Goal: Task Accomplishment & Management: Use online tool/utility

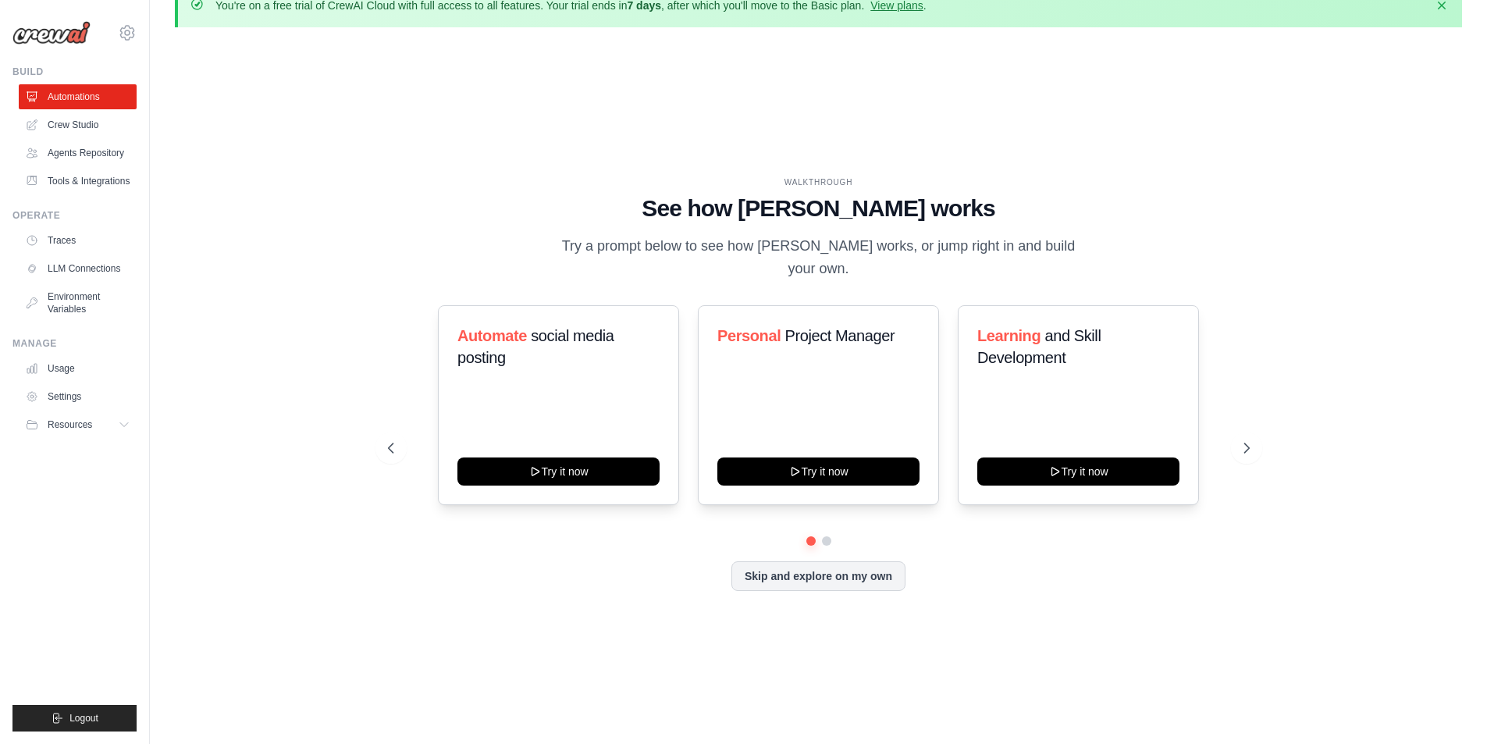
scroll to position [55, 0]
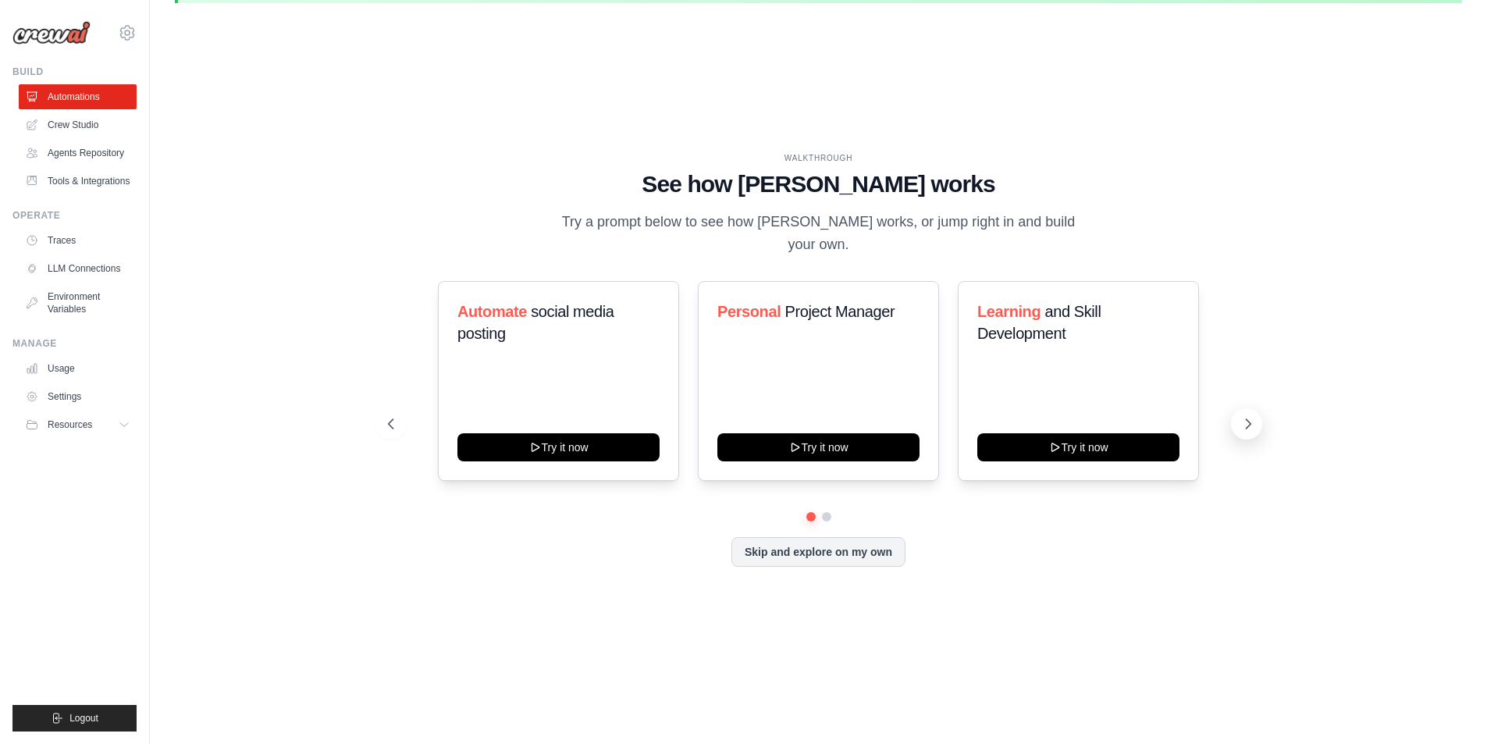
click at [1245, 416] on icon at bounding box center [1248, 424] width 16 height 16
click at [1249, 419] on icon at bounding box center [1248, 423] width 5 height 9
click at [542, 314] on h3 "Automate social media posting" at bounding box center [558, 322] width 202 height 44
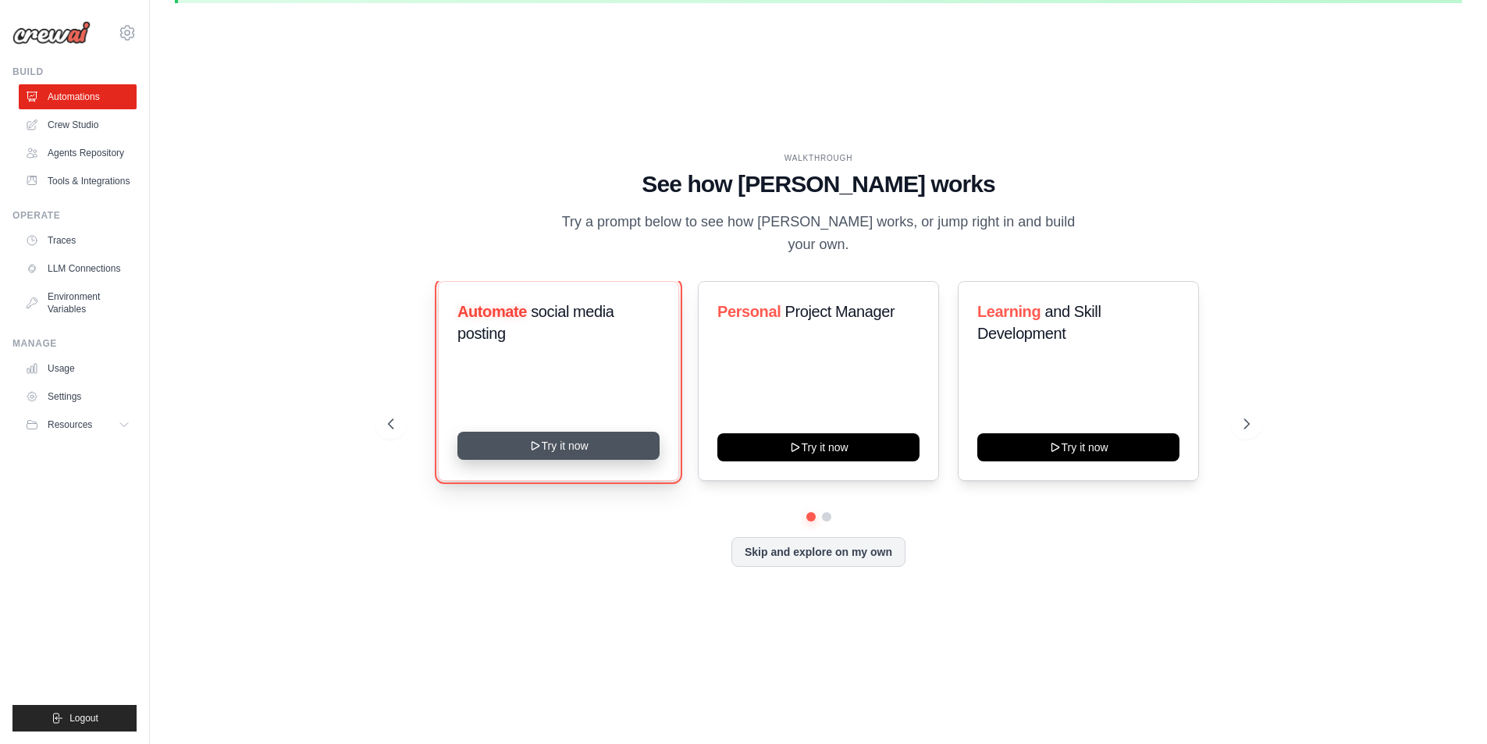
click at [581, 432] on button "Try it now" at bounding box center [558, 446] width 202 height 28
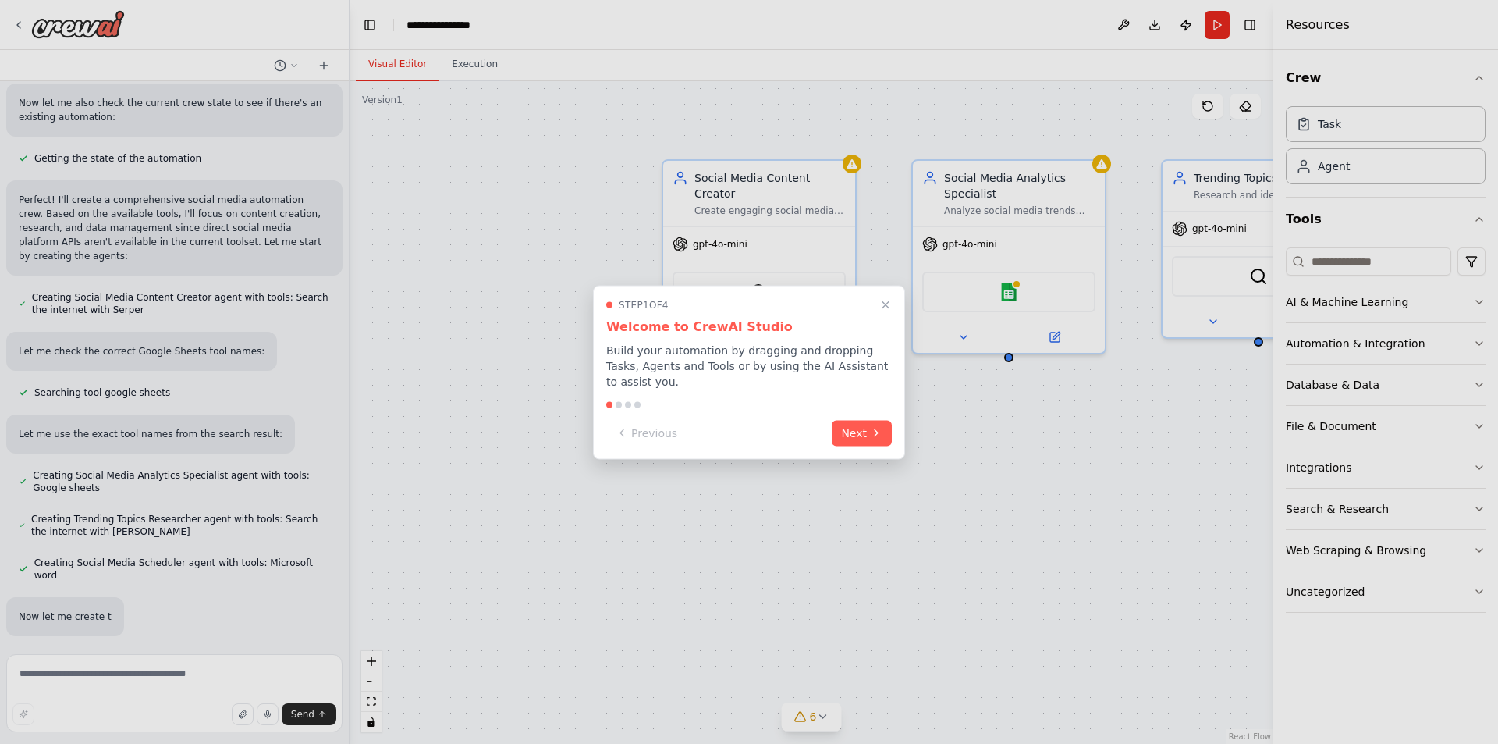
scroll to position [531, 0]
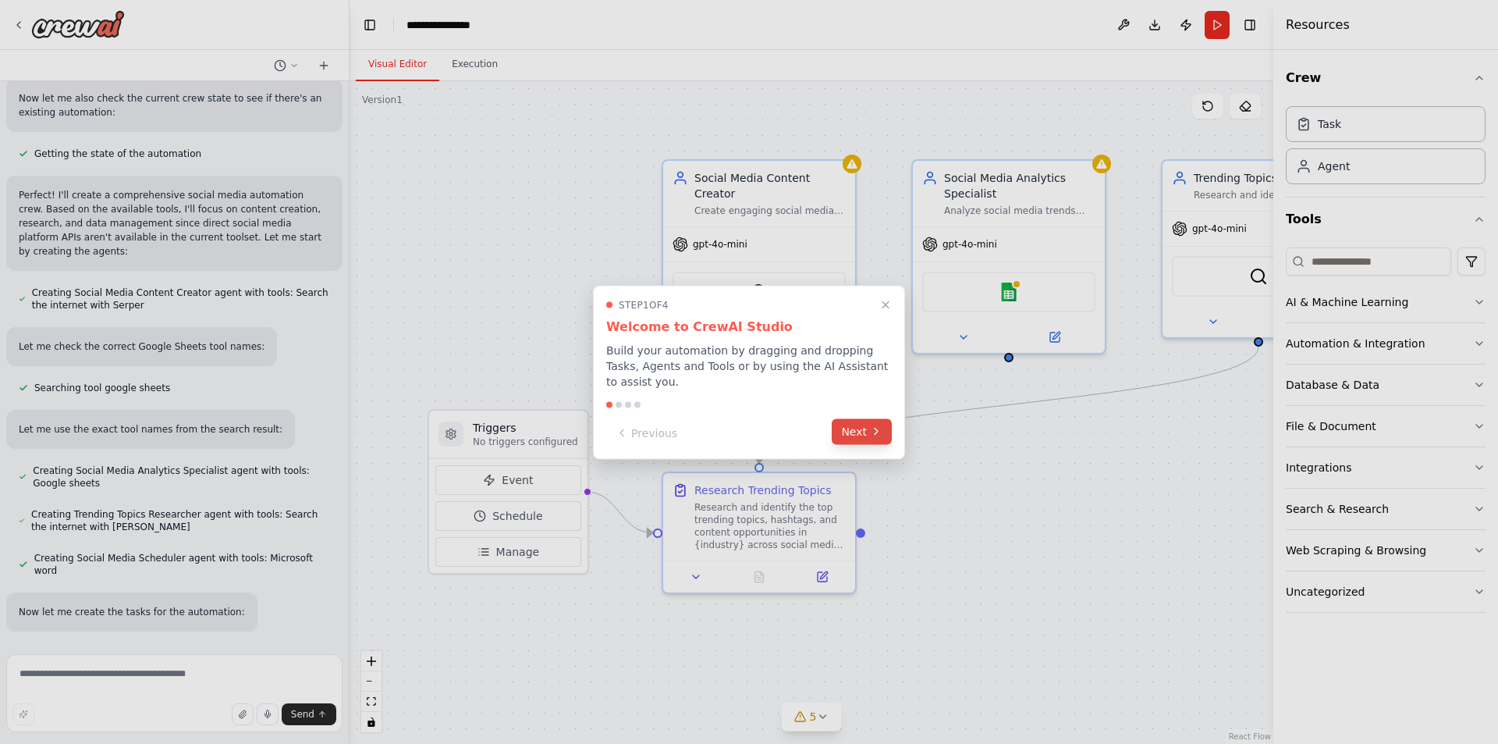
click at [859, 431] on button "Next" at bounding box center [862, 431] width 60 height 26
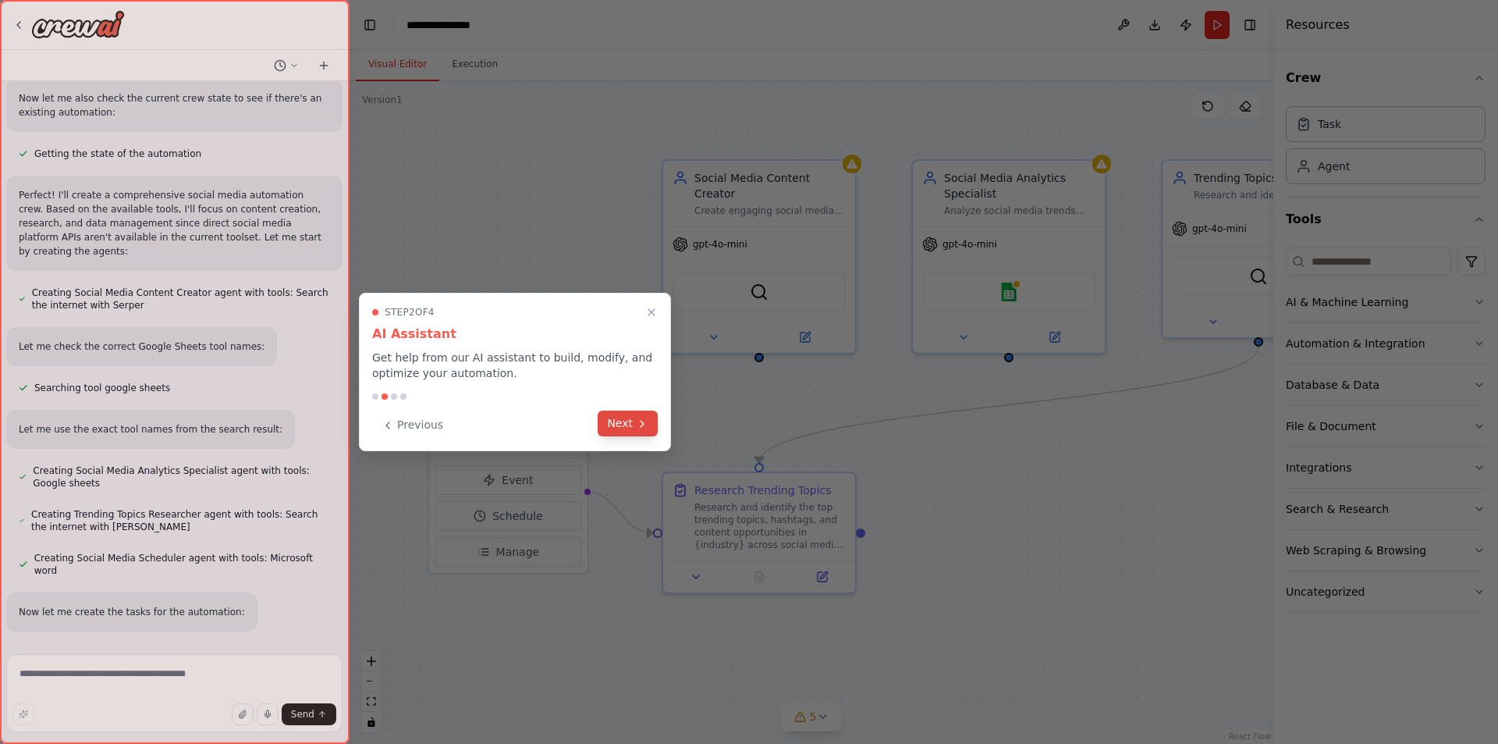
scroll to position [563, 0]
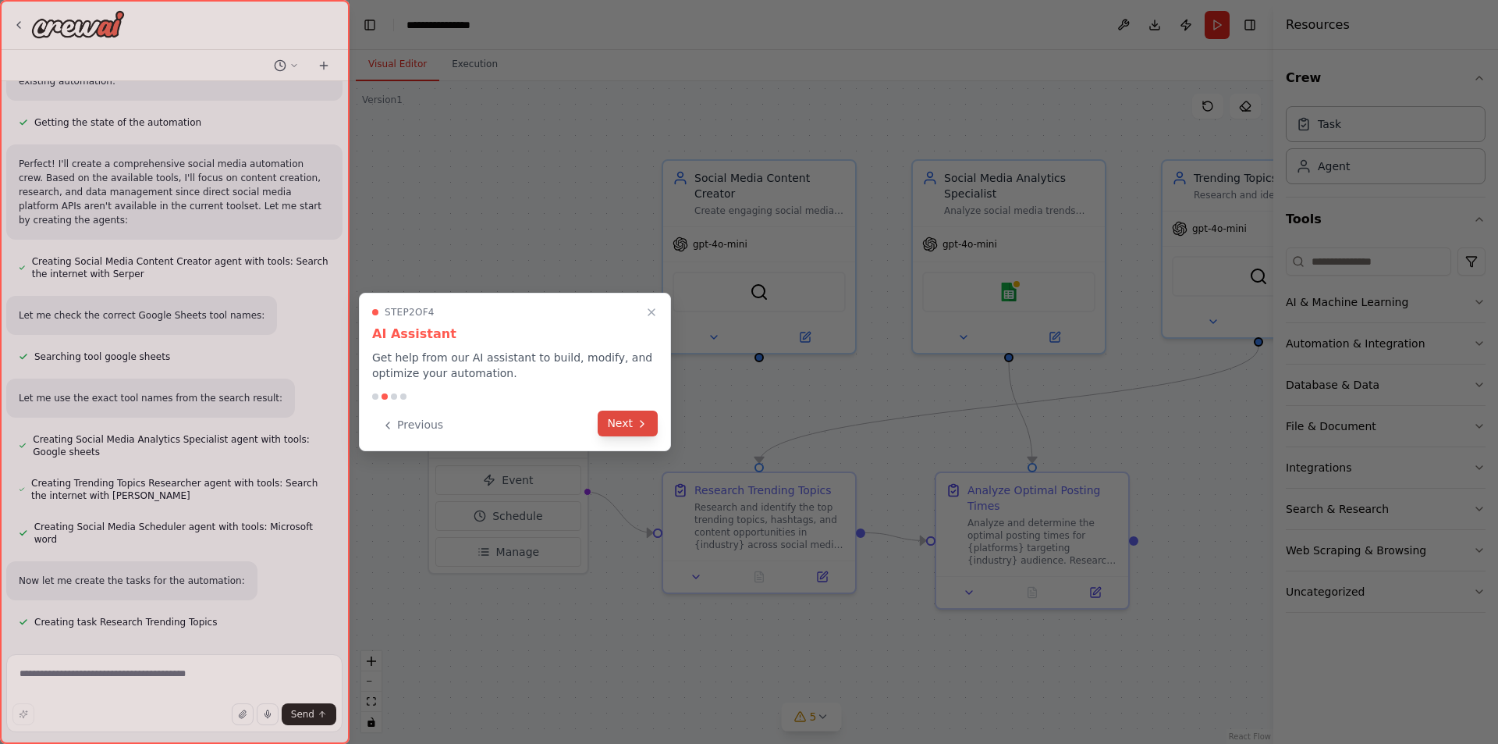
click at [630, 427] on button "Next" at bounding box center [628, 424] width 60 height 26
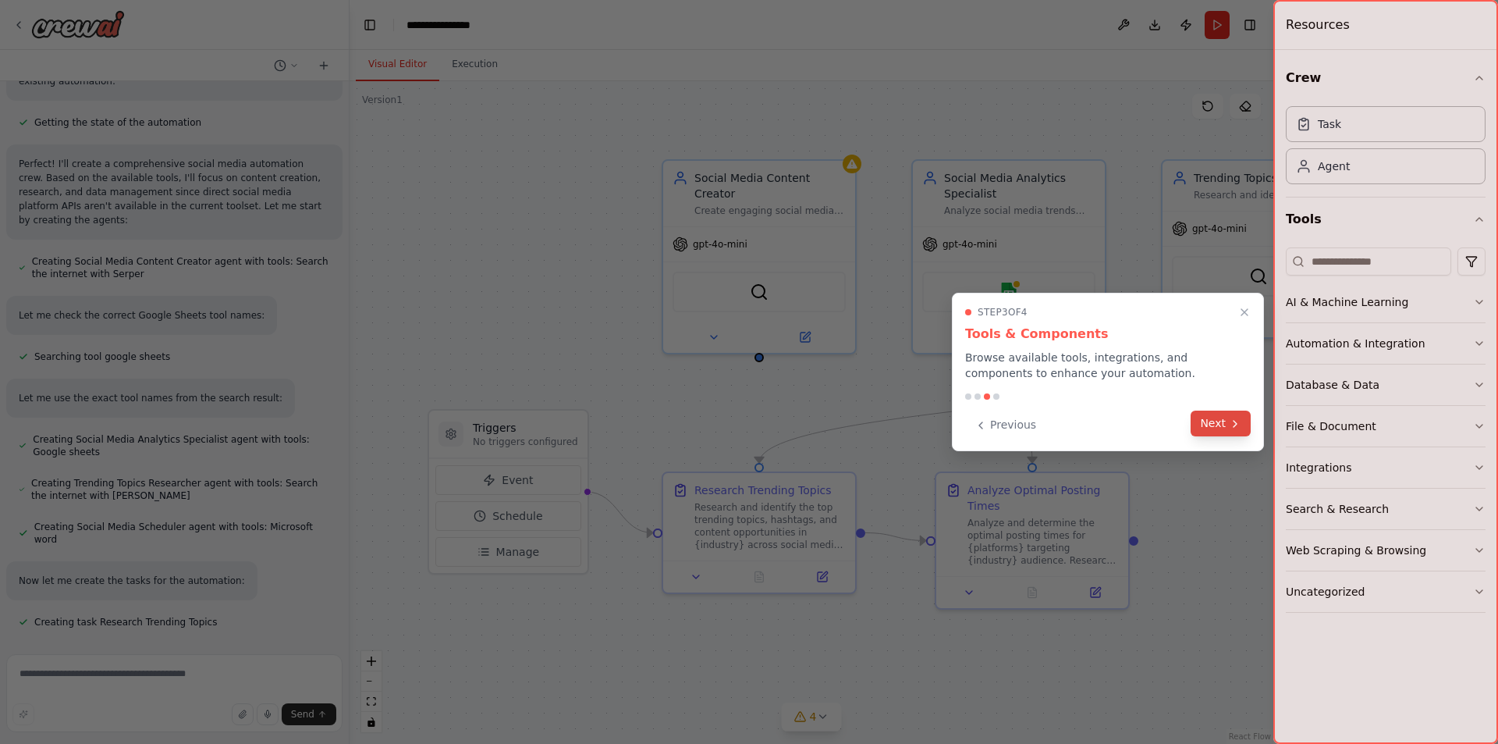
click at [1210, 431] on button "Next" at bounding box center [1221, 424] width 60 height 26
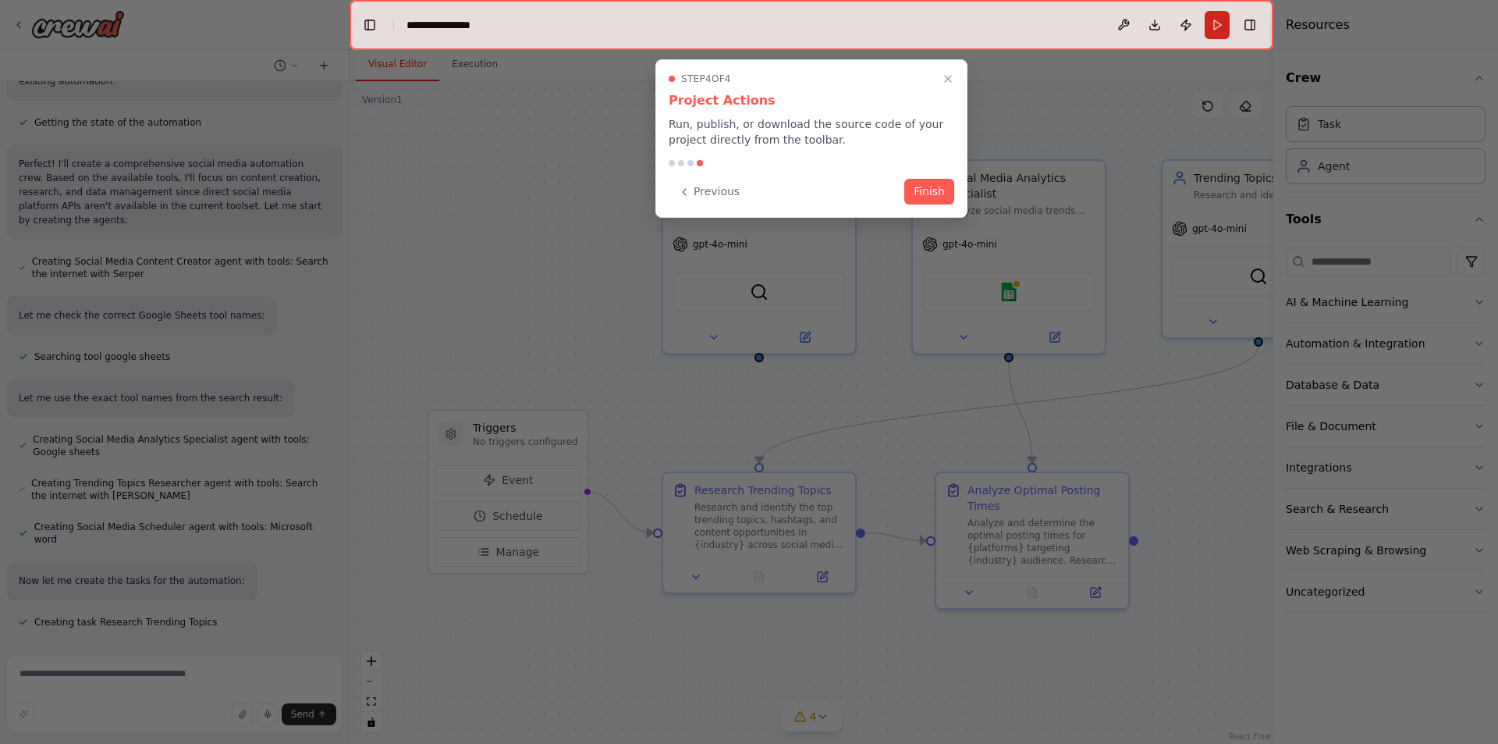
scroll to position [594, 0]
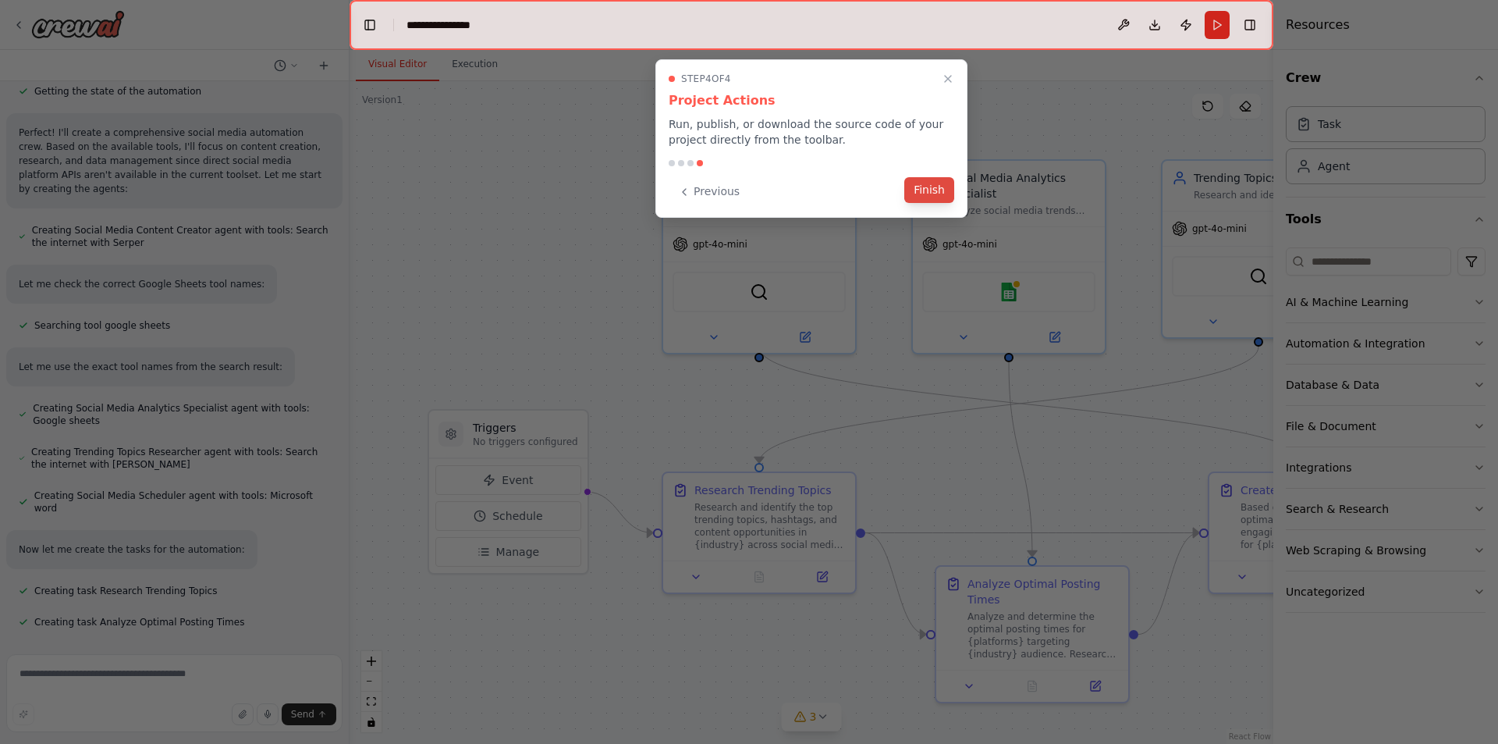
click at [930, 194] on button "Finish" at bounding box center [930, 190] width 50 height 26
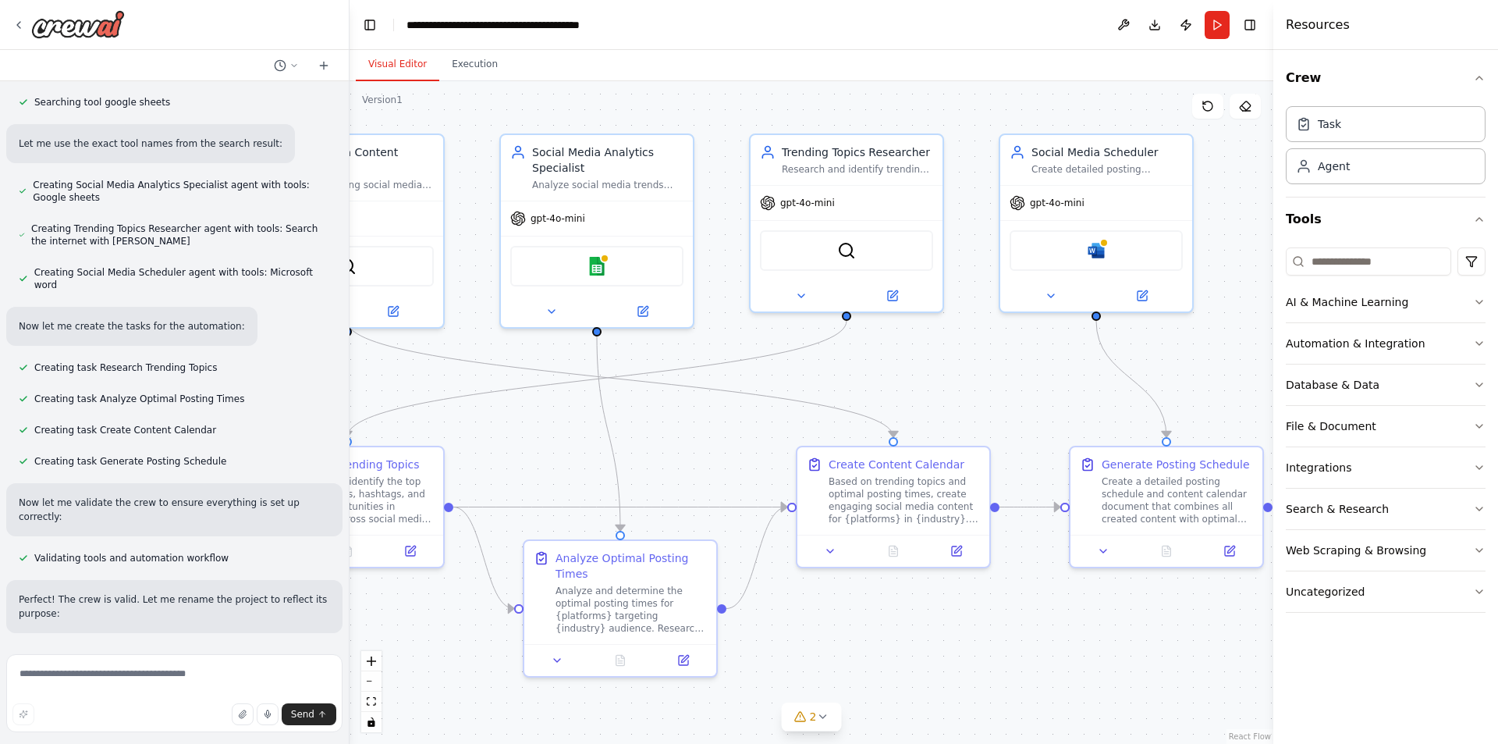
scroll to position [855, 0]
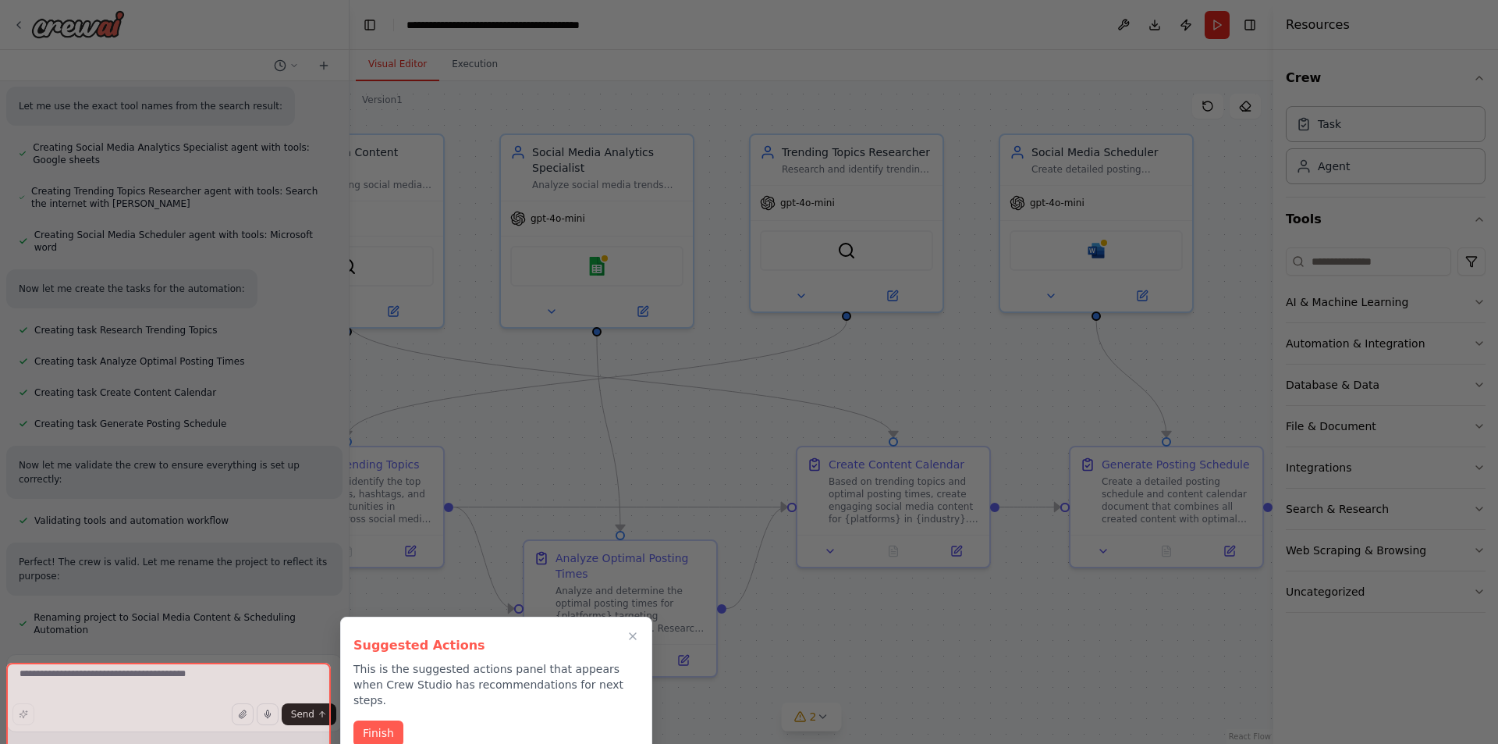
drag, startPoint x: 958, startPoint y: 498, endPoint x: 546, endPoint y: 472, distance: 412.9
click at [546, 472] on div "Create a crew that schedules and publishes social media content across multiple…" at bounding box center [749, 372] width 1498 height 744
click at [385, 719] on button "Finish" at bounding box center [379, 732] width 50 height 26
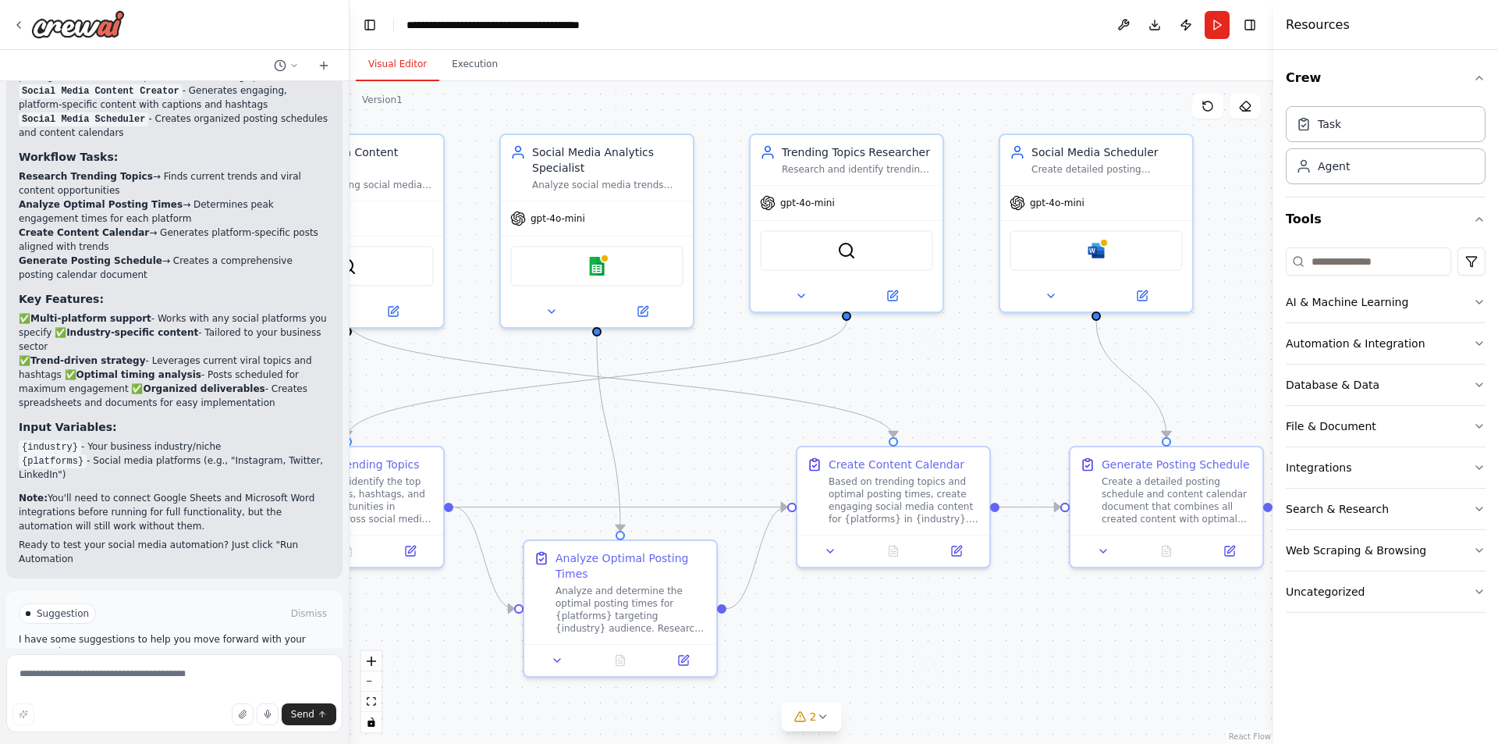
scroll to position [1643, 0]
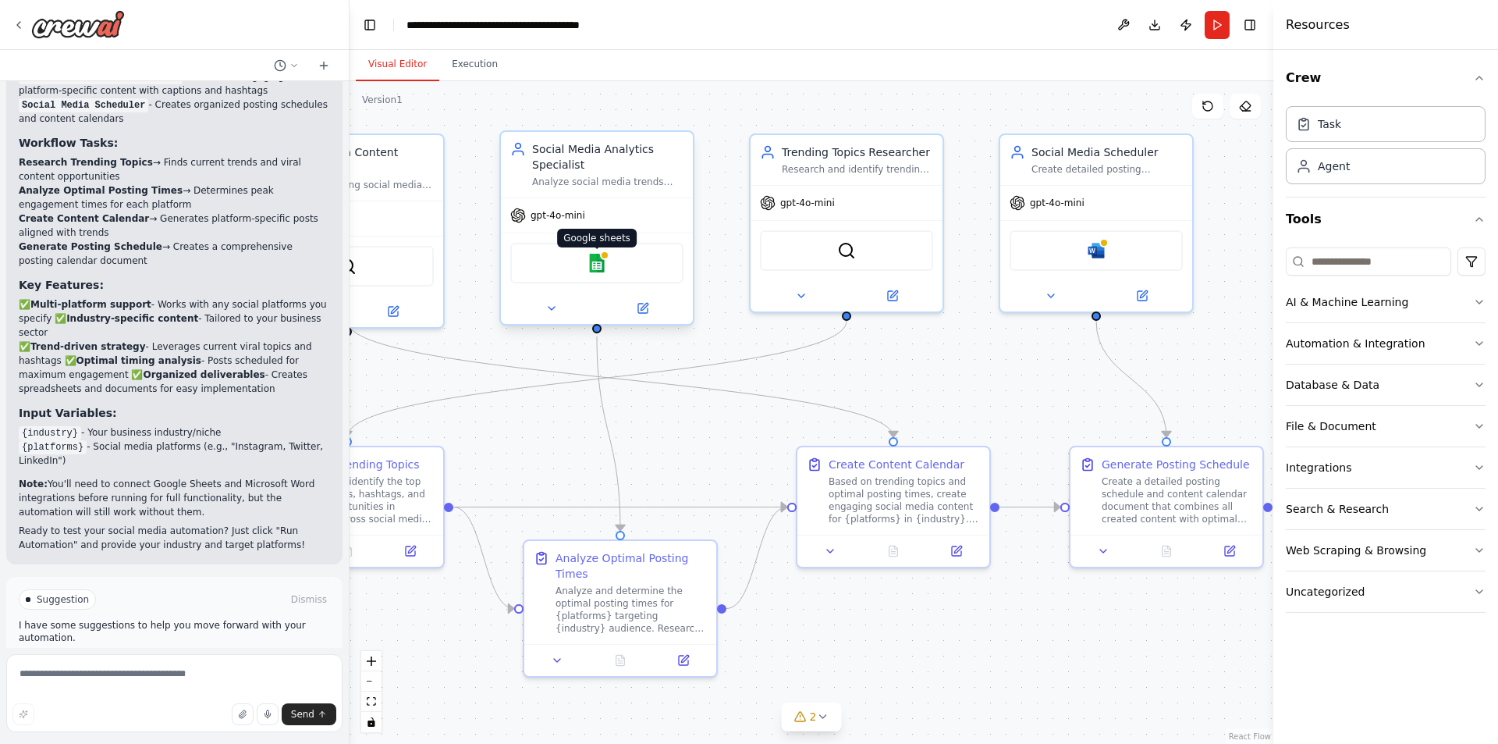
click at [597, 266] on img at bounding box center [597, 263] width 19 height 19
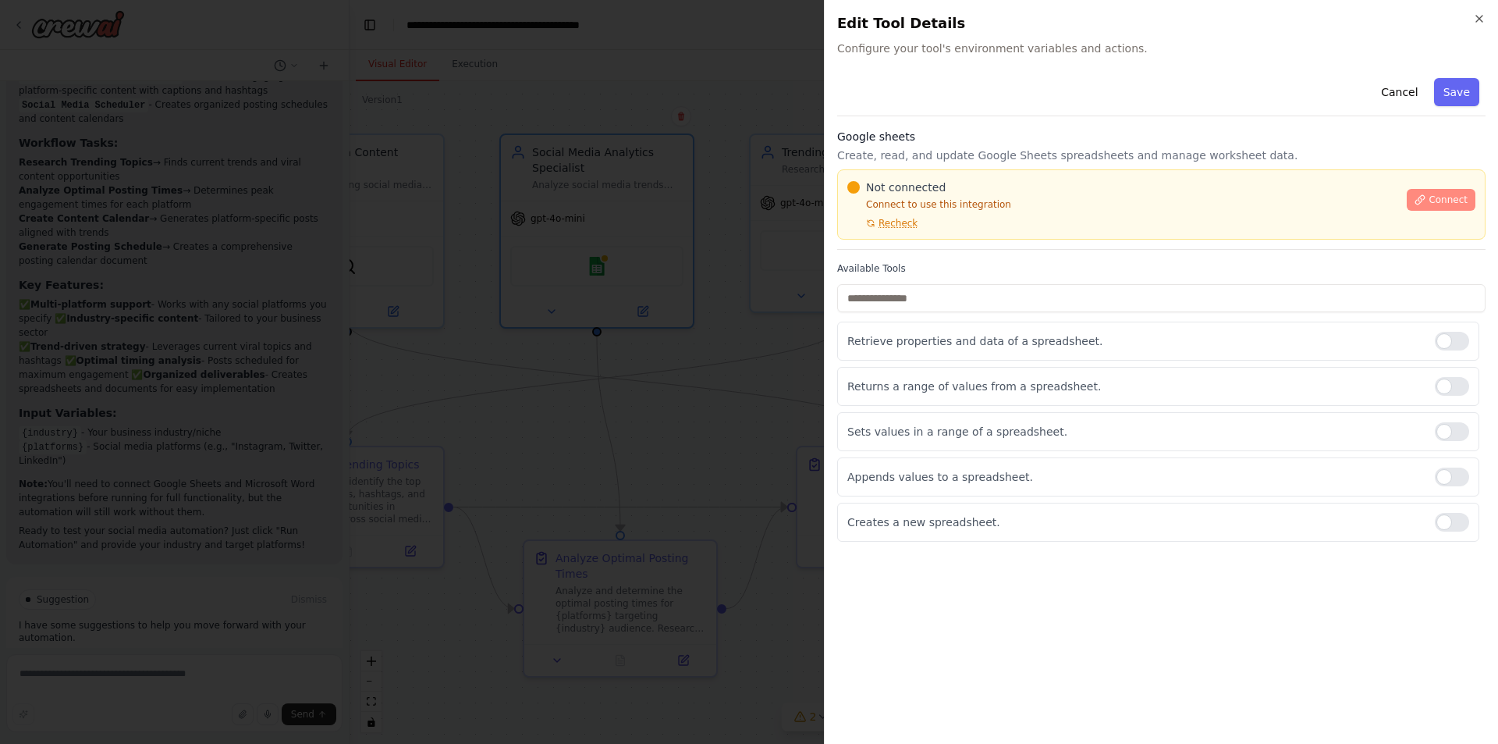
click at [1426, 203] on icon at bounding box center [1420, 199] width 11 height 11
click at [1455, 203] on span "Connect" at bounding box center [1448, 200] width 39 height 12
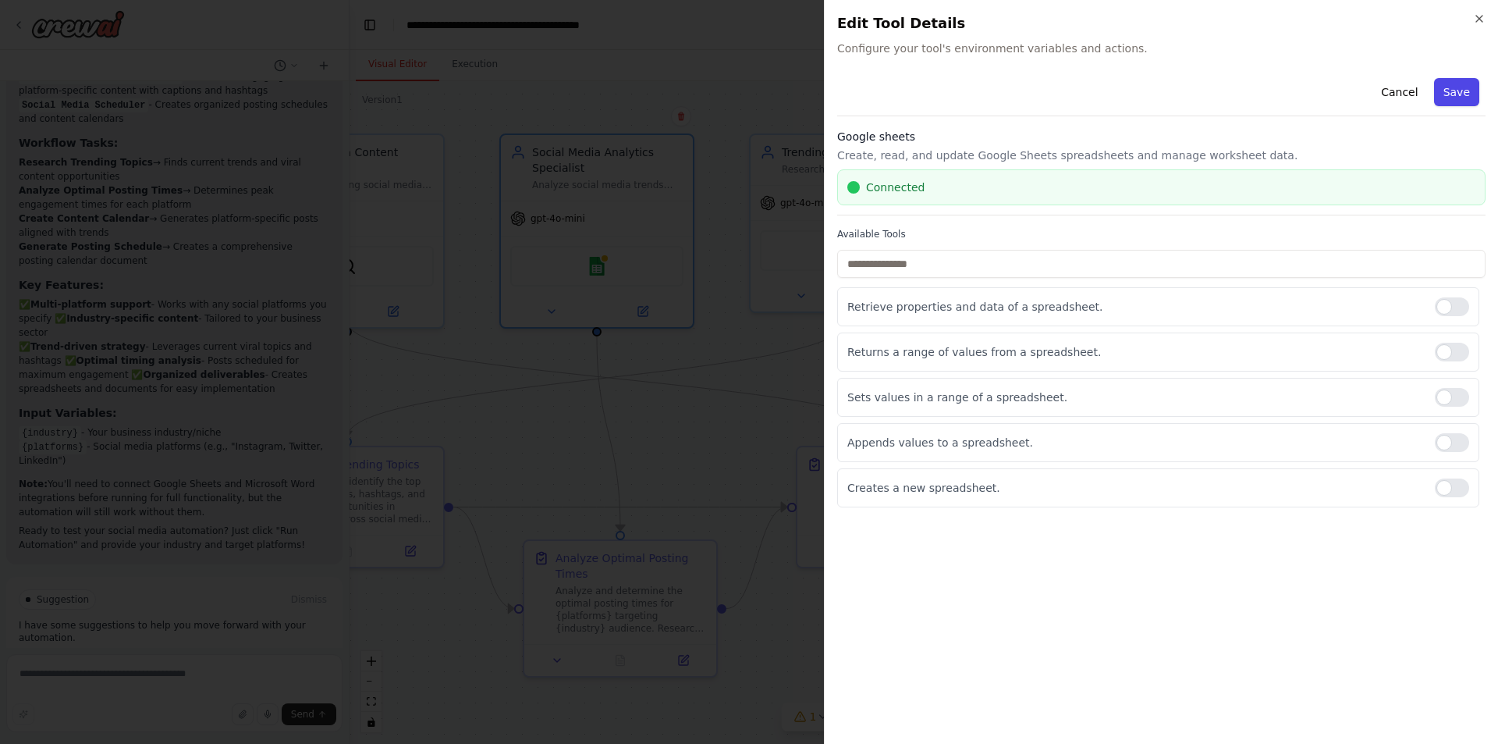
click at [1463, 101] on button "Save" at bounding box center [1456, 92] width 45 height 28
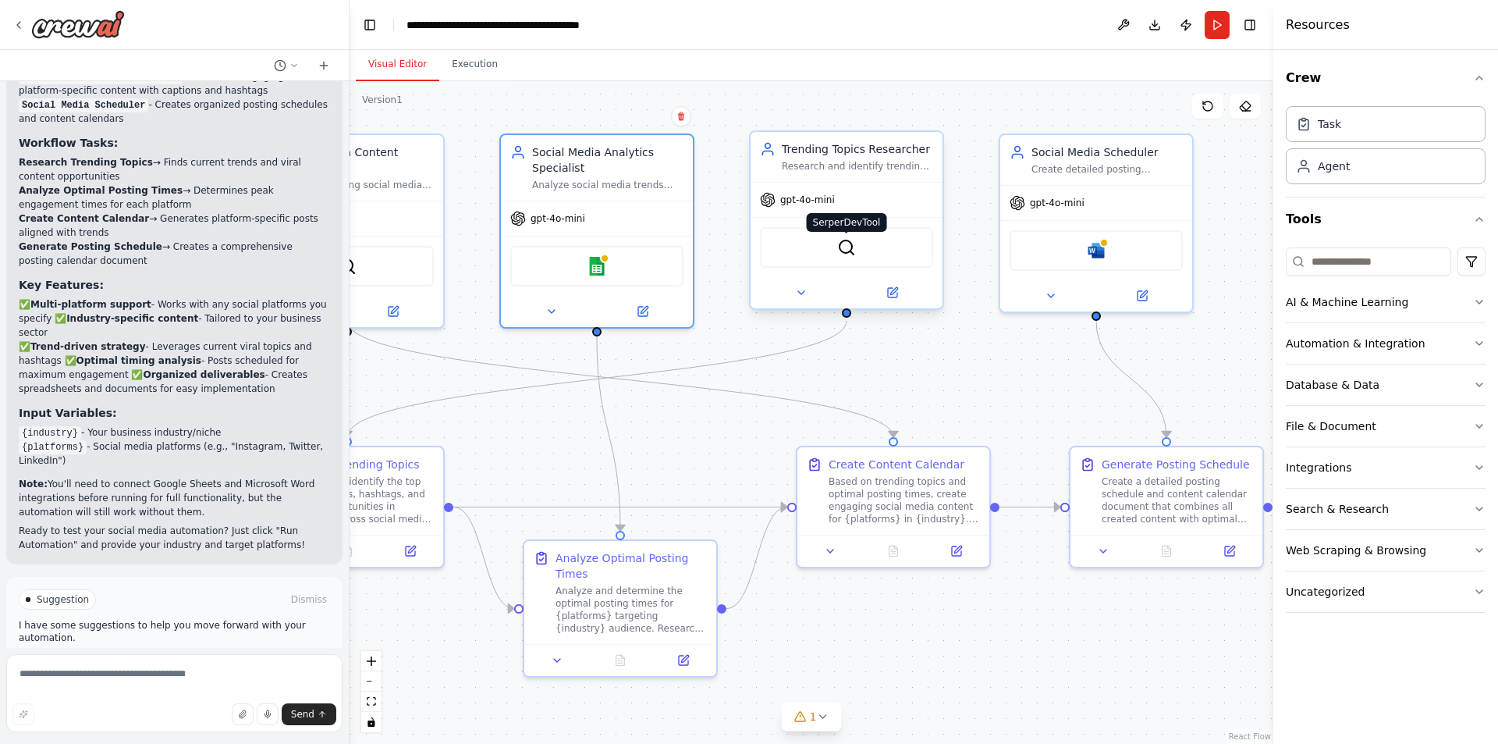
click at [848, 248] on img at bounding box center [846, 247] width 19 height 19
click at [1097, 247] on img at bounding box center [1096, 247] width 19 height 19
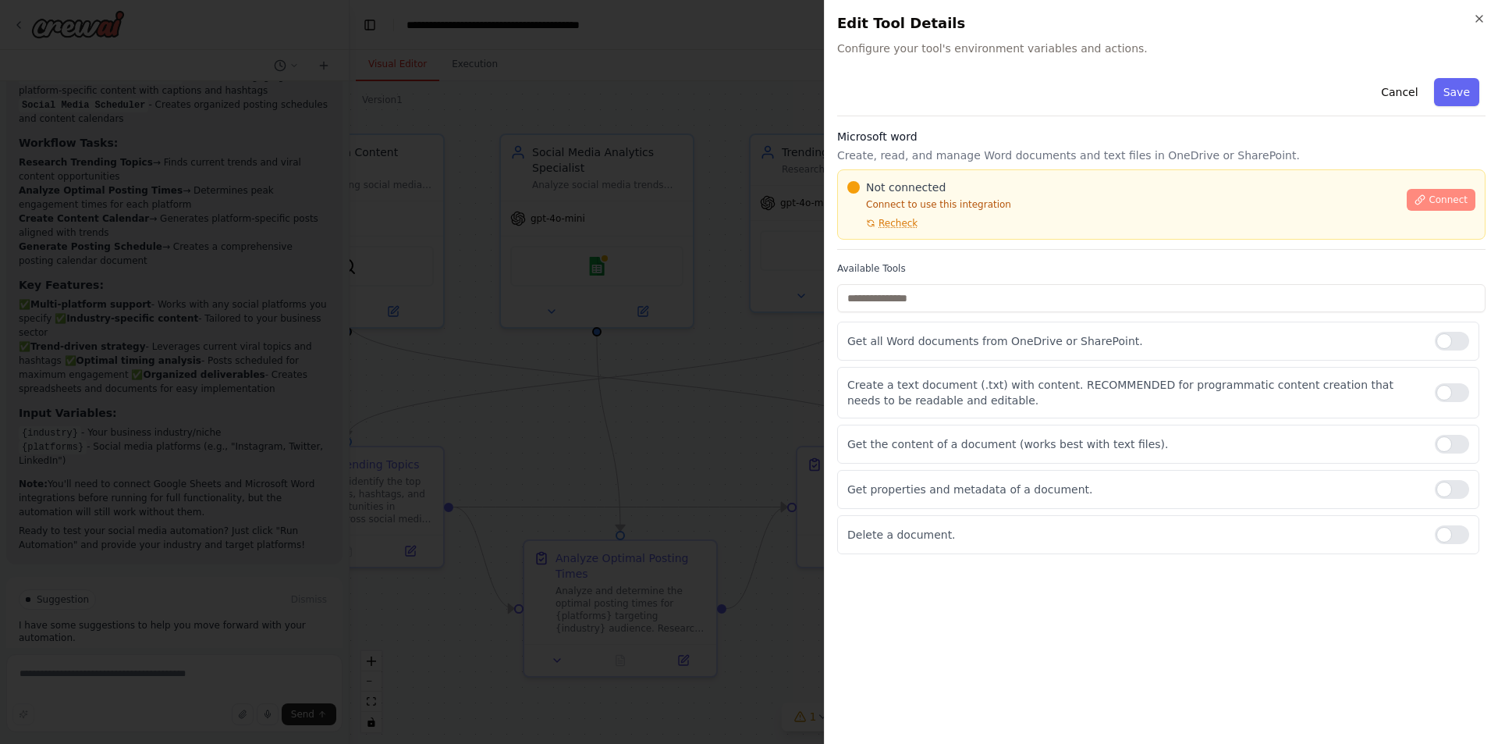
click at [1440, 202] on span "Connect" at bounding box center [1448, 200] width 39 height 12
click at [1460, 91] on button "Save" at bounding box center [1456, 92] width 45 height 28
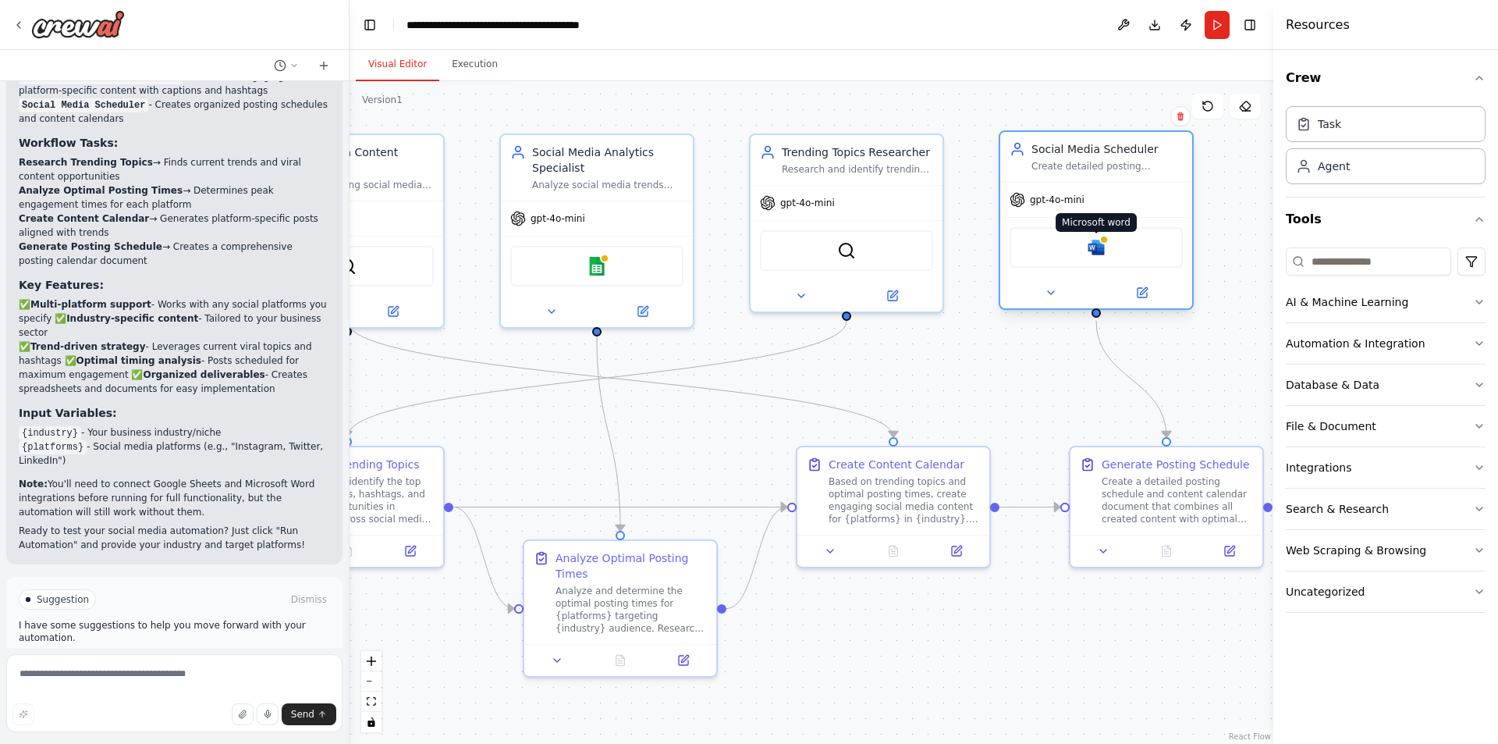
click at [1101, 247] on img at bounding box center [1096, 247] width 19 height 19
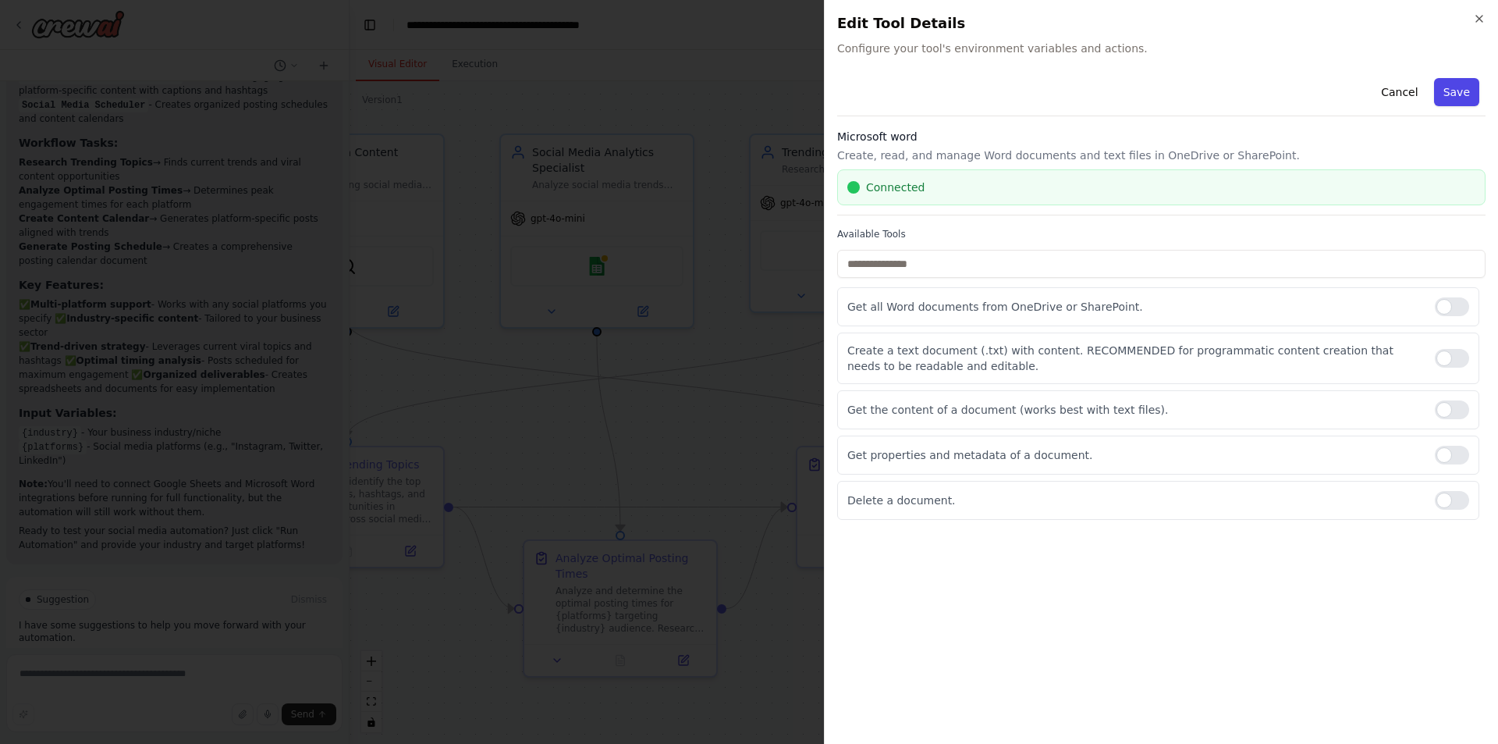
click at [1457, 82] on button "Save" at bounding box center [1456, 92] width 45 height 28
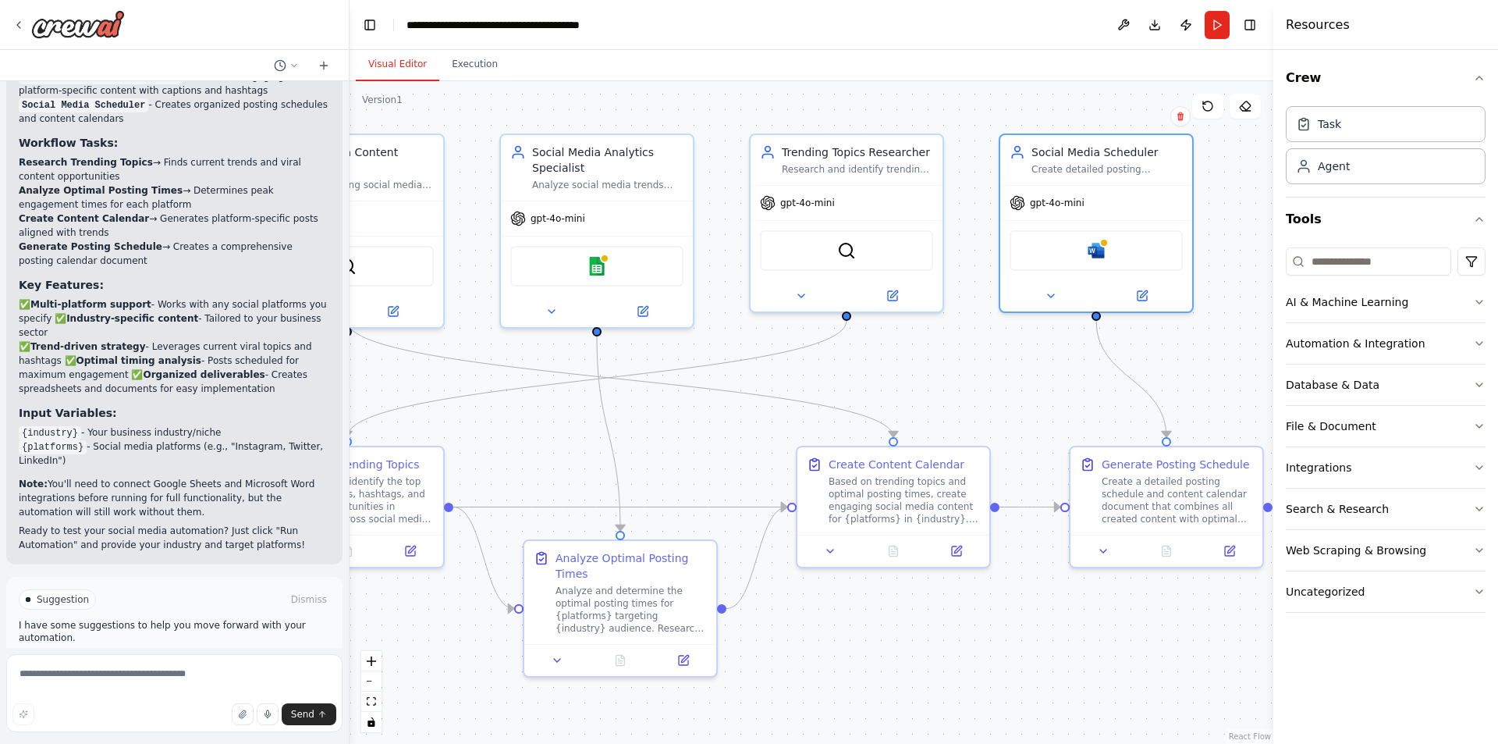
click at [191, 659] on span "Run Automation" at bounding box center [182, 665] width 76 height 12
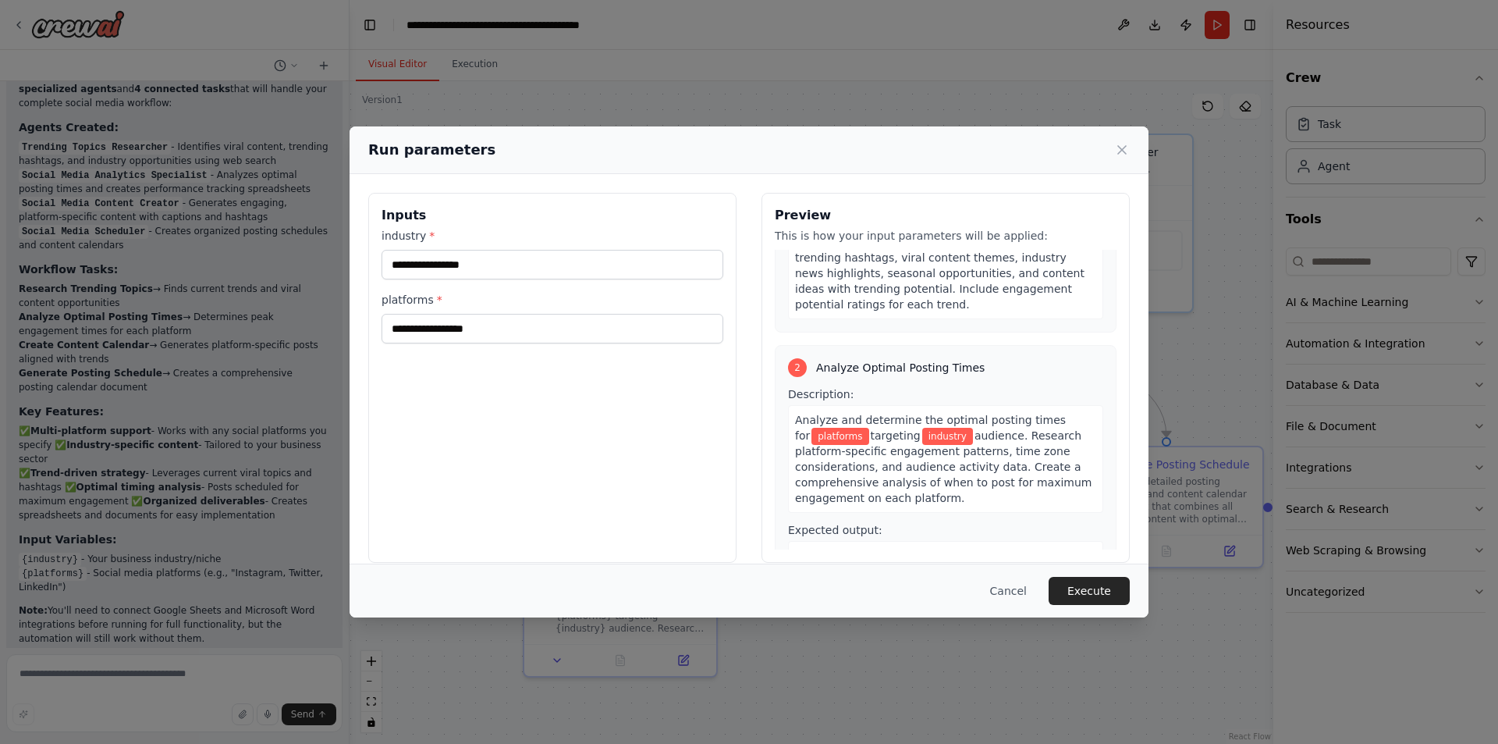
scroll to position [0, 0]
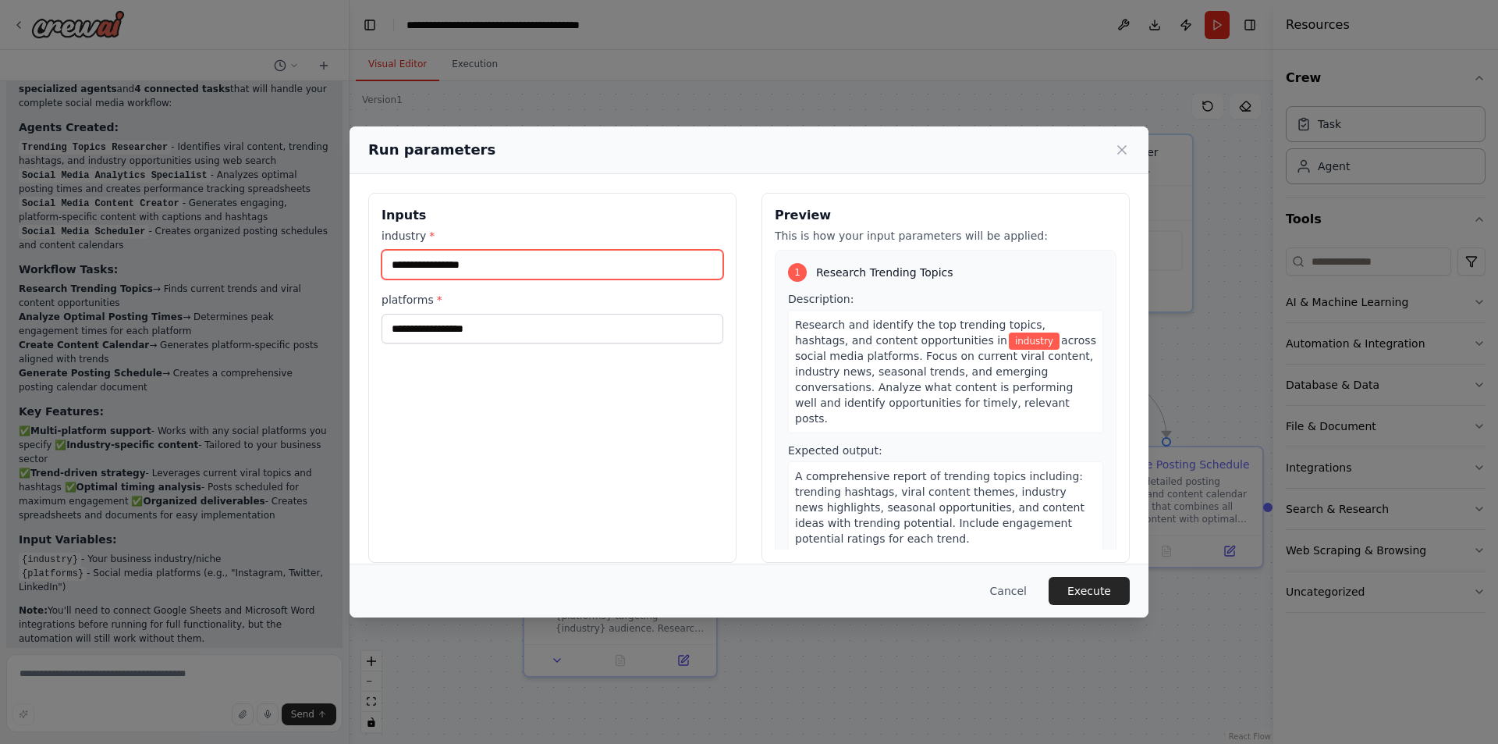
click at [557, 276] on input "industry *" at bounding box center [553, 265] width 342 height 30
type input "**"
drag, startPoint x: 469, startPoint y: 264, endPoint x: 329, endPoint y: 271, distance: 140.7
click at [329, 271] on div "Run parameters Inputs industry * ** platforms * Preview This is how your input …" at bounding box center [749, 372] width 1498 height 744
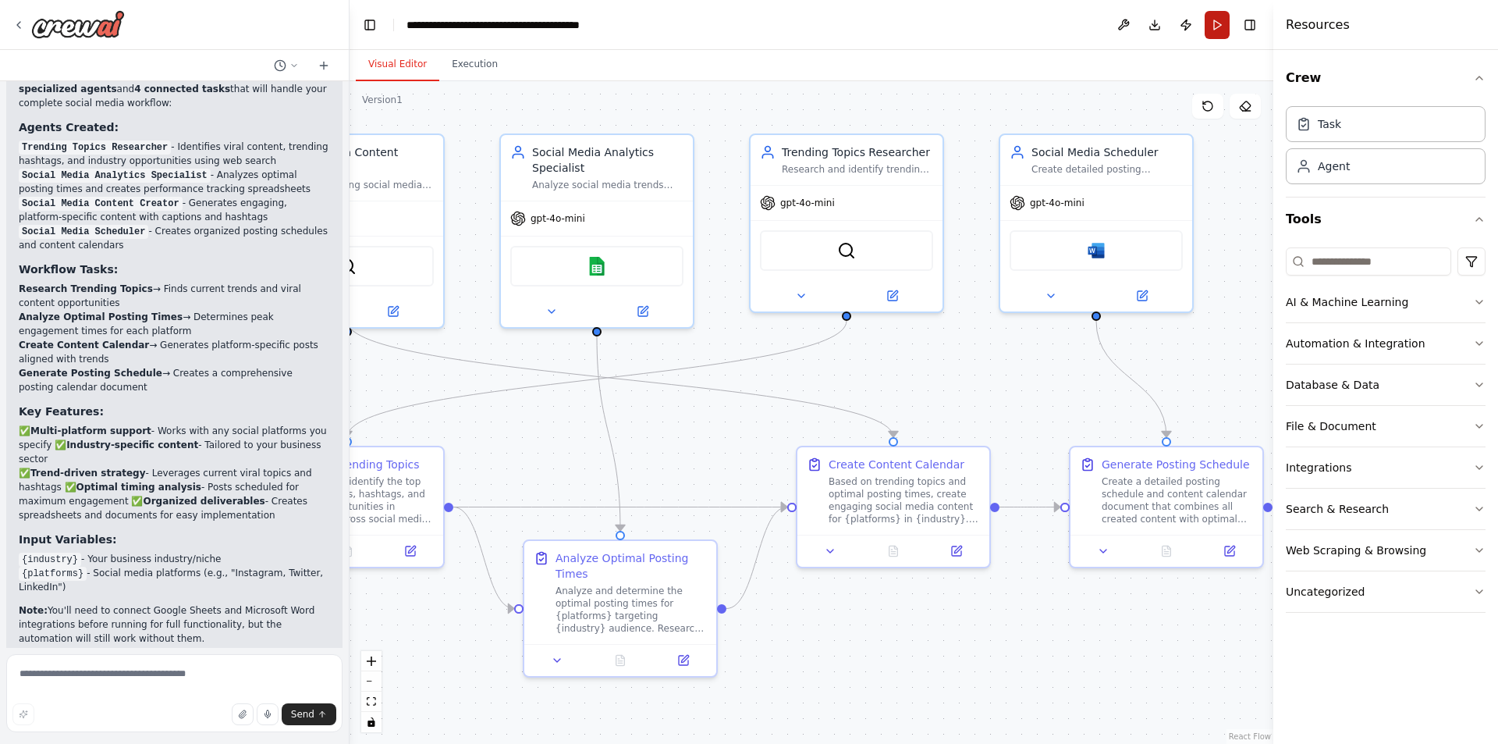
click at [1218, 30] on button "Run" at bounding box center [1217, 25] width 25 height 28
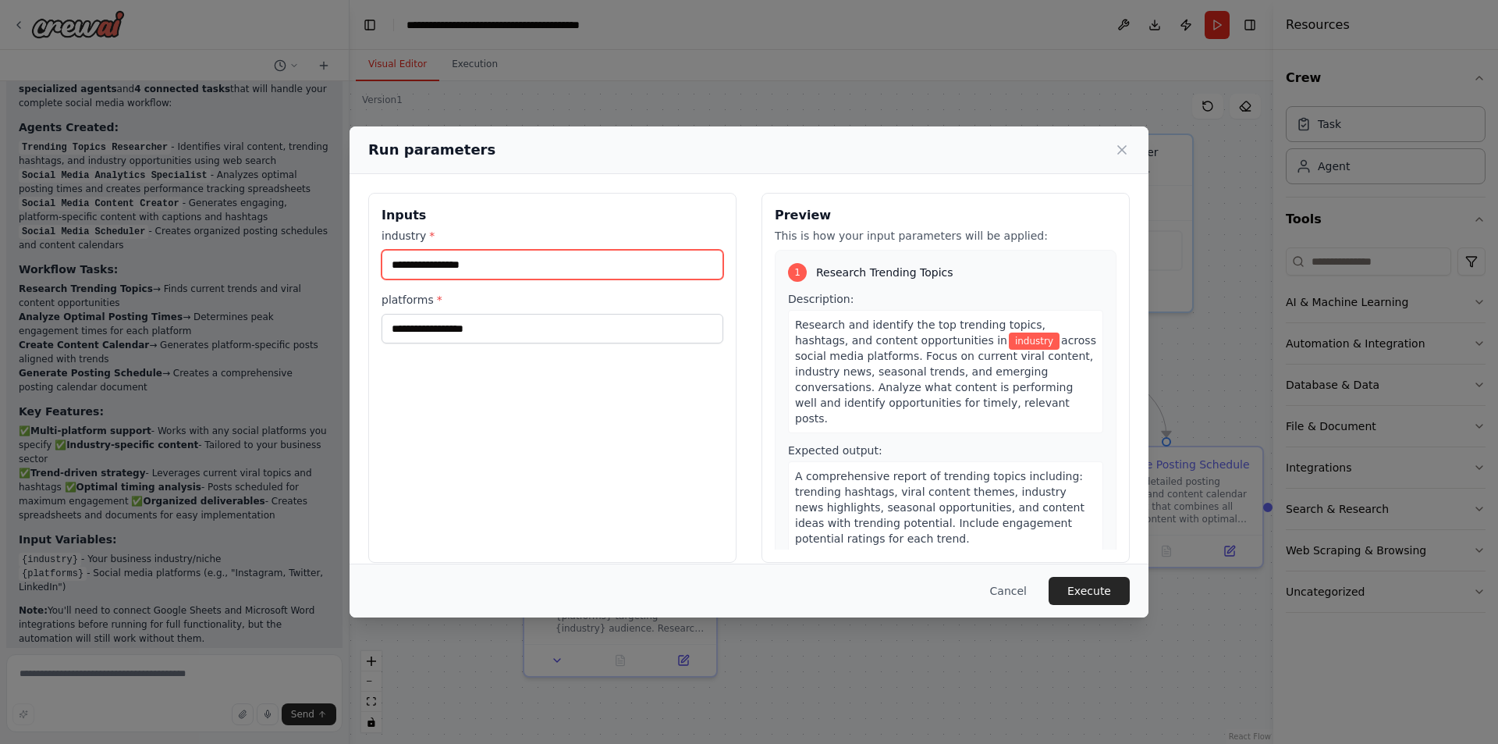
click at [467, 267] on input "industry *" at bounding box center [553, 265] width 342 height 30
type input "**"
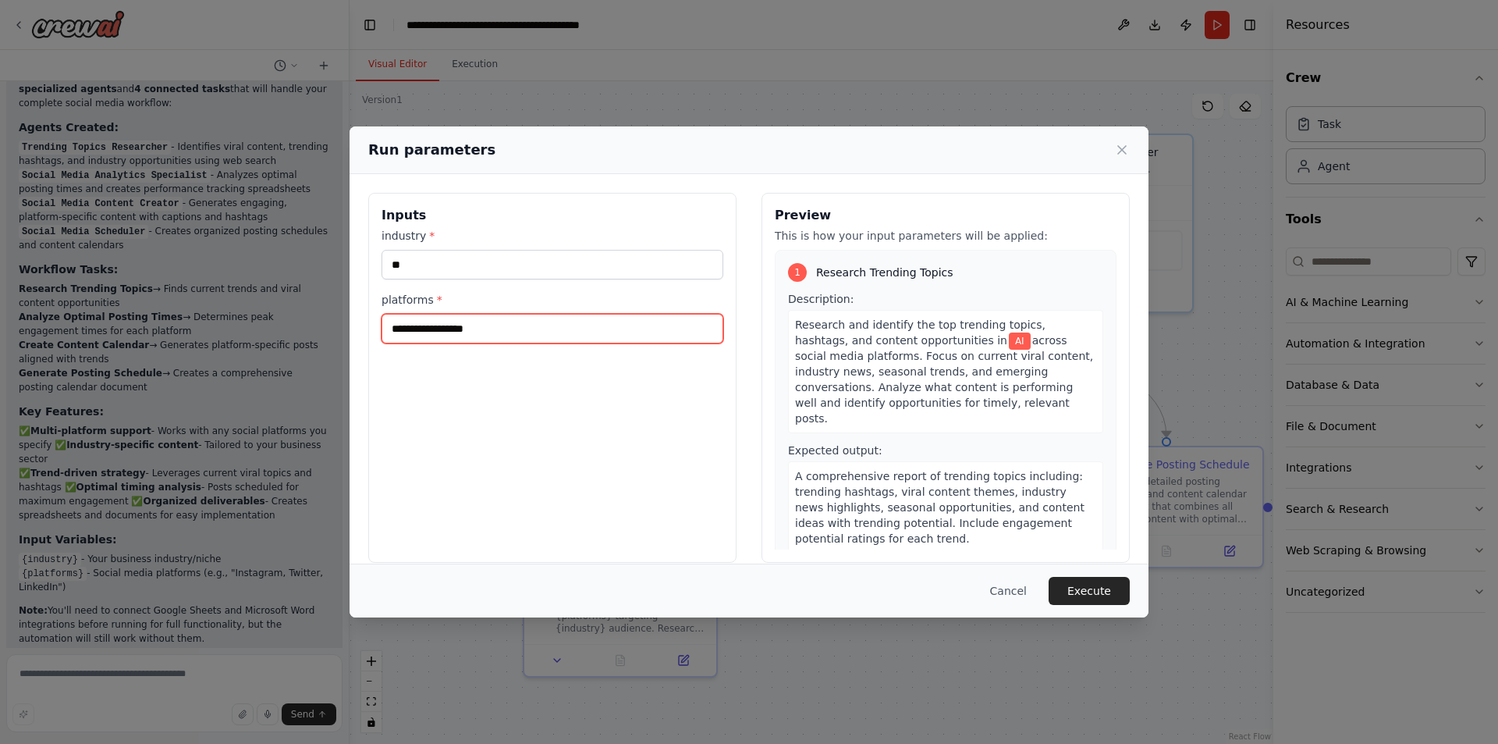
click at [401, 336] on input "platforms *" at bounding box center [553, 329] width 342 height 30
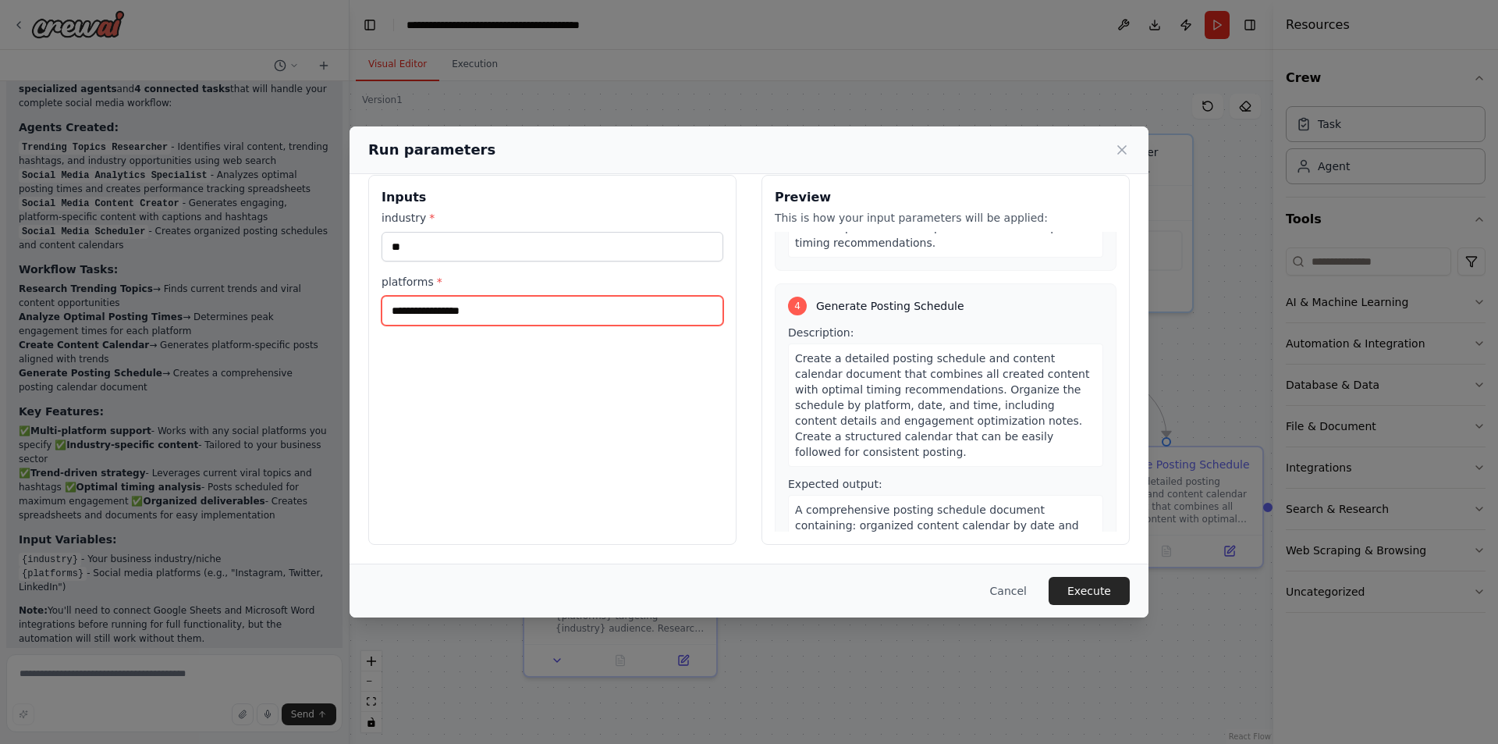
scroll to position [974, 0]
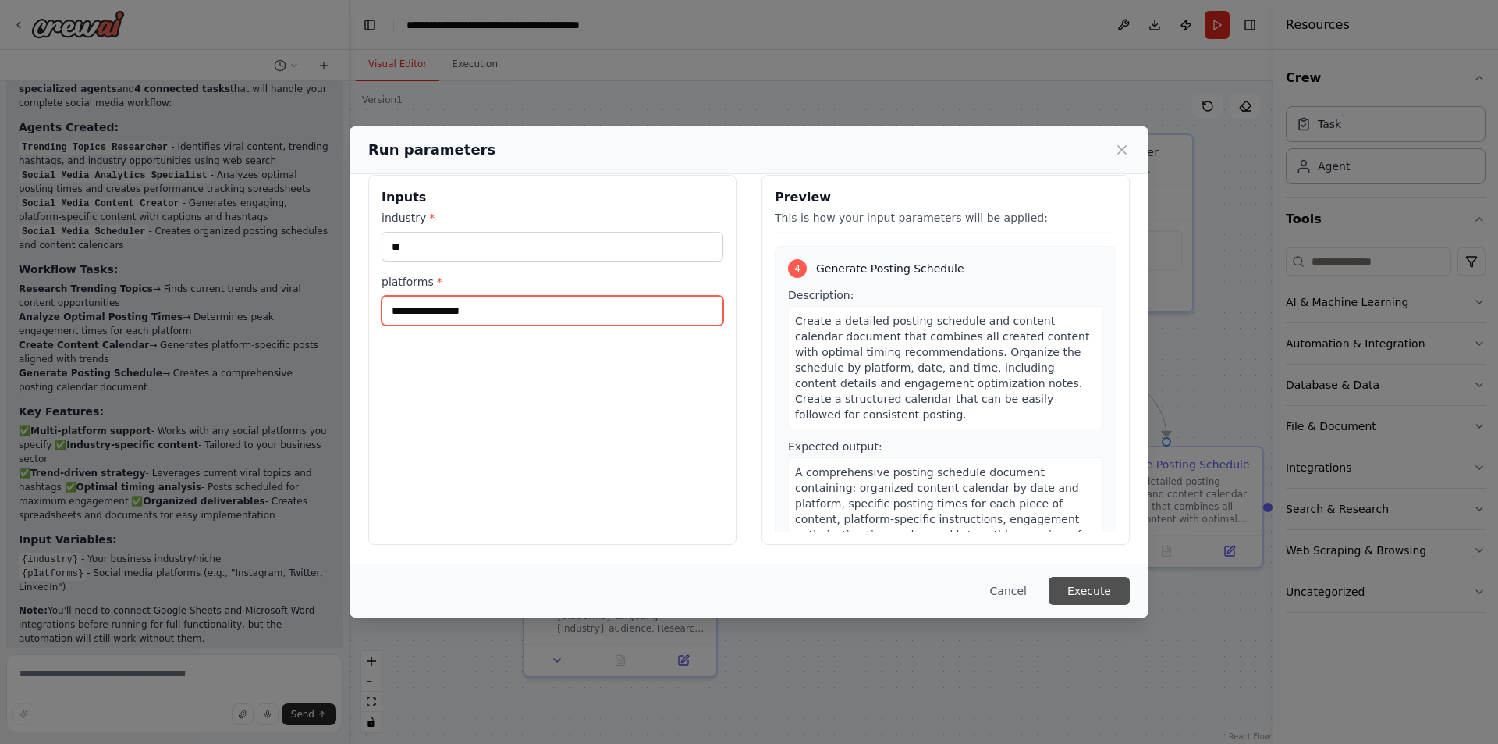
type input "**********"
click at [1088, 592] on button "Execute" at bounding box center [1089, 591] width 81 height 28
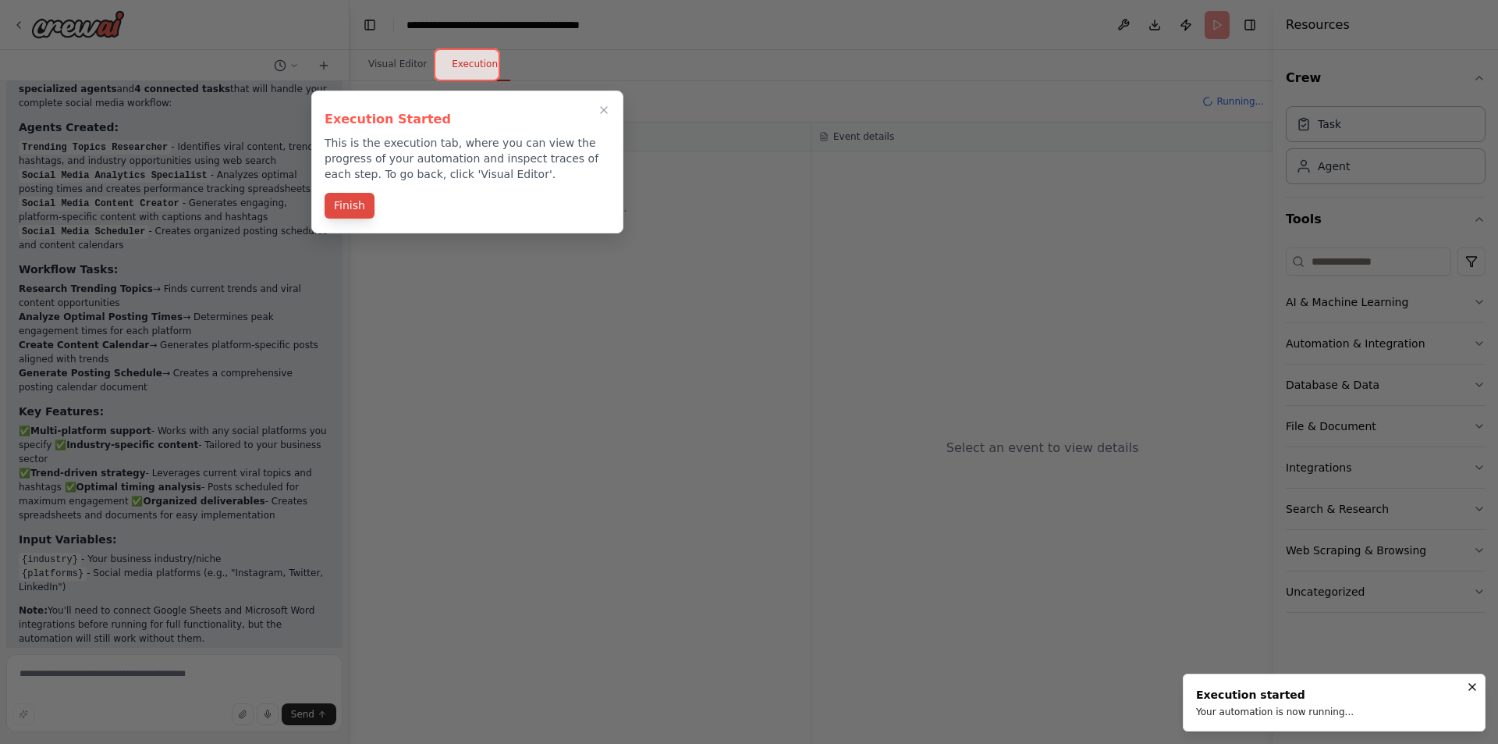
click at [343, 202] on button "Finish" at bounding box center [350, 206] width 50 height 26
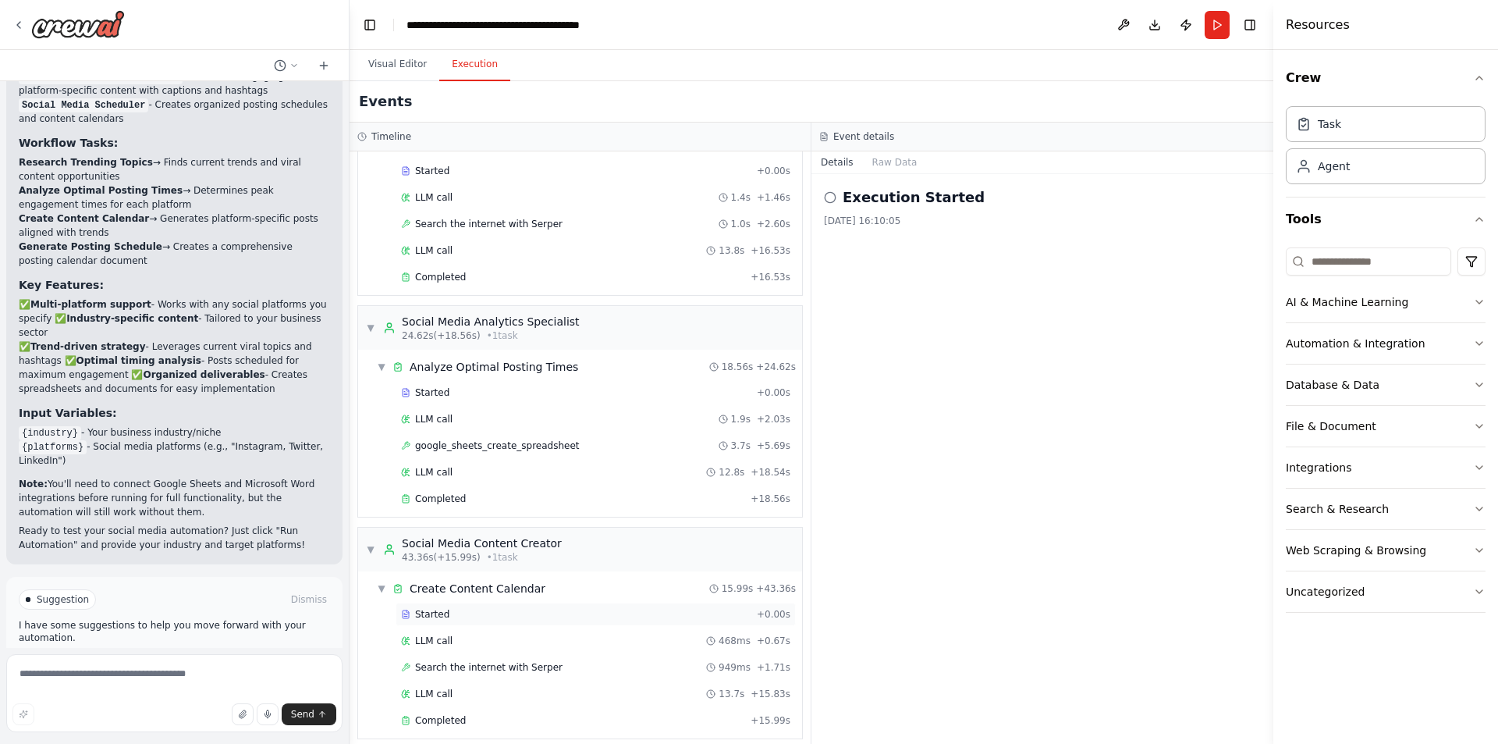
scroll to position [0, 0]
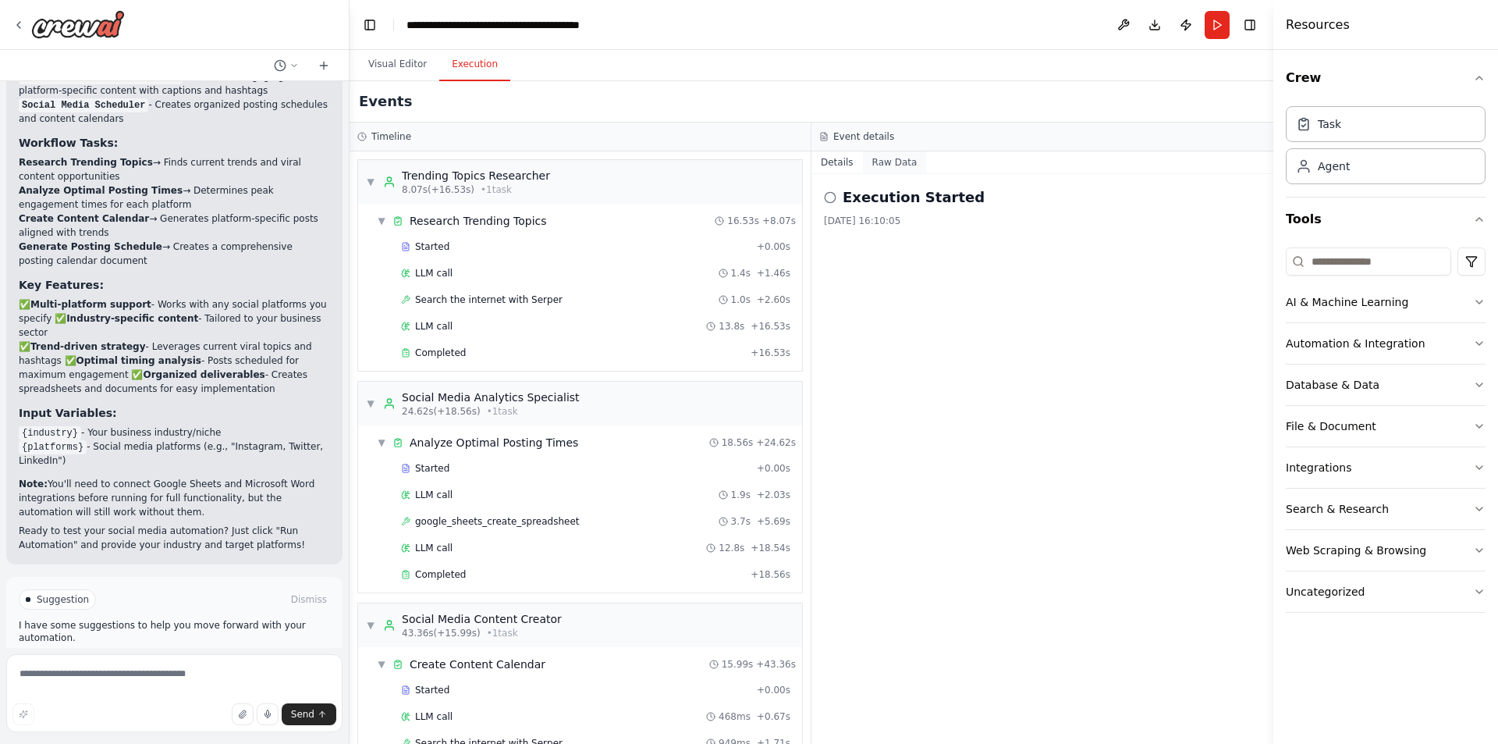
click at [879, 158] on button "Raw Data" at bounding box center [895, 162] width 64 height 22
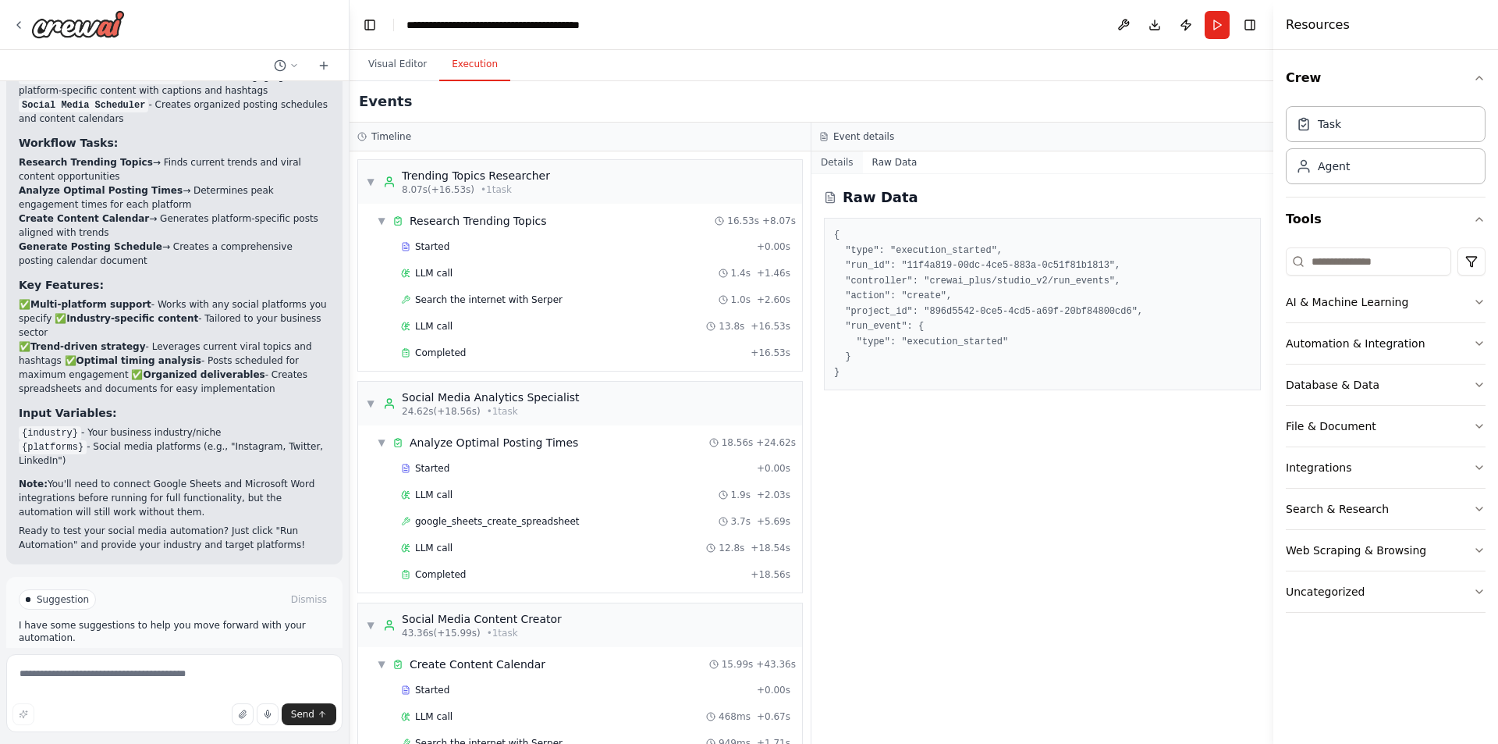
click at [844, 157] on button "Details" at bounding box center [838, 162] width 52 height 22
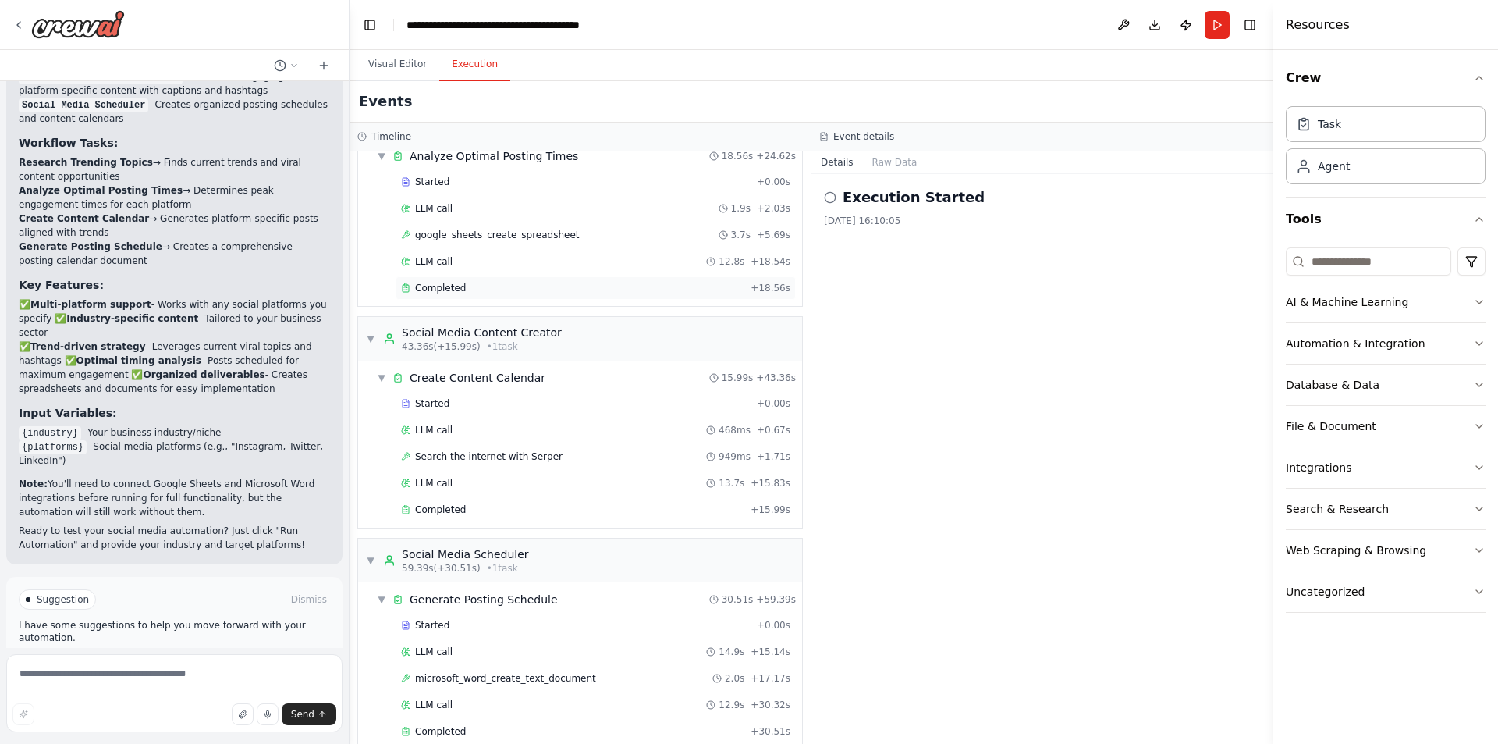
scroll to position [310, 0]
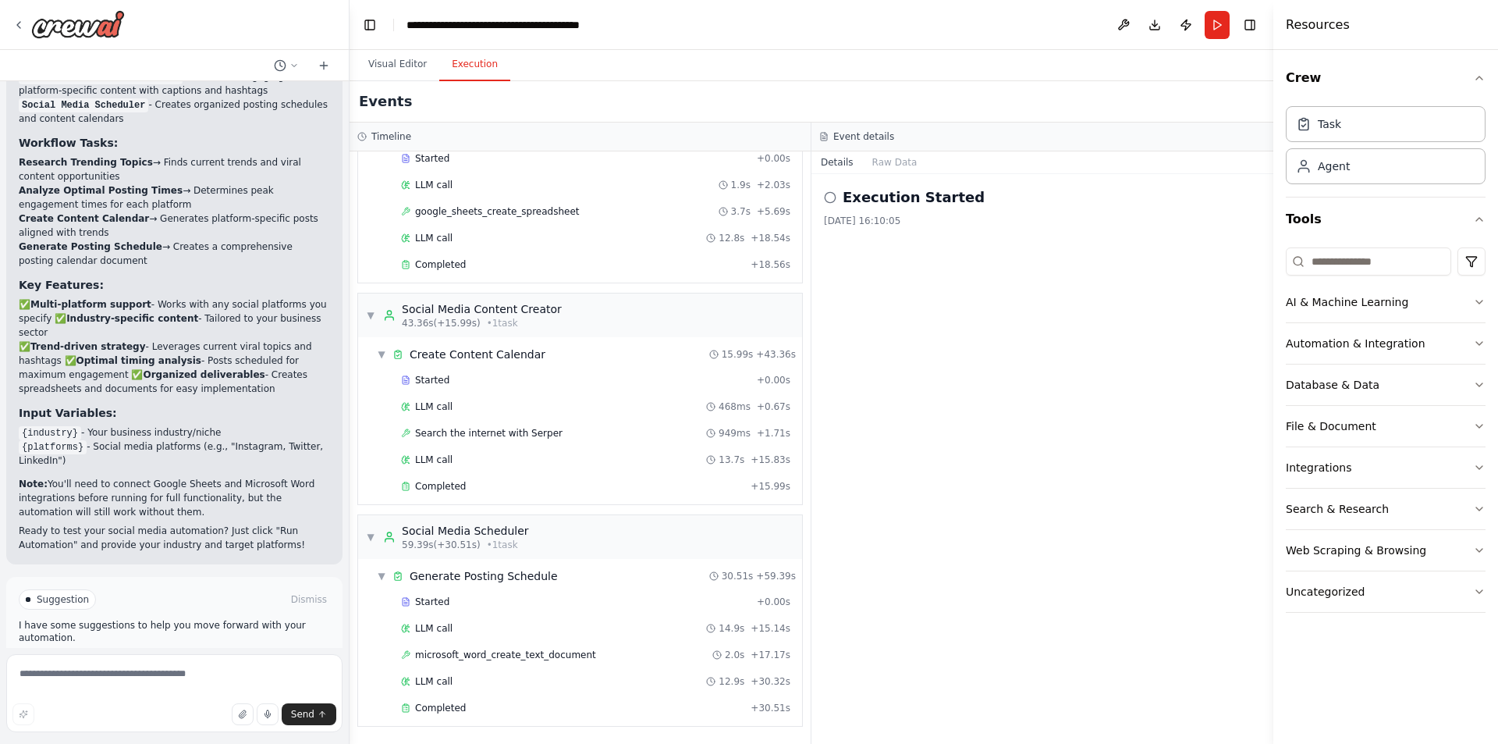
click at [170, 659] on span "Improve automation" at bounding box center [180, 665] width 95 height 12
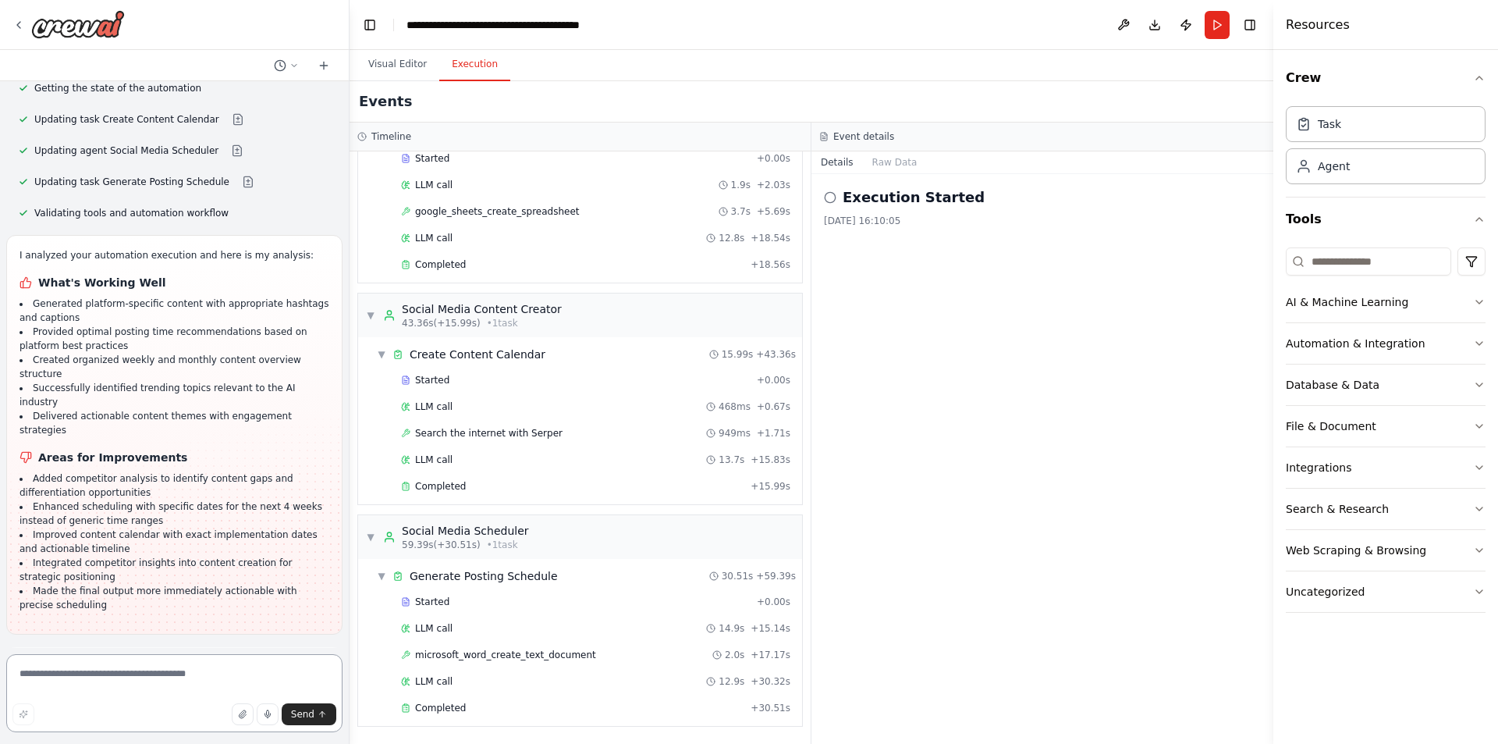
scroll to position [2389, 0]
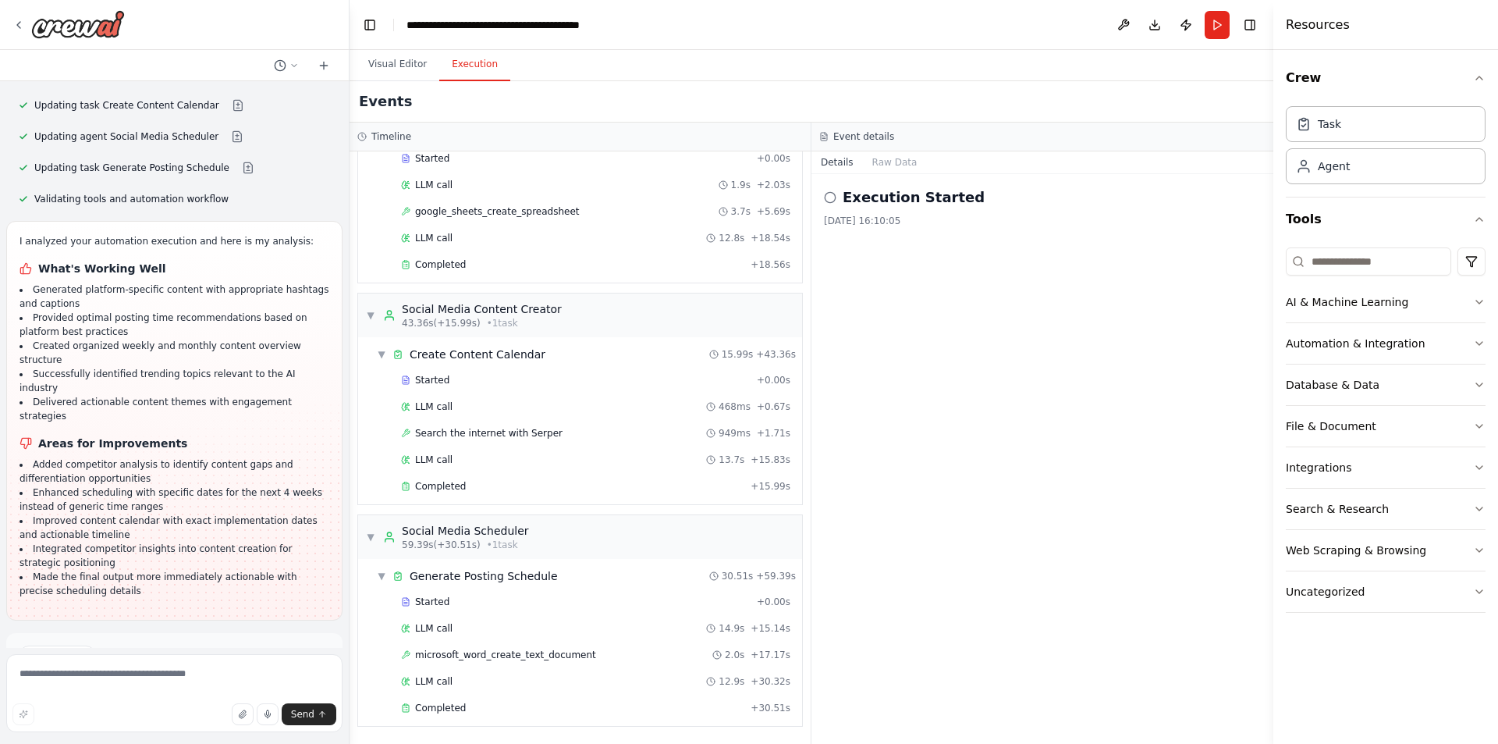
click at [181, 716] on span "Run Automation" at bounding box center [182, 722] width 76 height 12
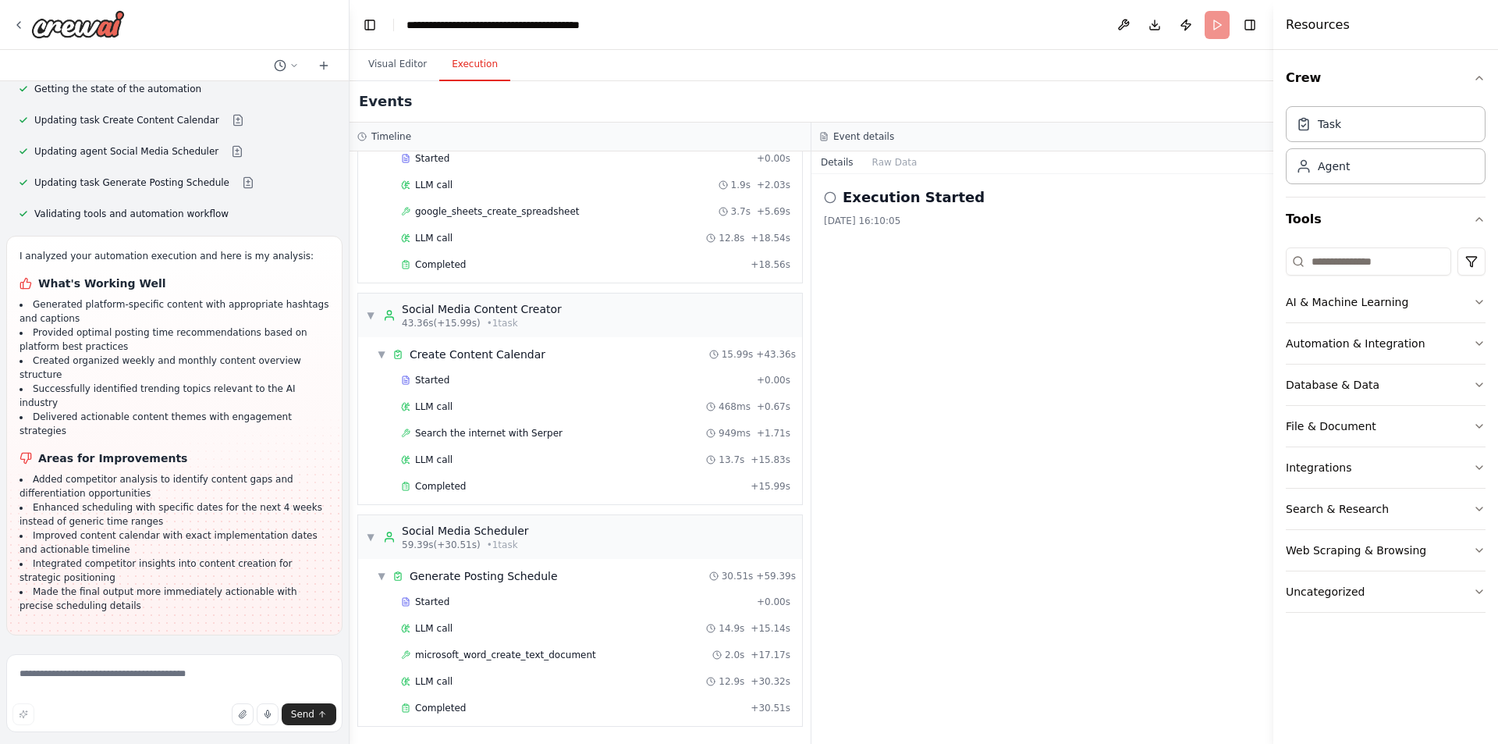
scroll to position [2263, 0]
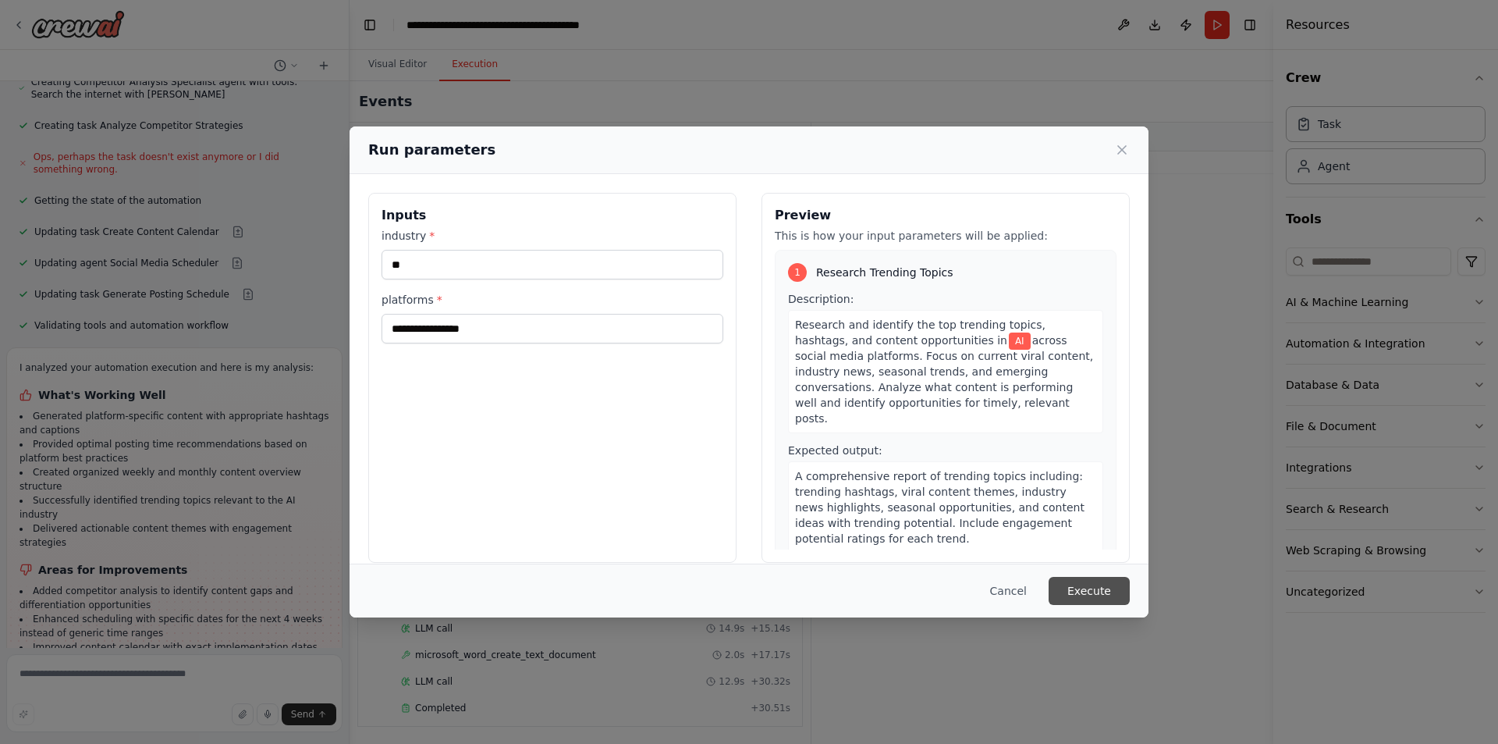
click at [1080, 592] on button "Execute" at bounding box center [1089, 591] width 81 height 28
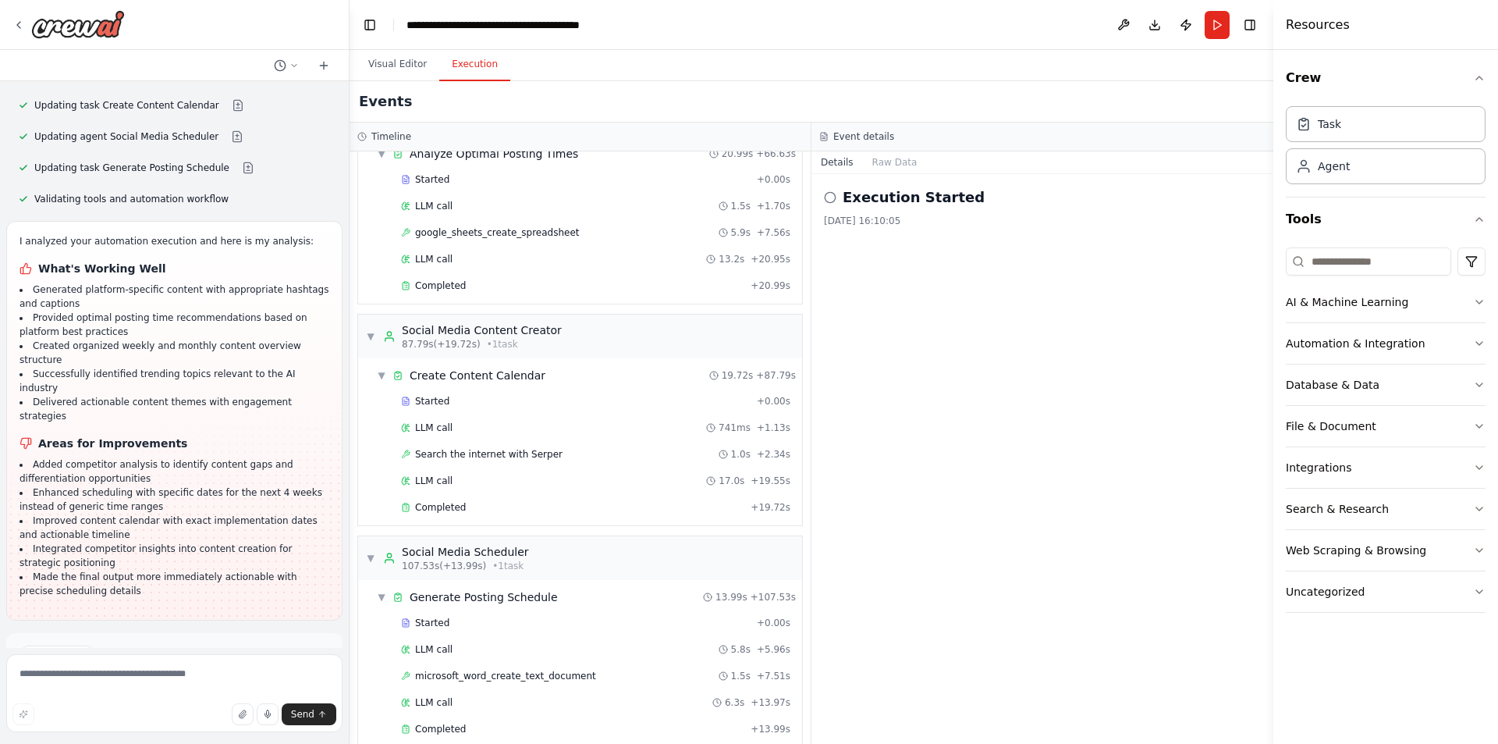
scroll to position [691, 0]
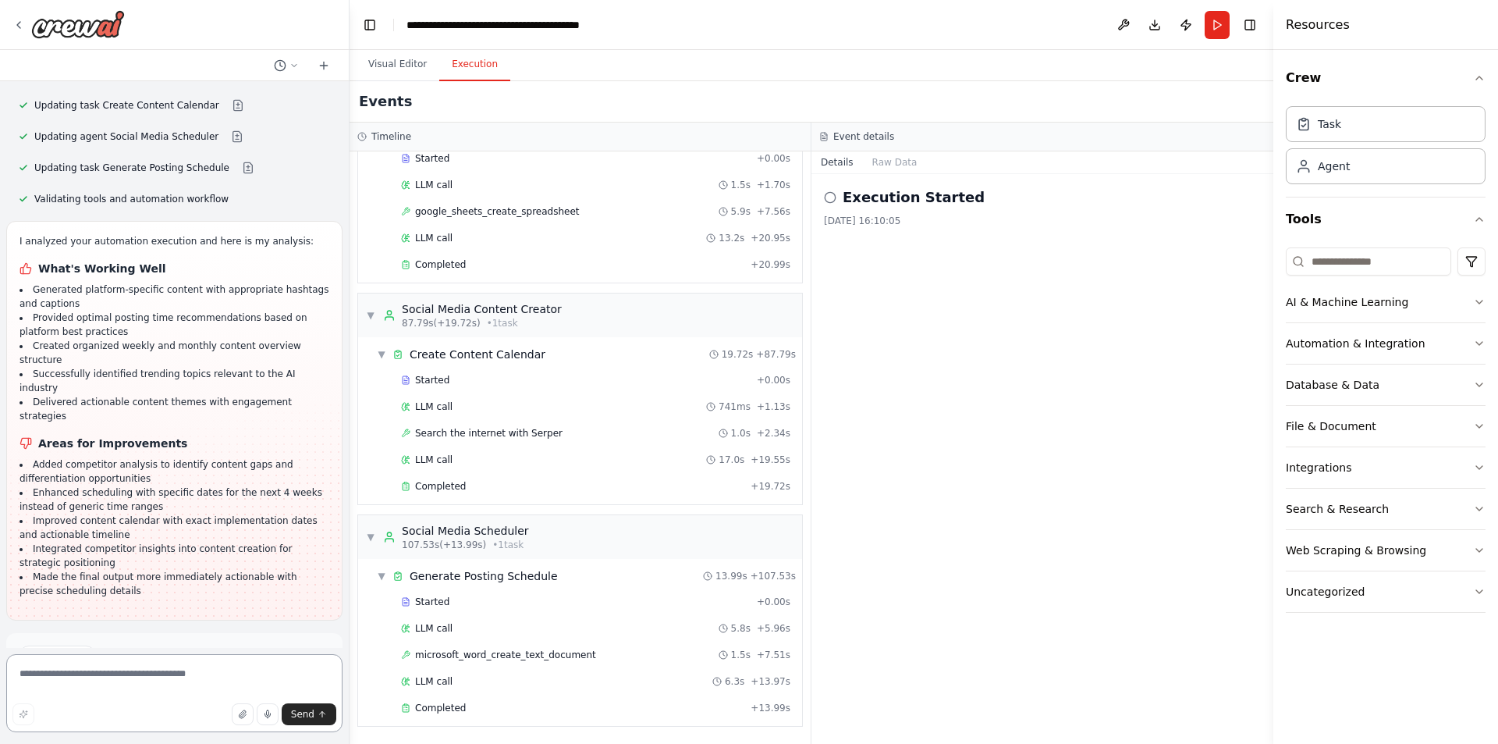
click at [79, 667] on textarea at bounding box center [174, 693] width 336 height 78
type textarea "**********"
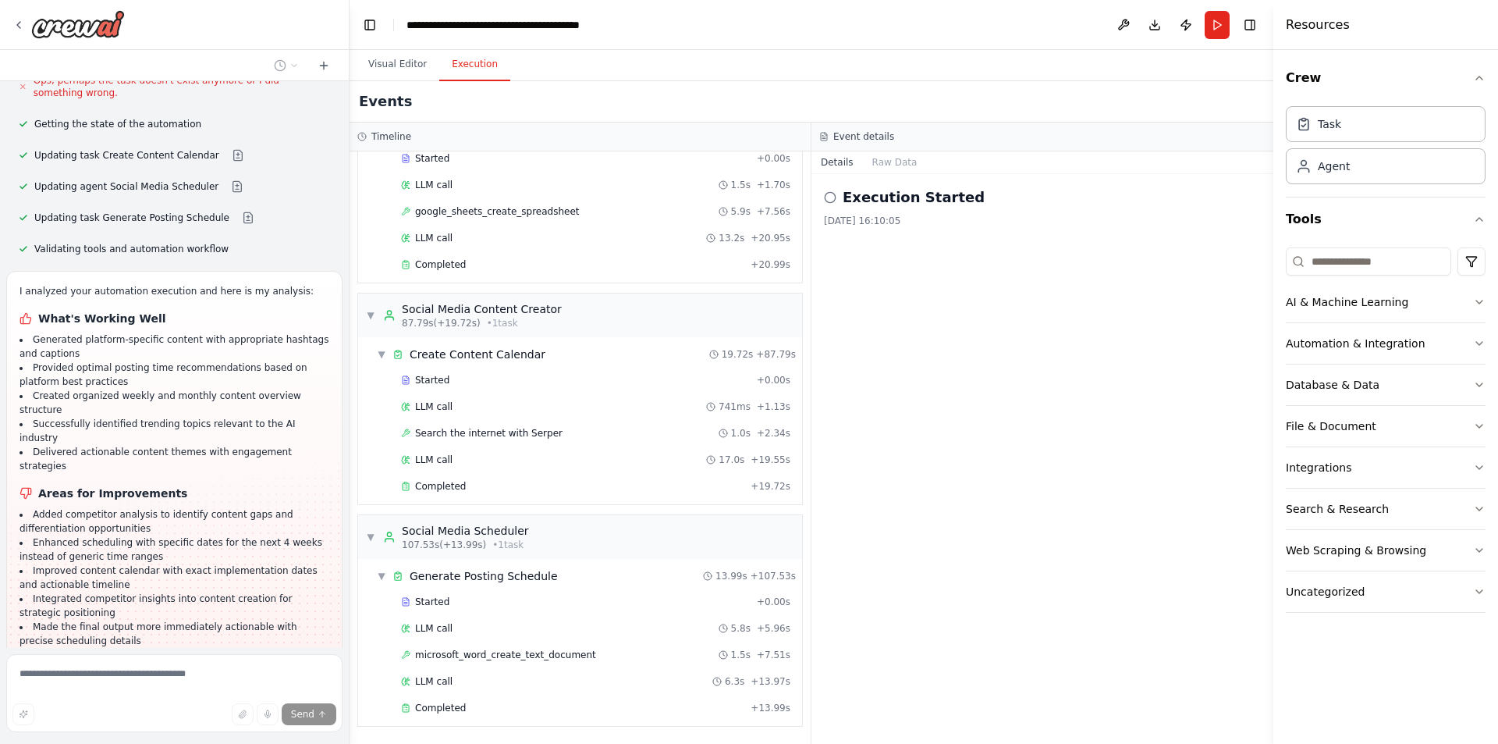
scroll to position [2400, 0]
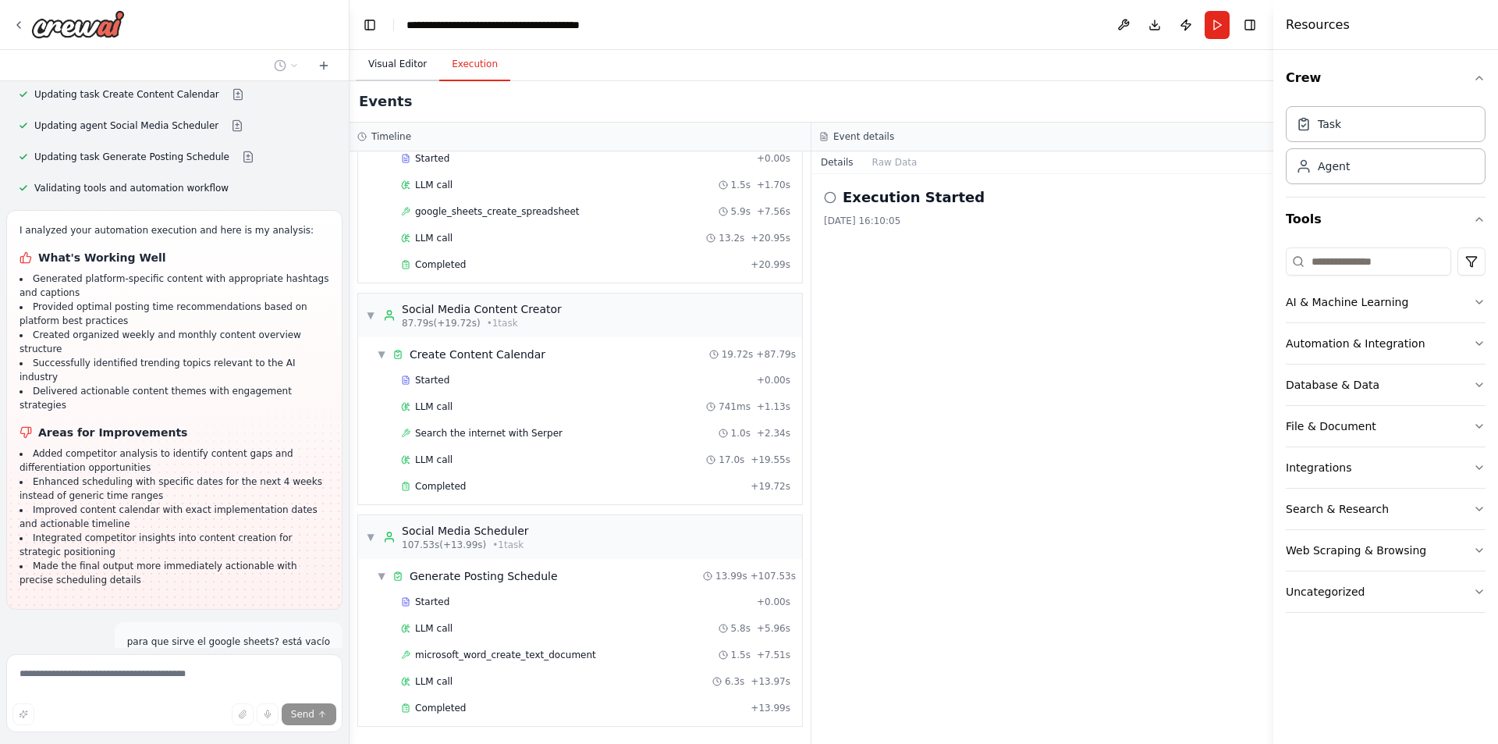
click at [358, 71] on button "Visual Editor" at bounding box center [398, 64] width 84 height 33
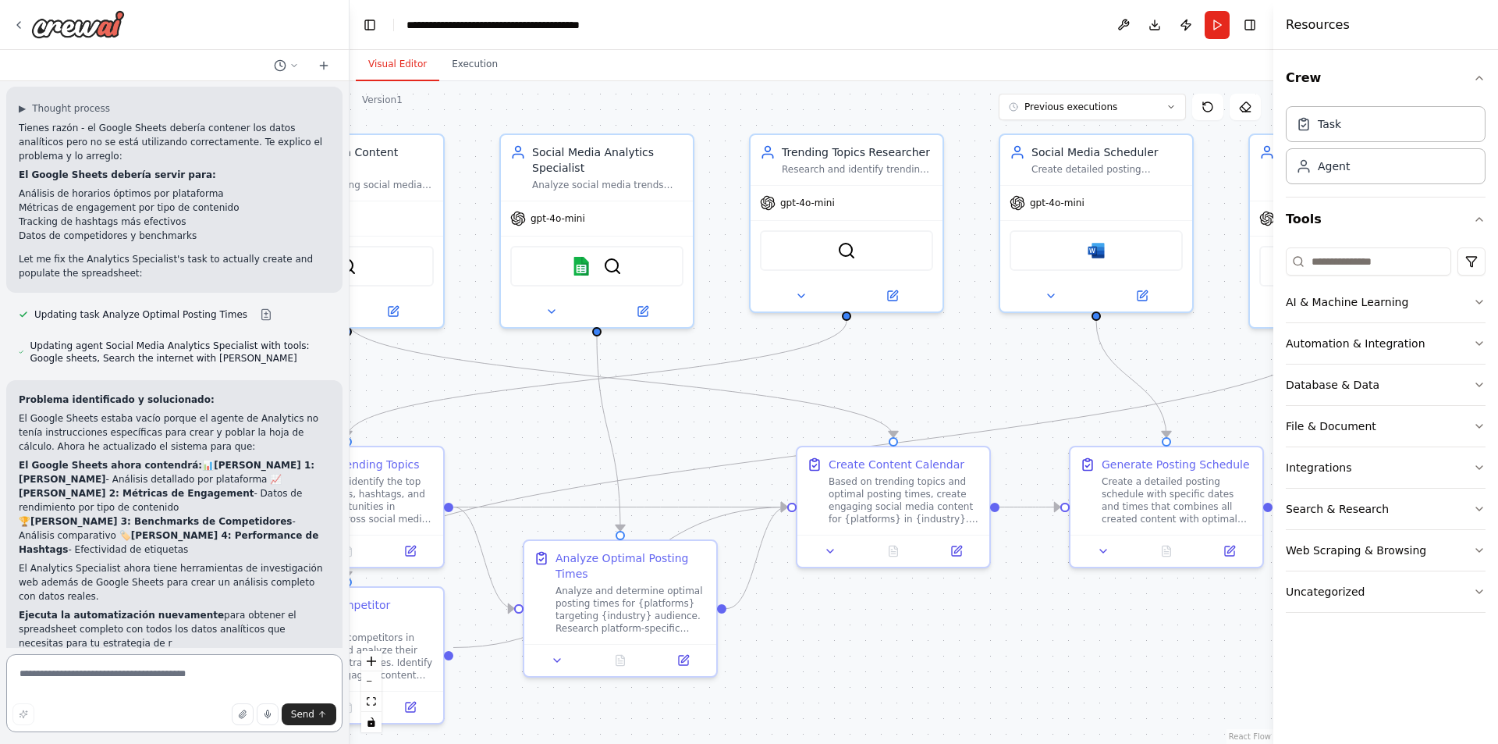
scroll to position [3026, 0]
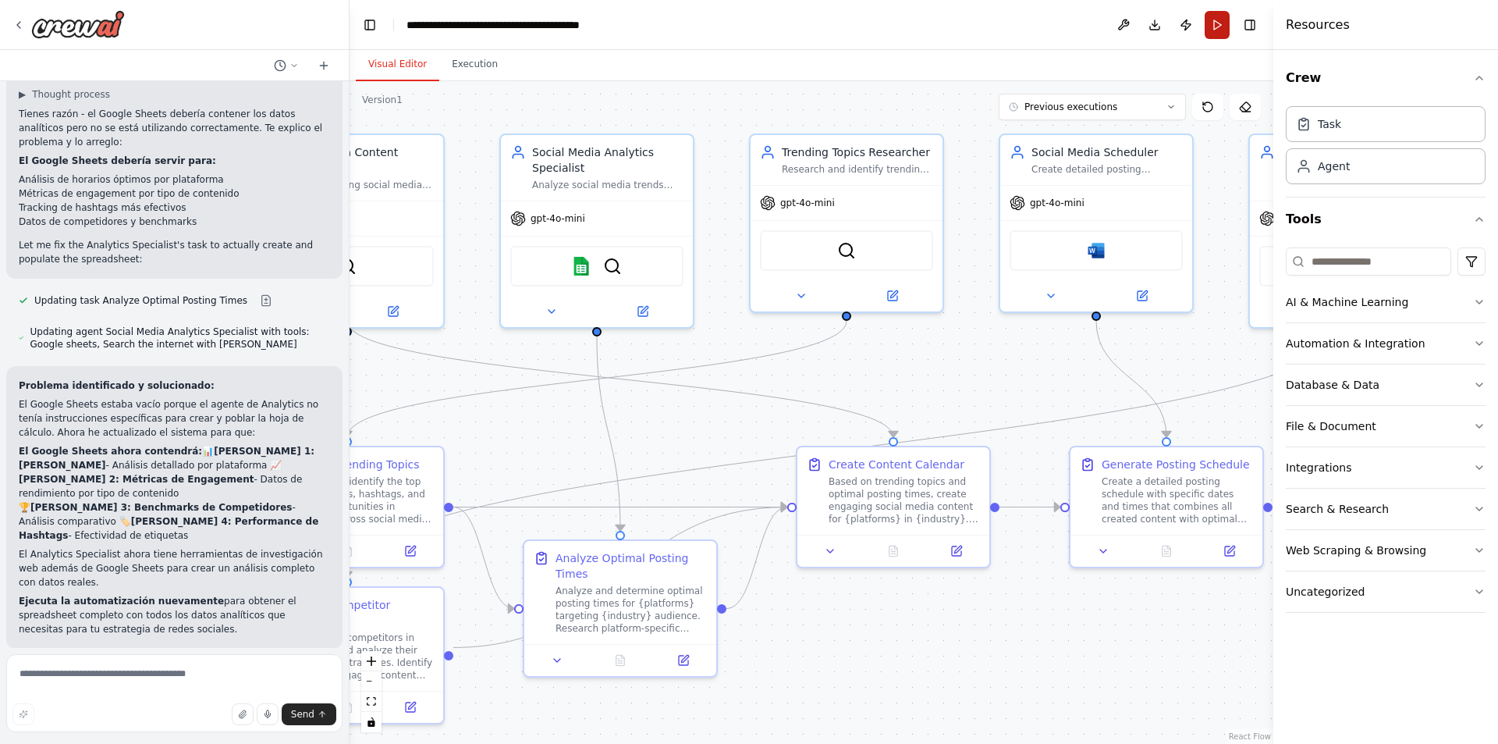
click at [1218, 27] on button "Run" at bounding box center [1217, 25] width 25 height 28
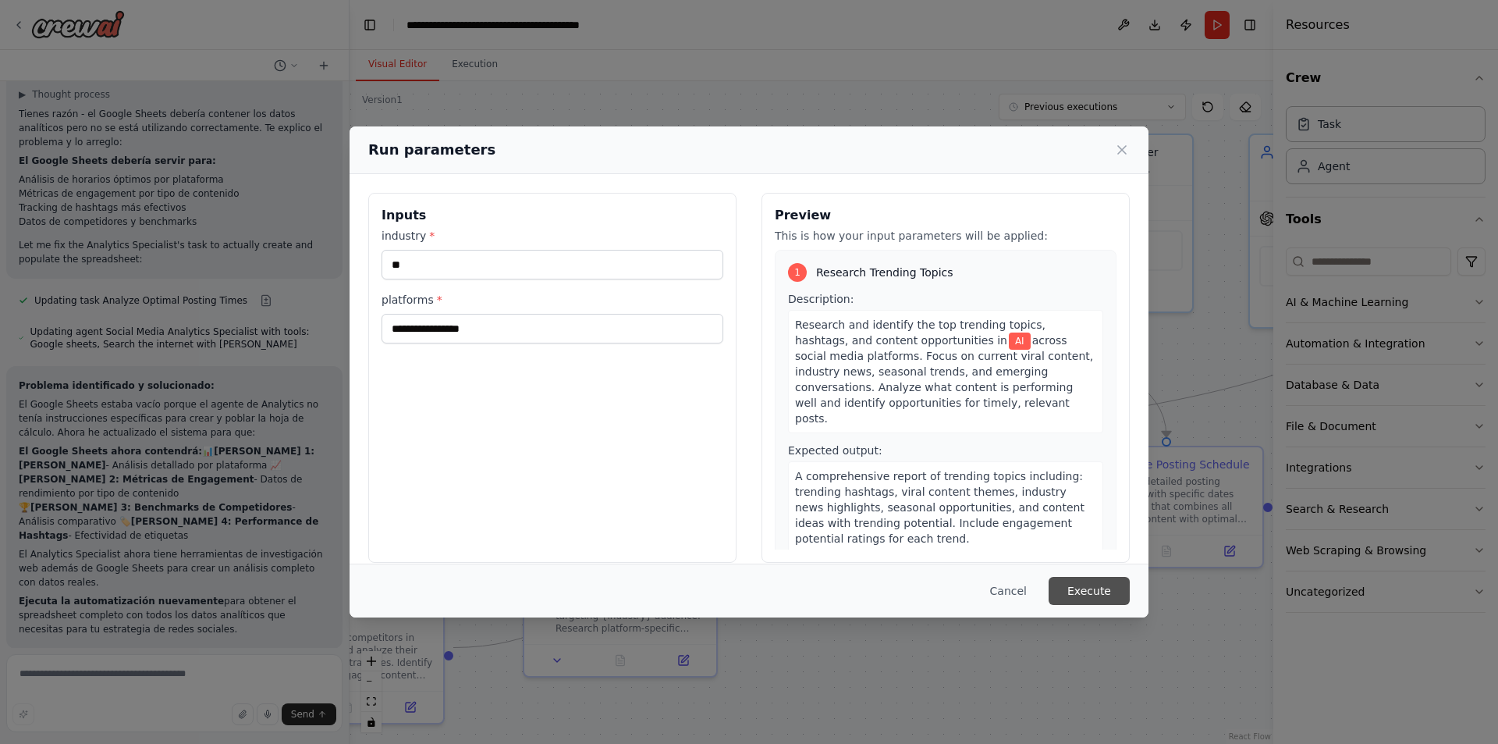
click at [1097, 581] on button "Execute" at bounding box center [1089, 591] width 81 height 28
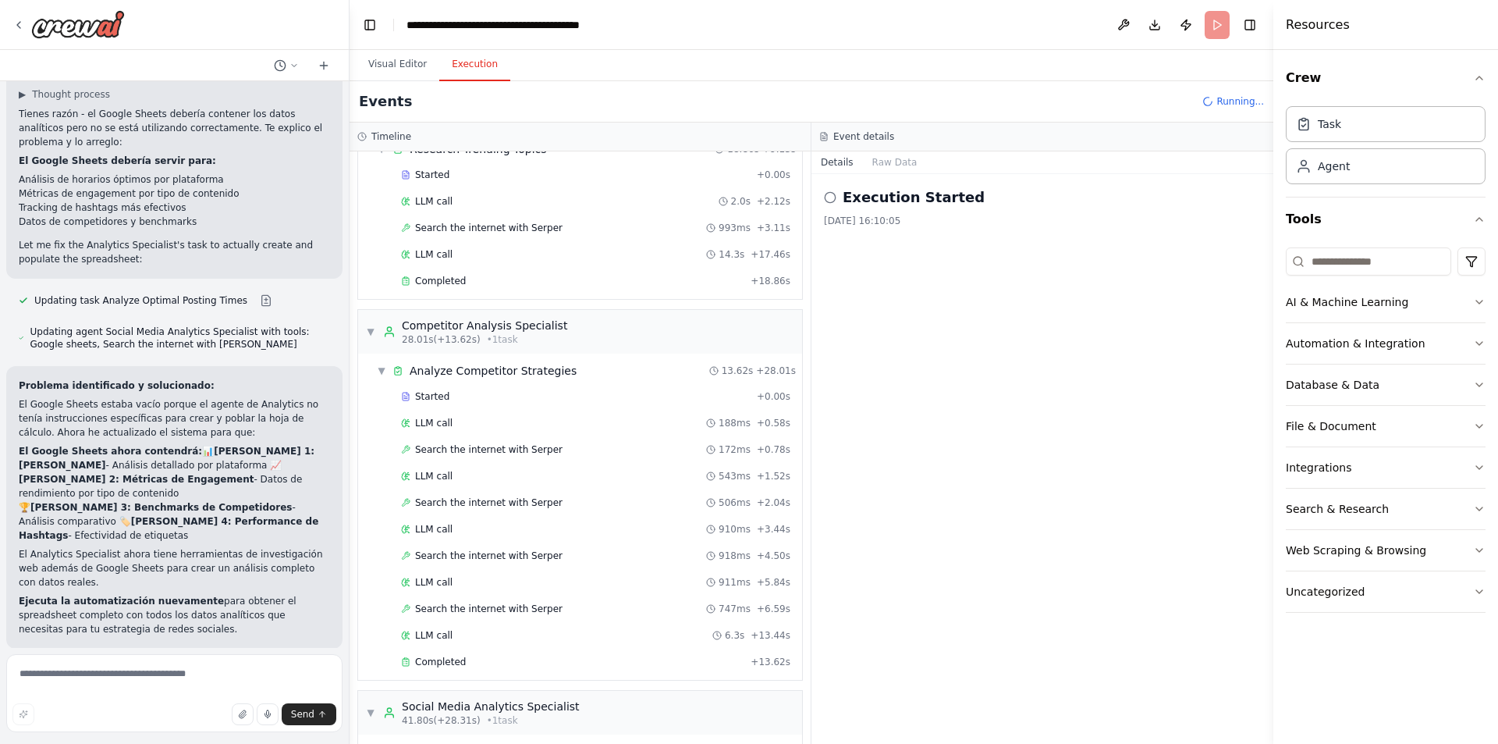
scroll to position [0, 0]
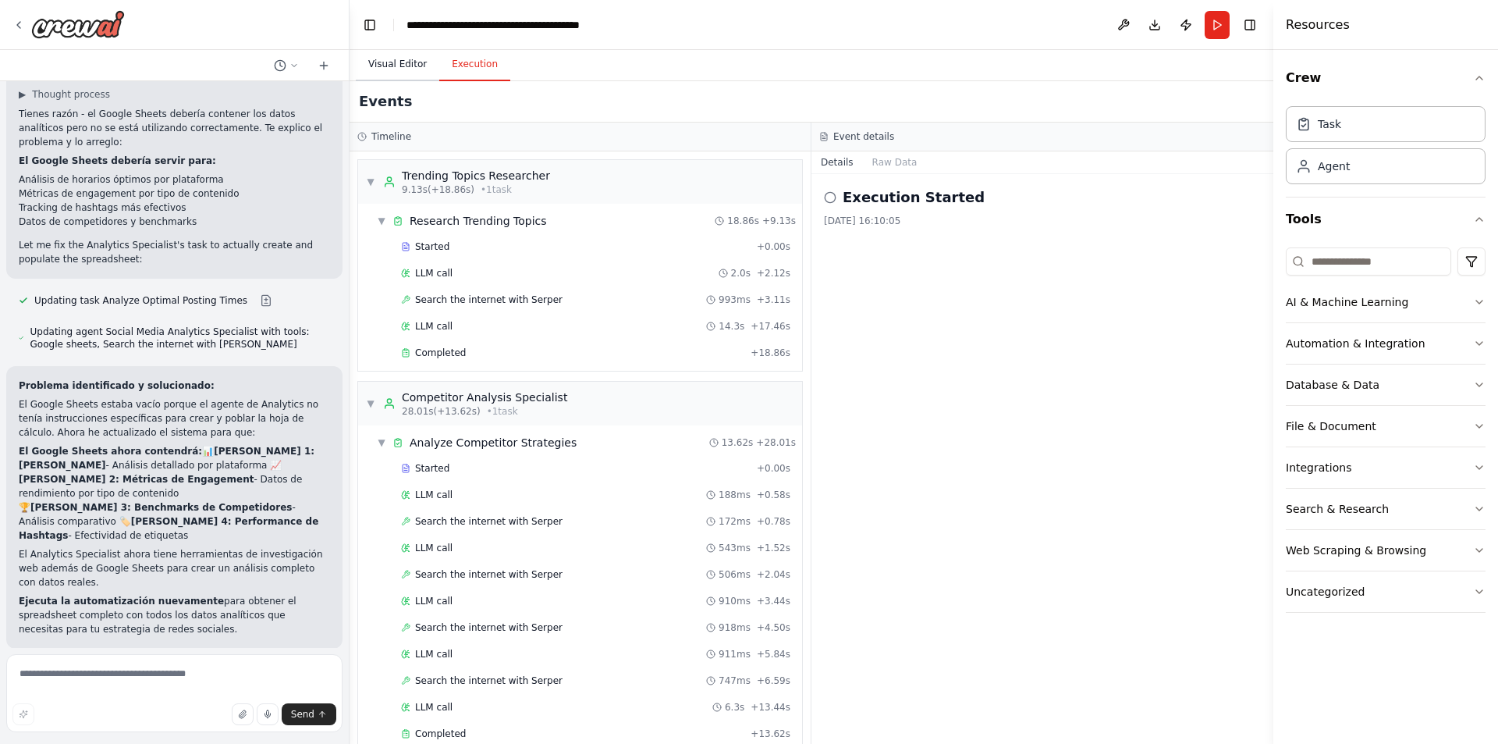
click at [394, 73] on button "Visual Editor" at bounding box center [398, 64] width 84 height 33
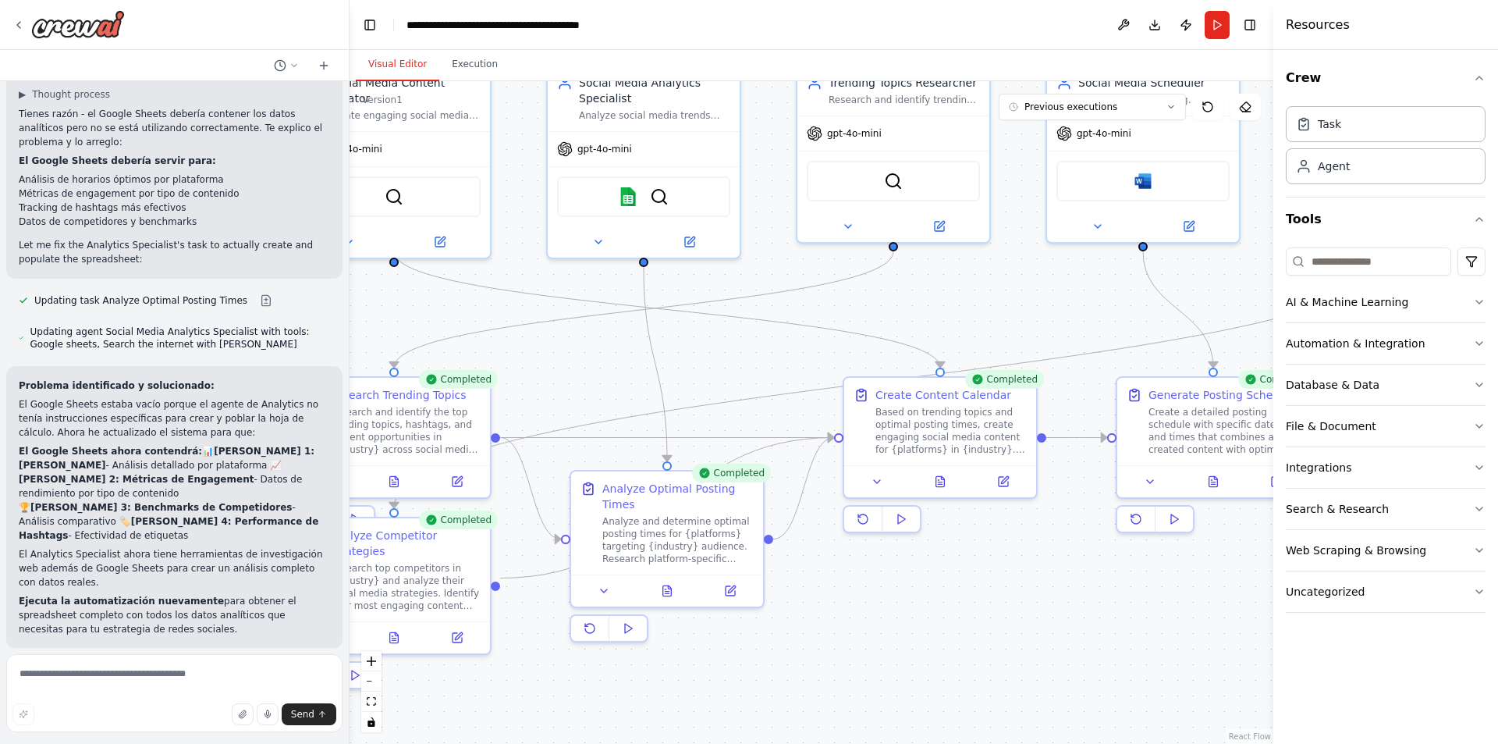
drag, startPoint x: 1196, startPoint y: 343, endPoint x: 1305, endPoint y: 267, distance: 132.7
click at [1304, 258] on div "Create a crew that schedules and publishes social media content across multiple…" at bounding box center [749, 372] width 1498 height 744
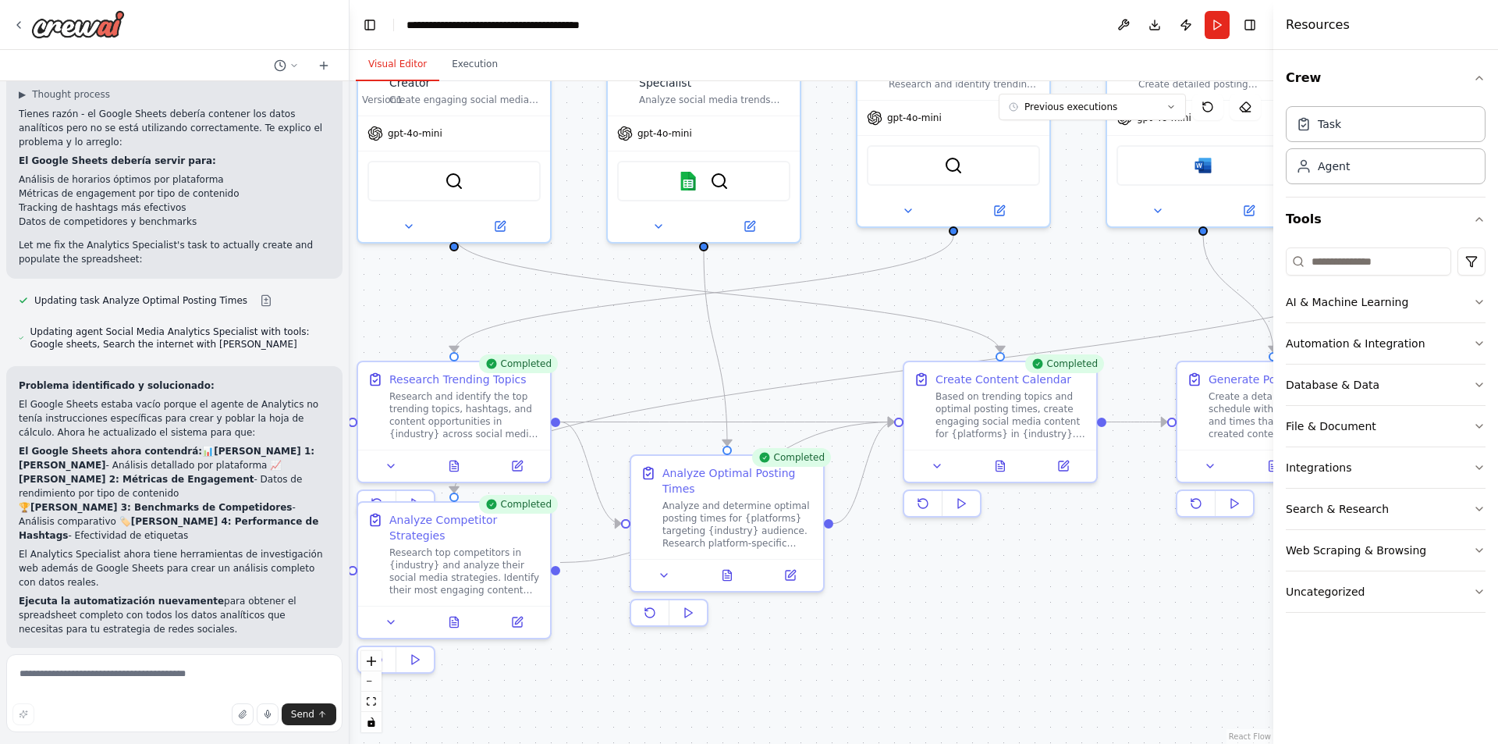
click at [187, 743] on span "Improve automation" at bounding box center [180, 750] width 95 height 12
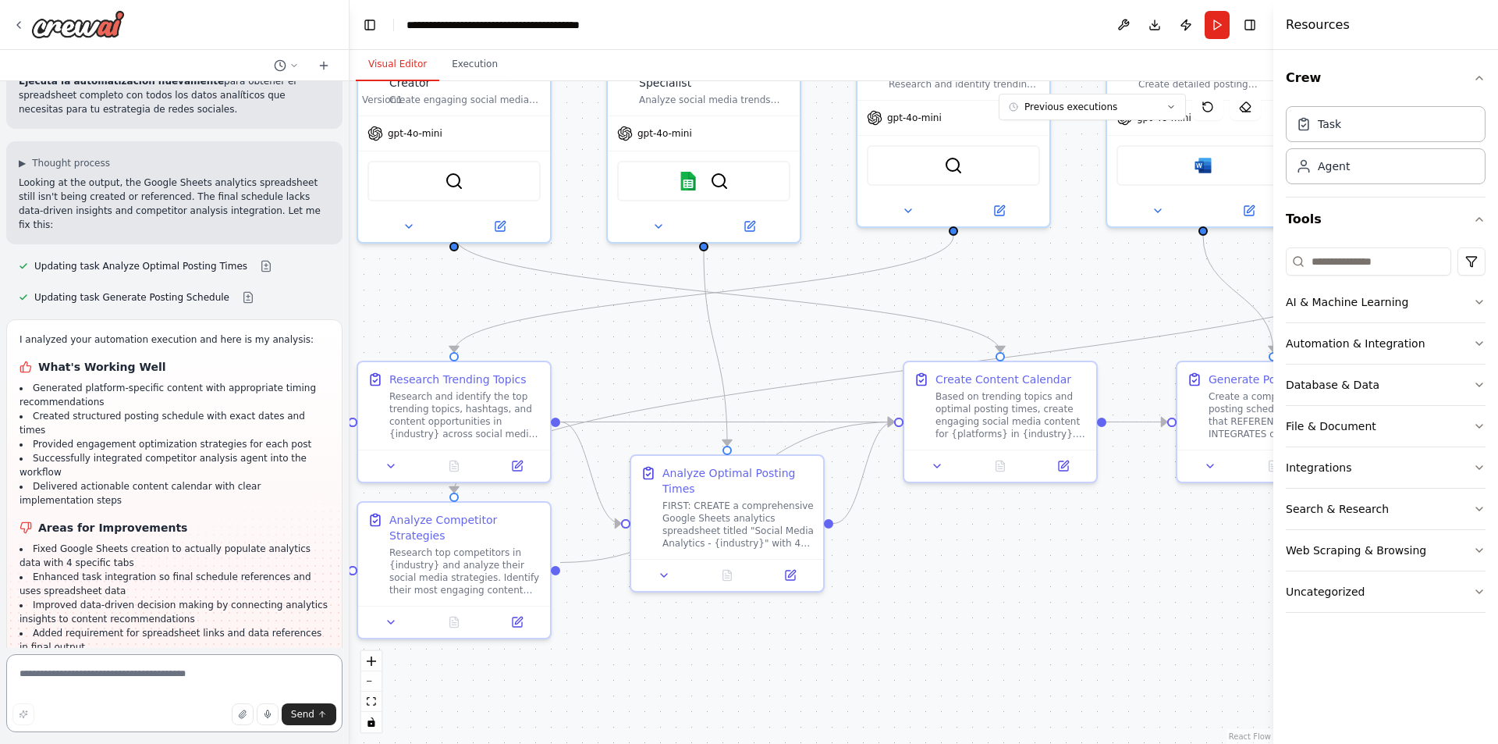
scroll to position [3560, 0]
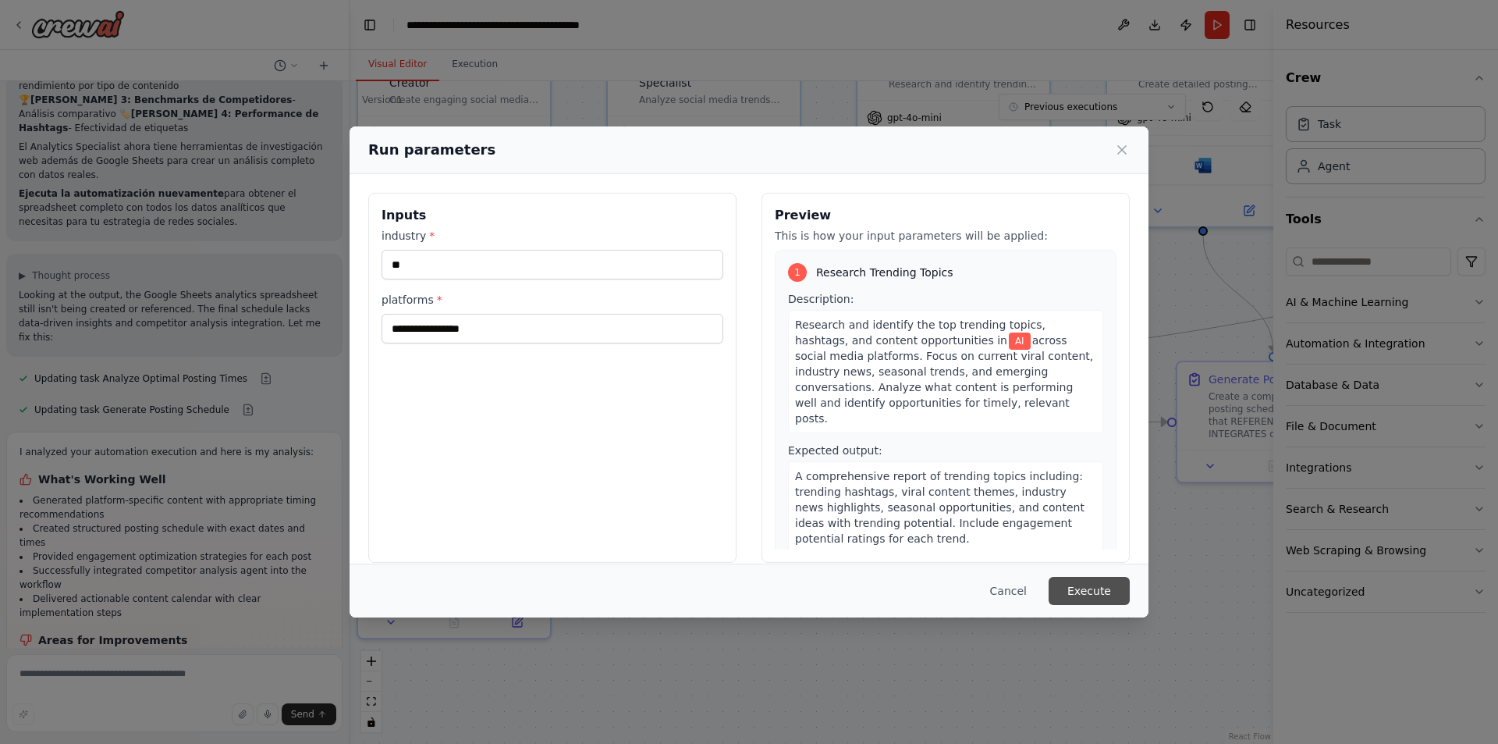
click at [1094, 592] on button "Execute" at bounding box center [1089, 591] width 81 height 28
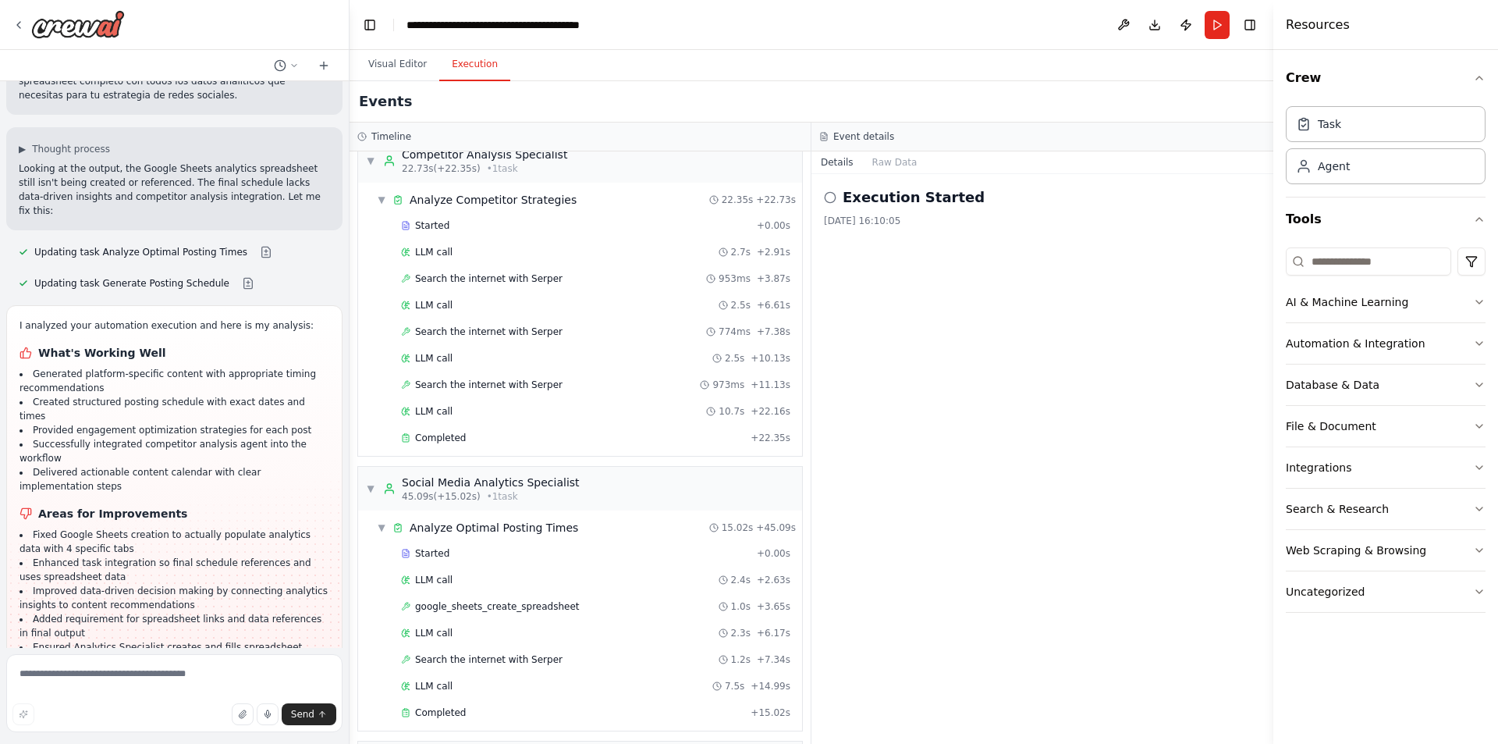
scroll to position [258, 0]
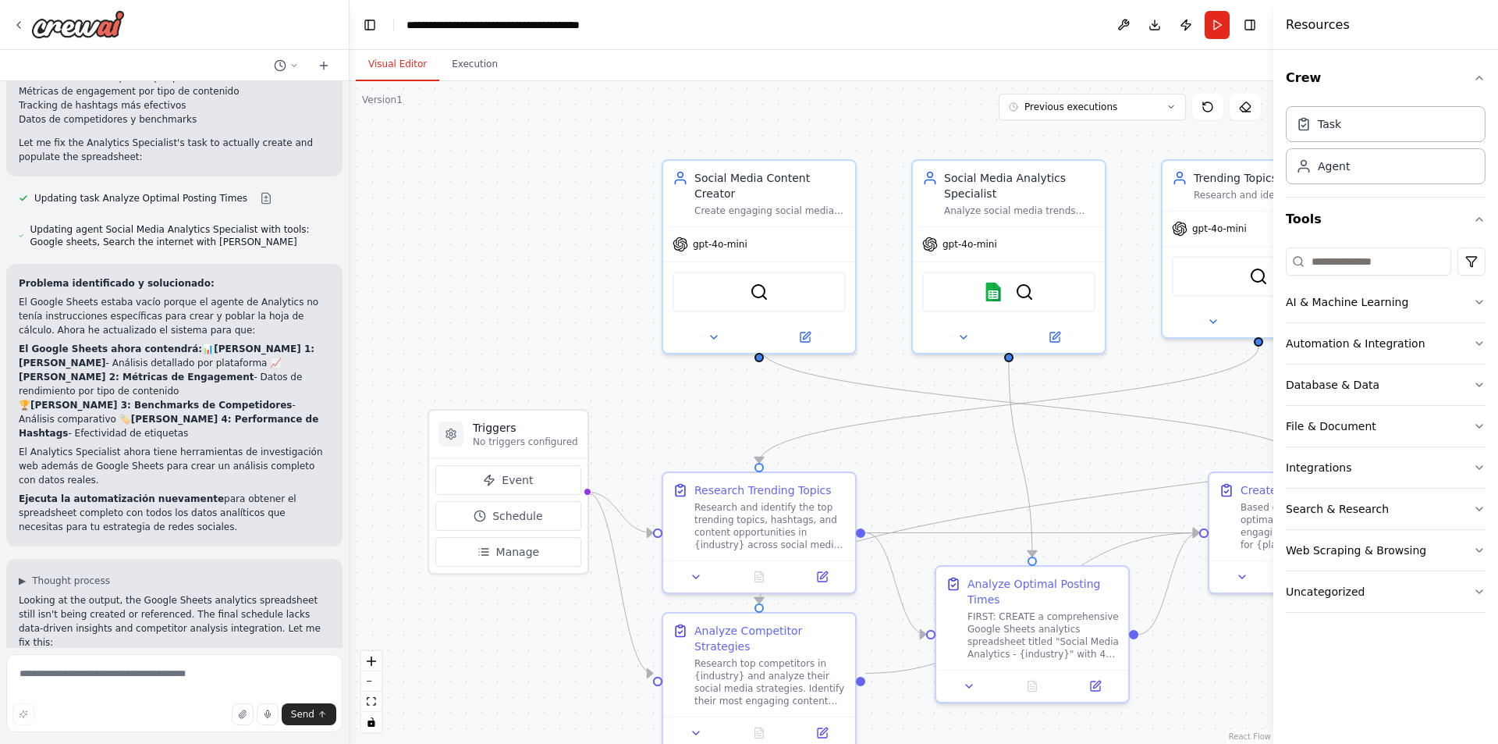
scroll to position [3121, 0]
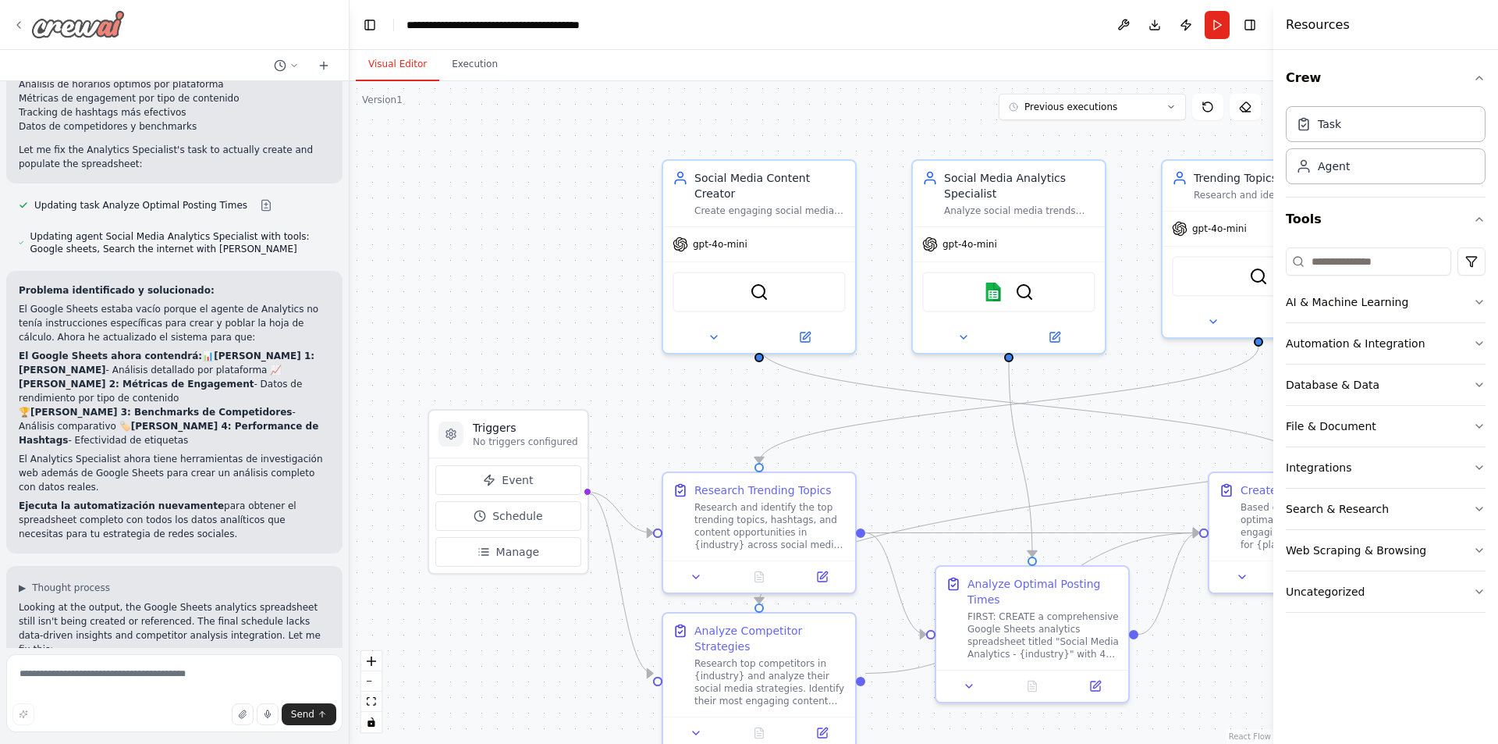
click at [96, 23] on img at bounding box center [78, 24] width 94 height 28
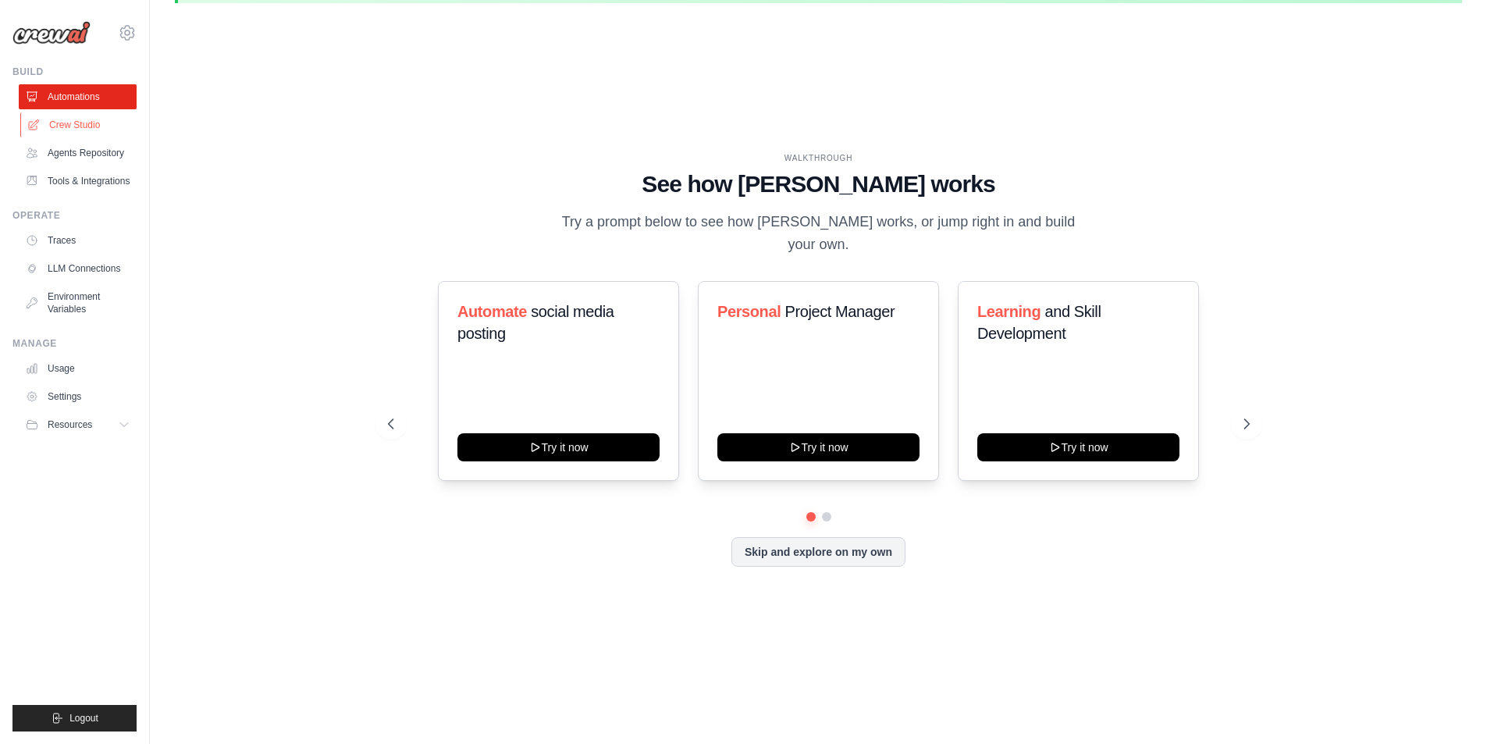
click at [80, 119] on link "Crew Studio" at bounding box center [79, 124] width 118 height 25
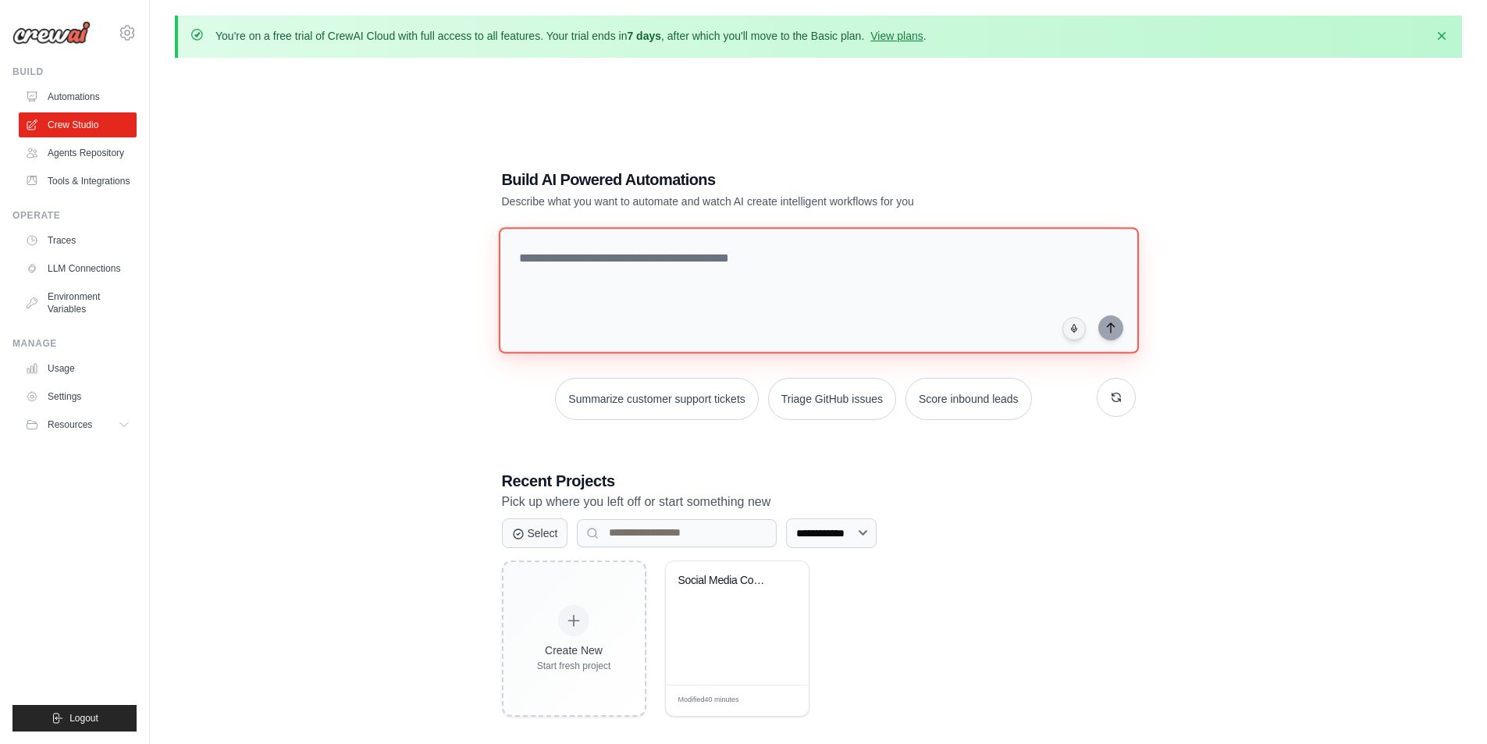
click at [742, 262] on textarea at bounding box center [818, 290] width 640 height 126
click at [773, 315] on textarea "******" at bounding box center [821, 289] width 646 height 127
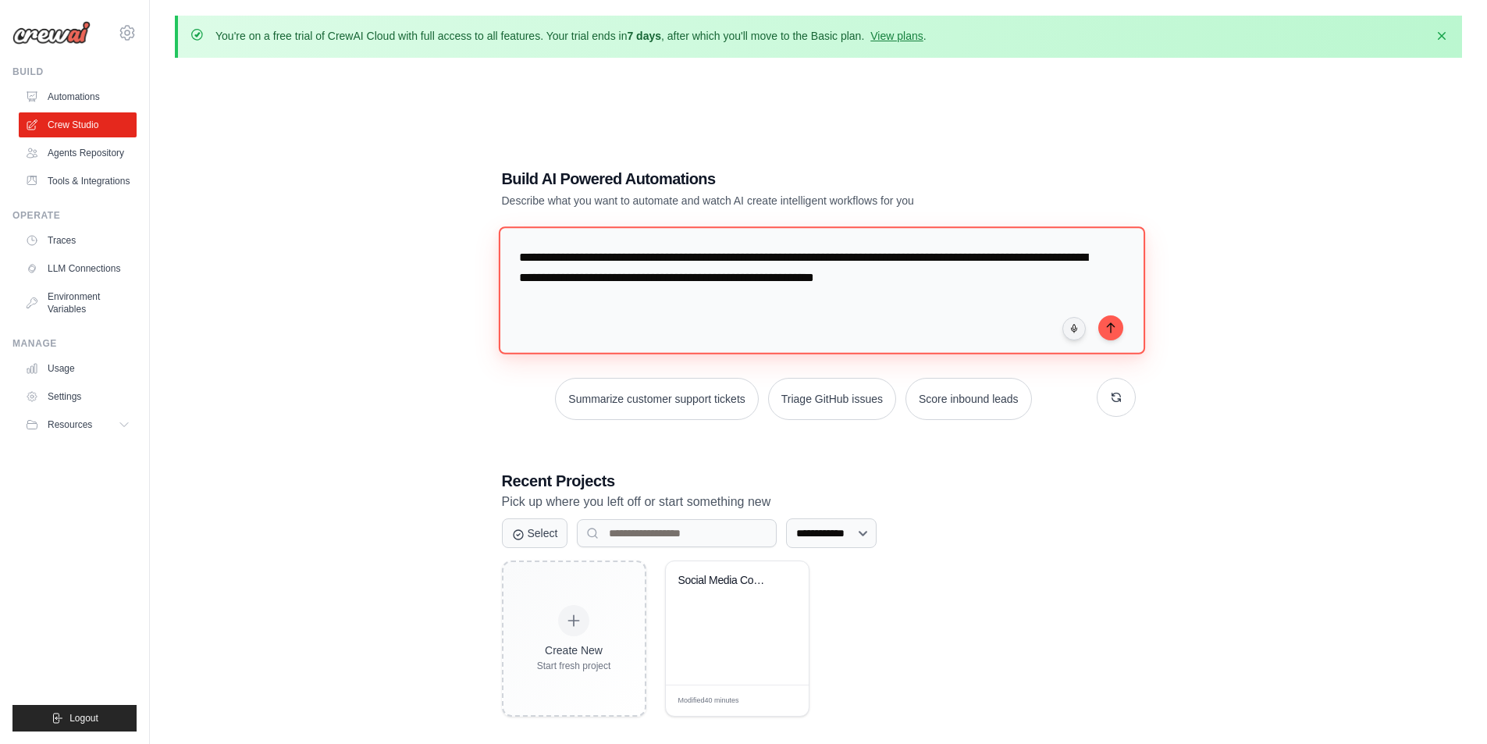
click at [832, 279] on textarea "**********" at bounding box center [821, 289] width 646 height 127
click at [997, 300] on textarea "**********" at bounding box center [821, 289] width 646 height 127
click at [935, 258] on textarea "**********" at bounding box center [821, 289] width 646 height 127
click at [1002, 256] on textarea "**********" at bounding box center [821, 289] width 646 height 127
type textarea "**********"
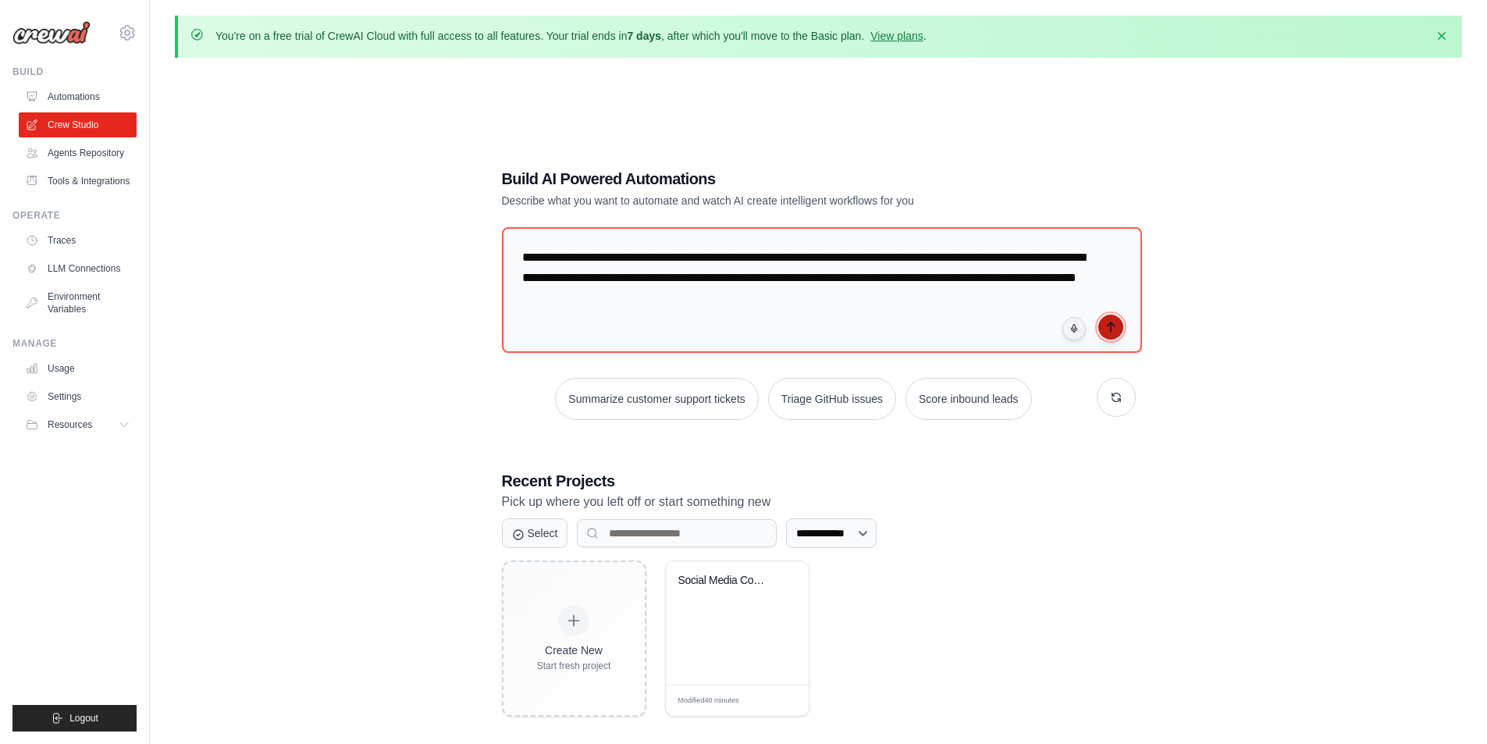
click at [1114, 330] on icon "submit" at bounding box center [1110, 327] width 12 height 12
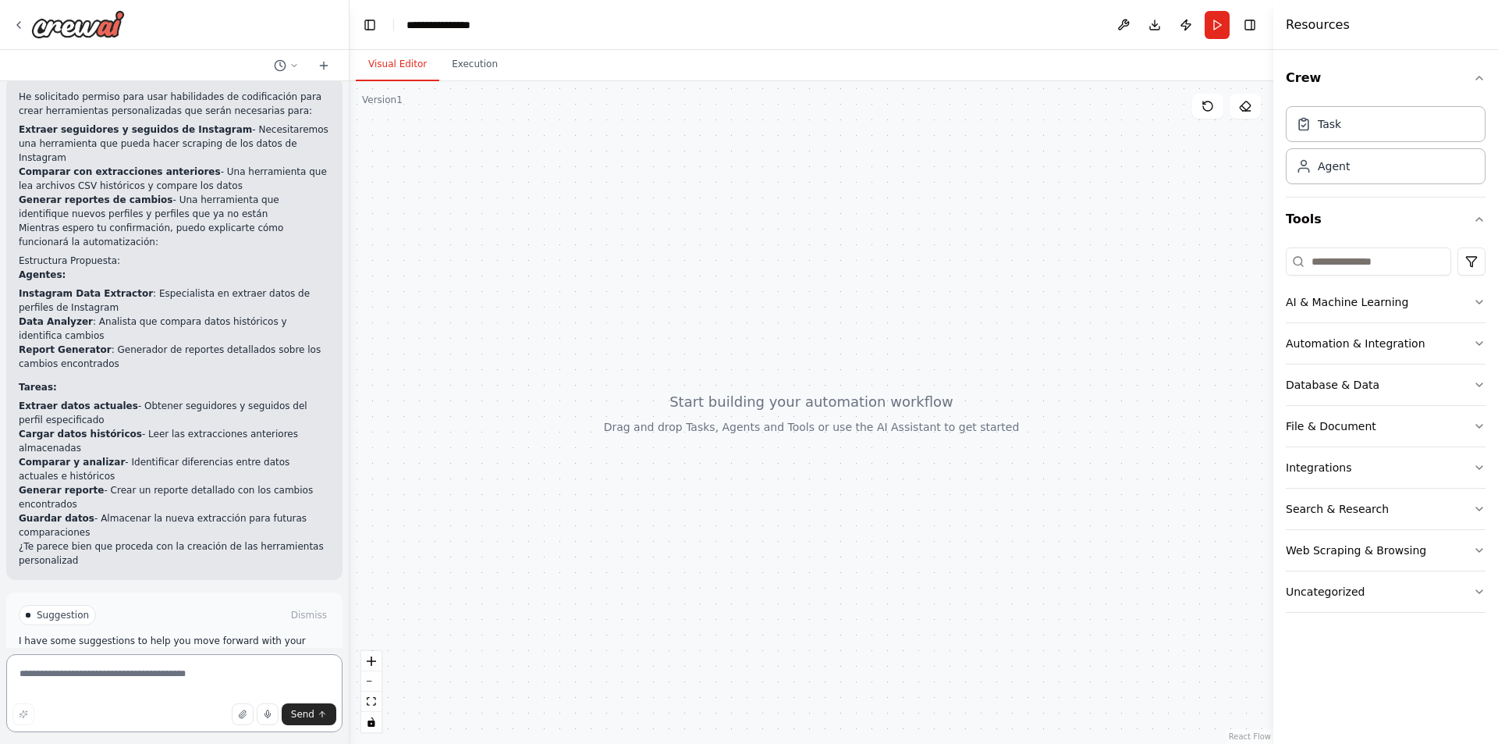
scroll to position [959, 0]
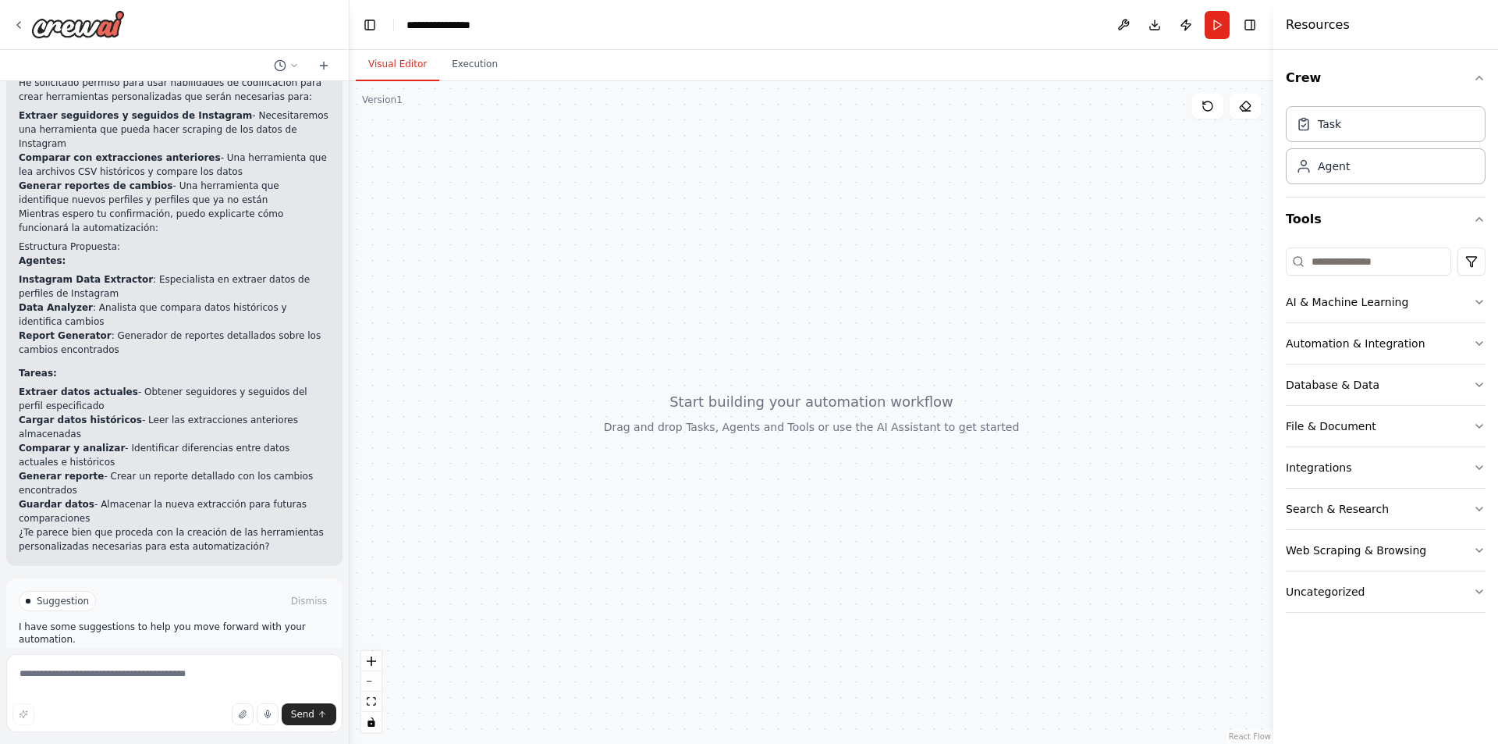
click at [181, 661] on span "Enable coding skills" at bounding box center [181, 667] width 92 height 12
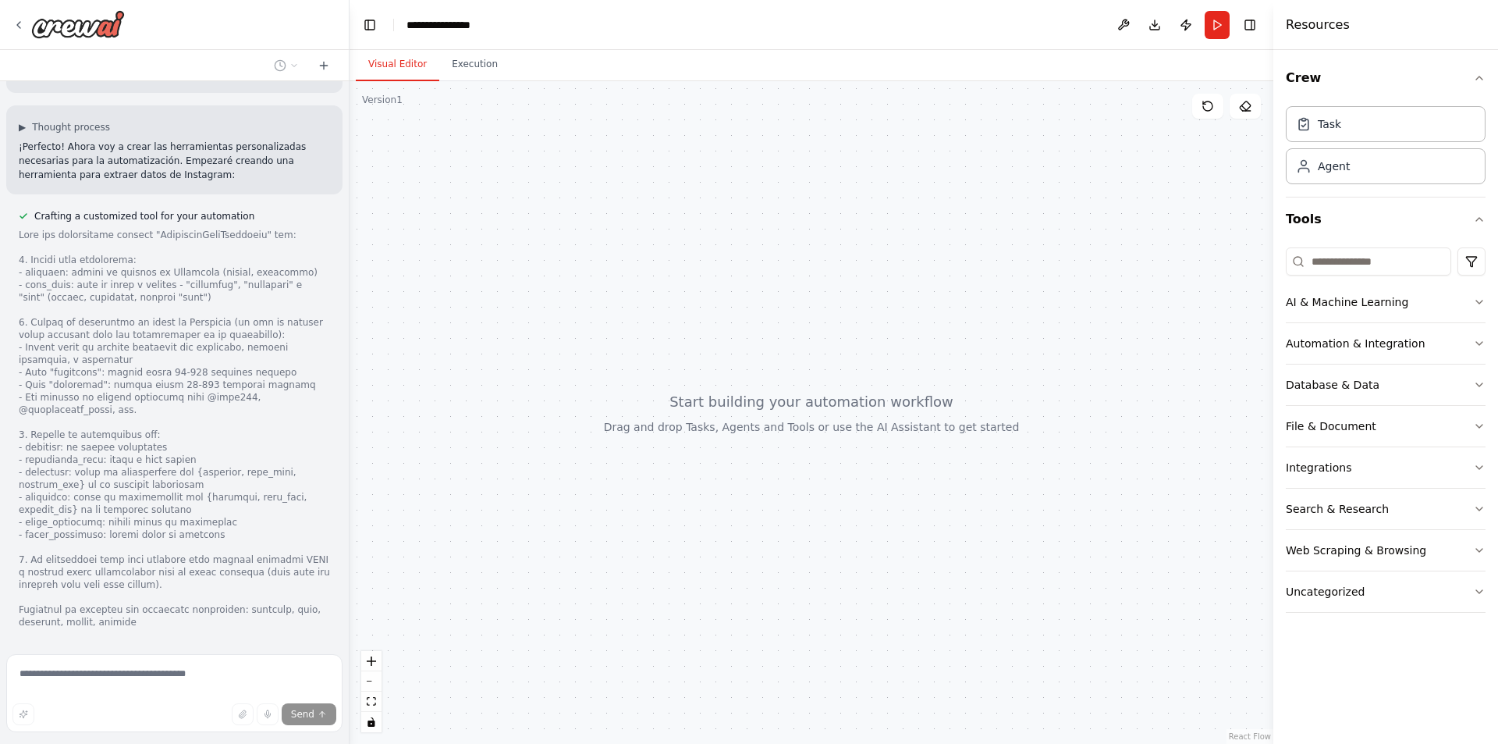
scroll to position [1513, 0]
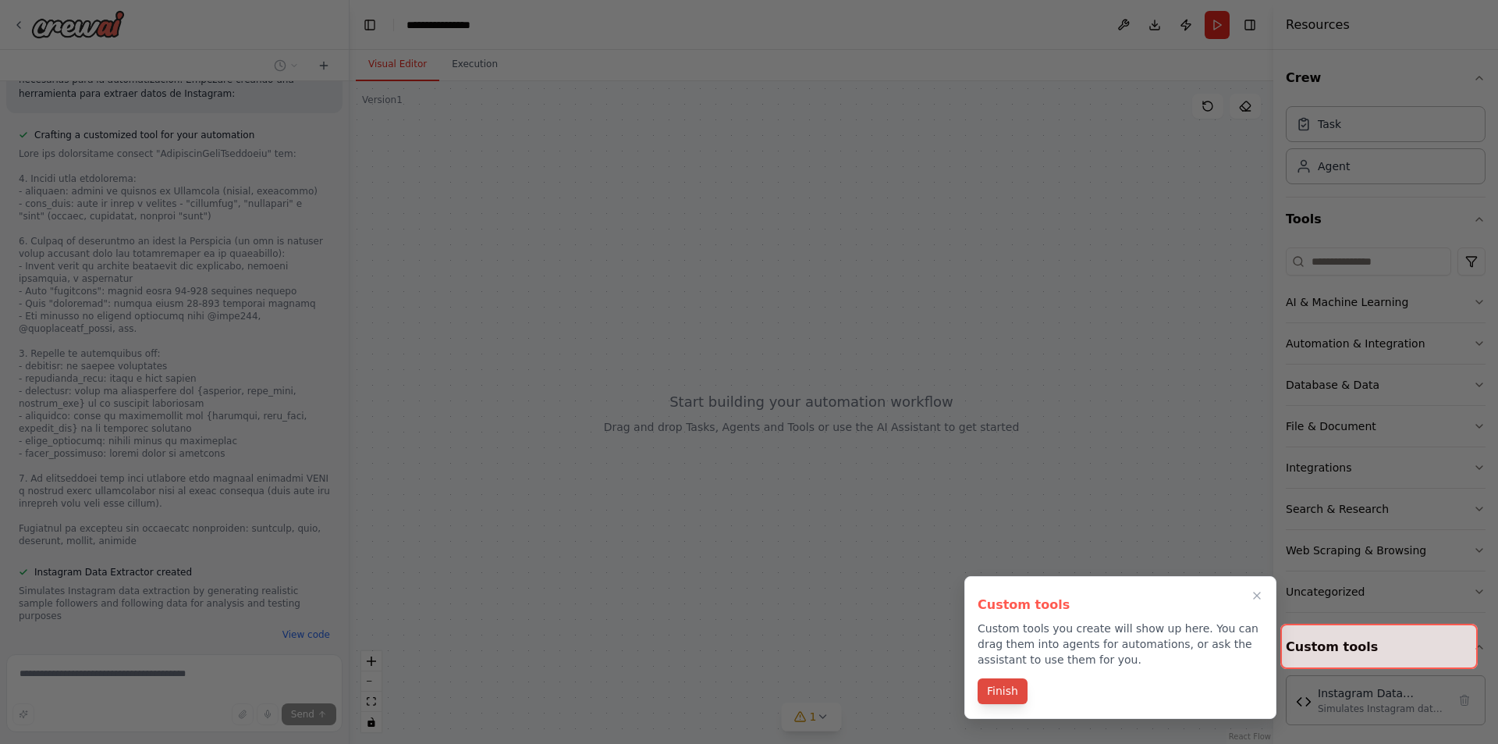
click at [992, 693] on button "Finish" at bounding box center [1003, 691] width 50 height 26
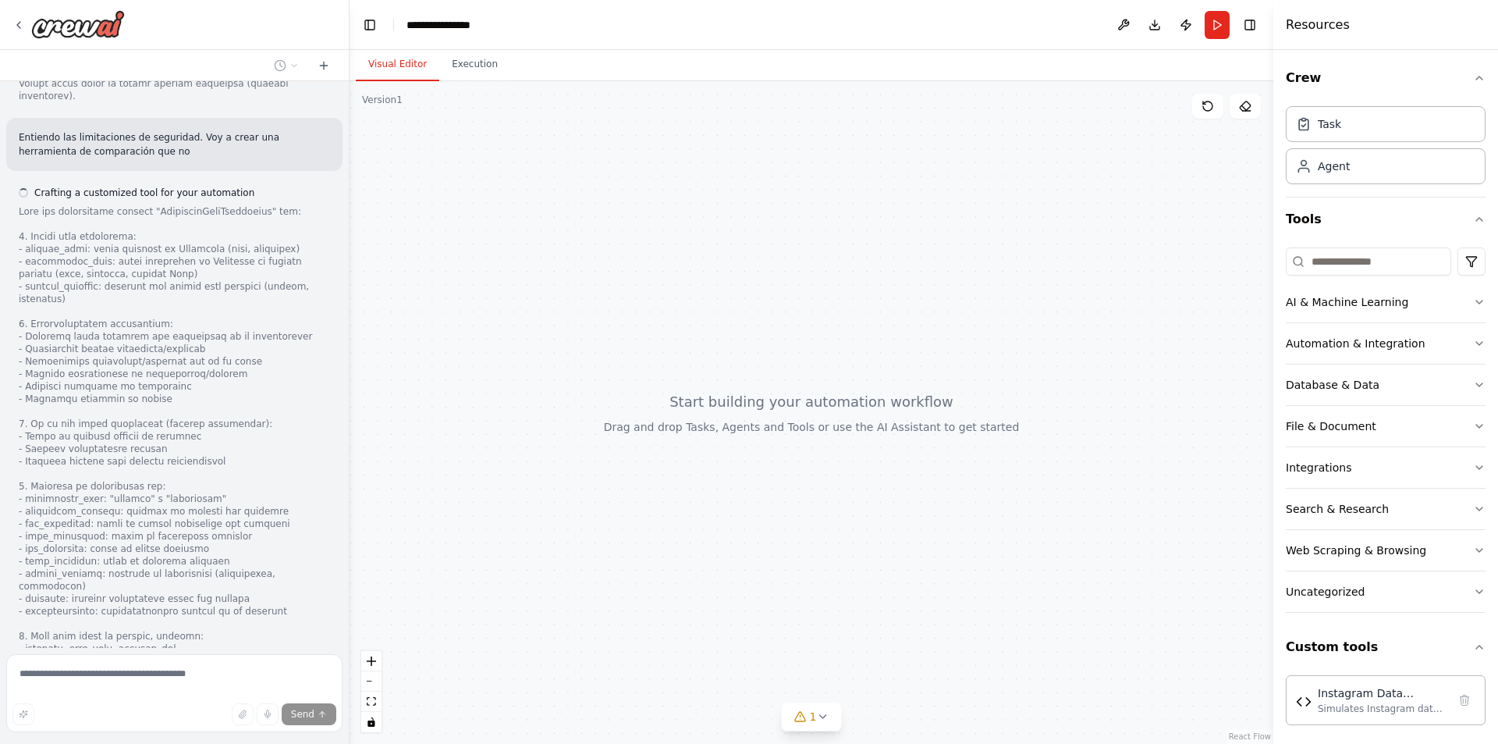
scroll to position [2631, 0]
click at [823, 715] on icon at bounding box center [822, 716] width 12 height 12
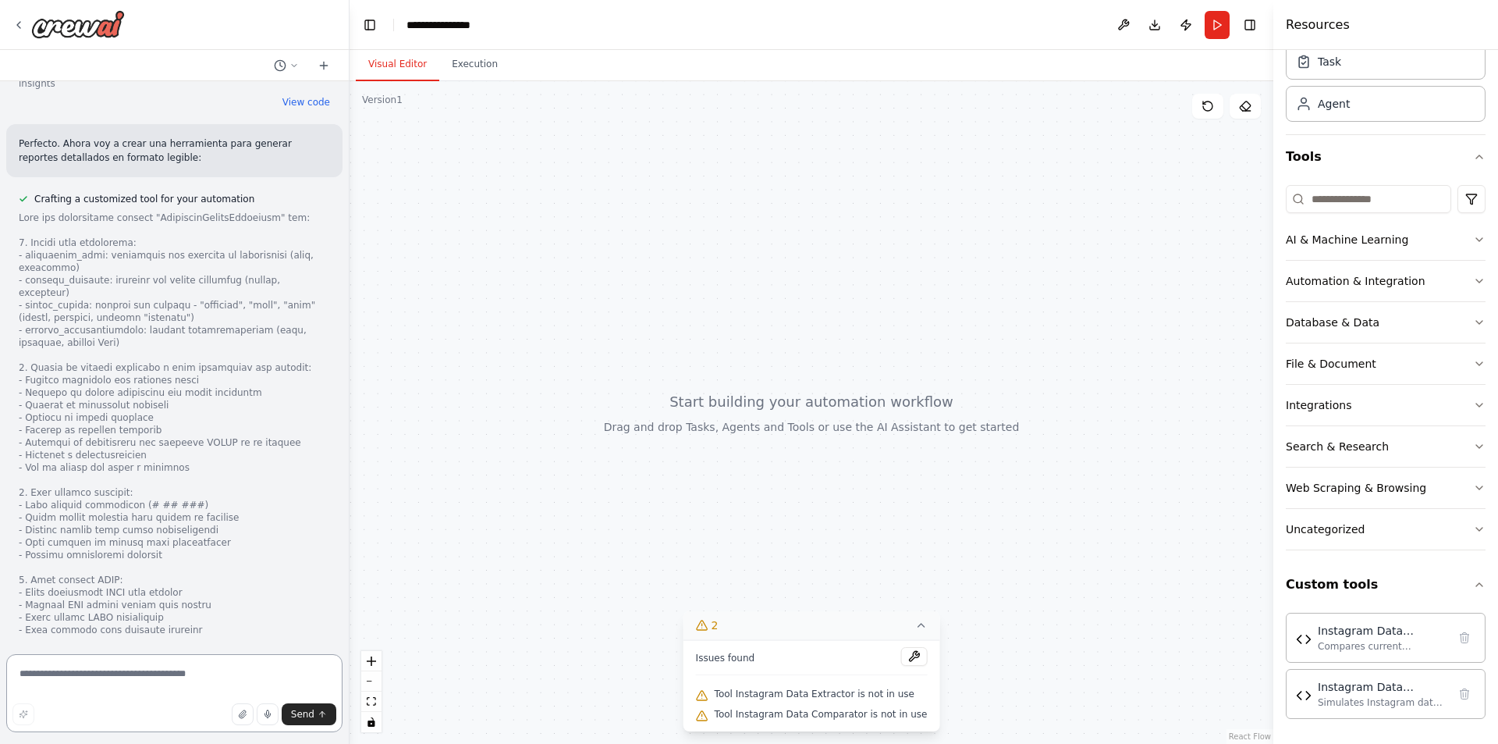
scroll to position [3341, 0]
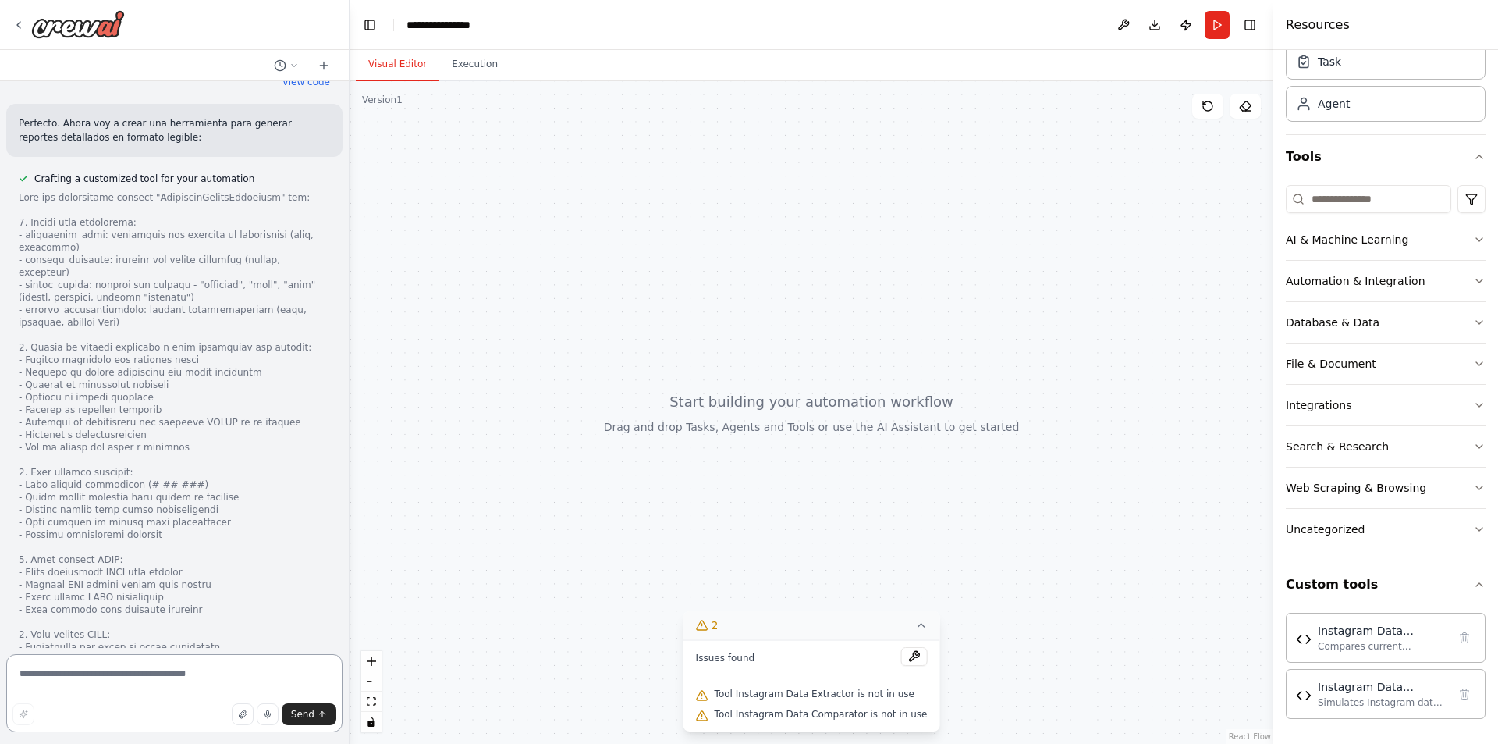
click at [194, 666] on textarea at bounding box center [174, 693] width 336 height 78
click at [292, 73] on button at bounding box center [286, 65] width 37 height 19
click at [109, 680] on div at bounding box center [175, 372] width 350 height 744
click at [108, 677] on textarea at bounding box center [174, 693] width 336 height 78
type textarea "**********"
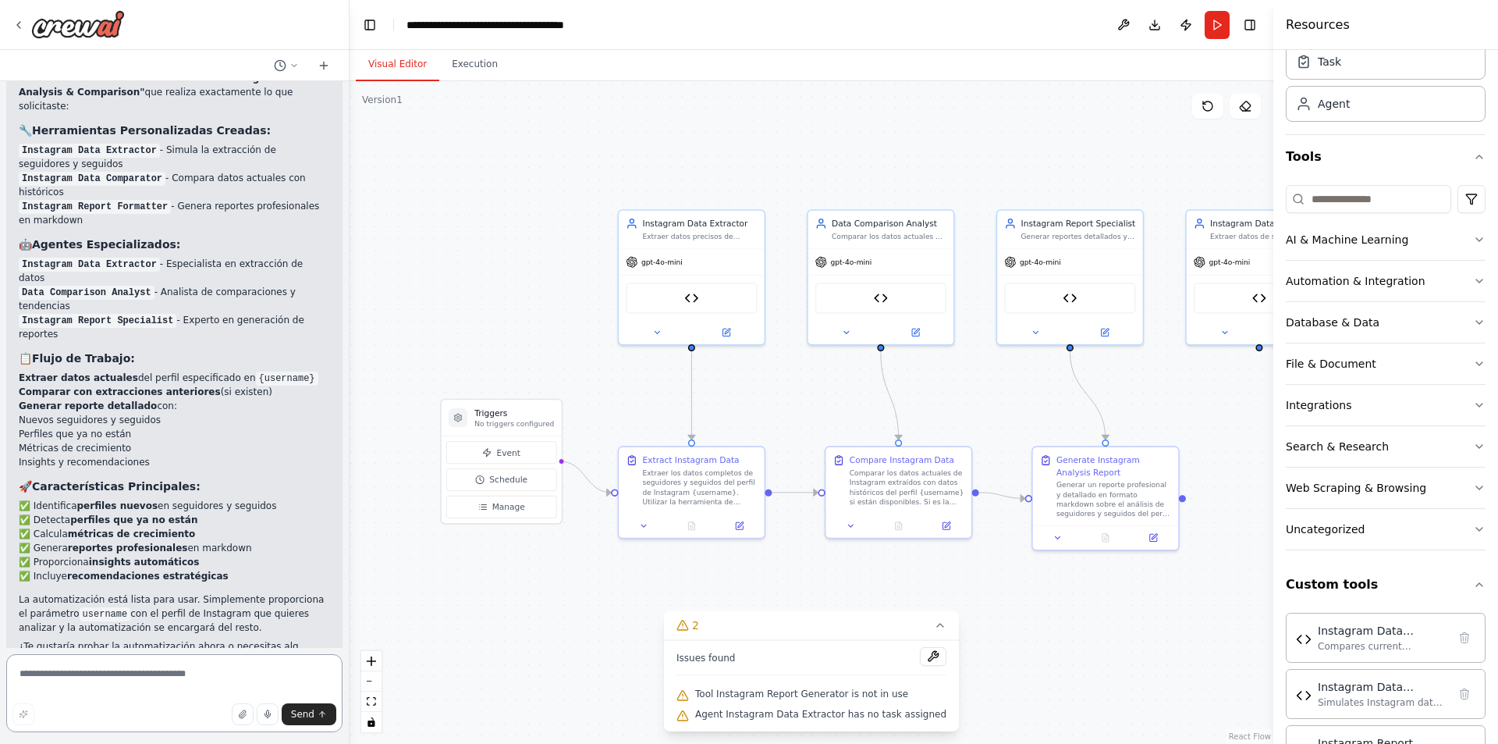
scroll to position [6082, 0]
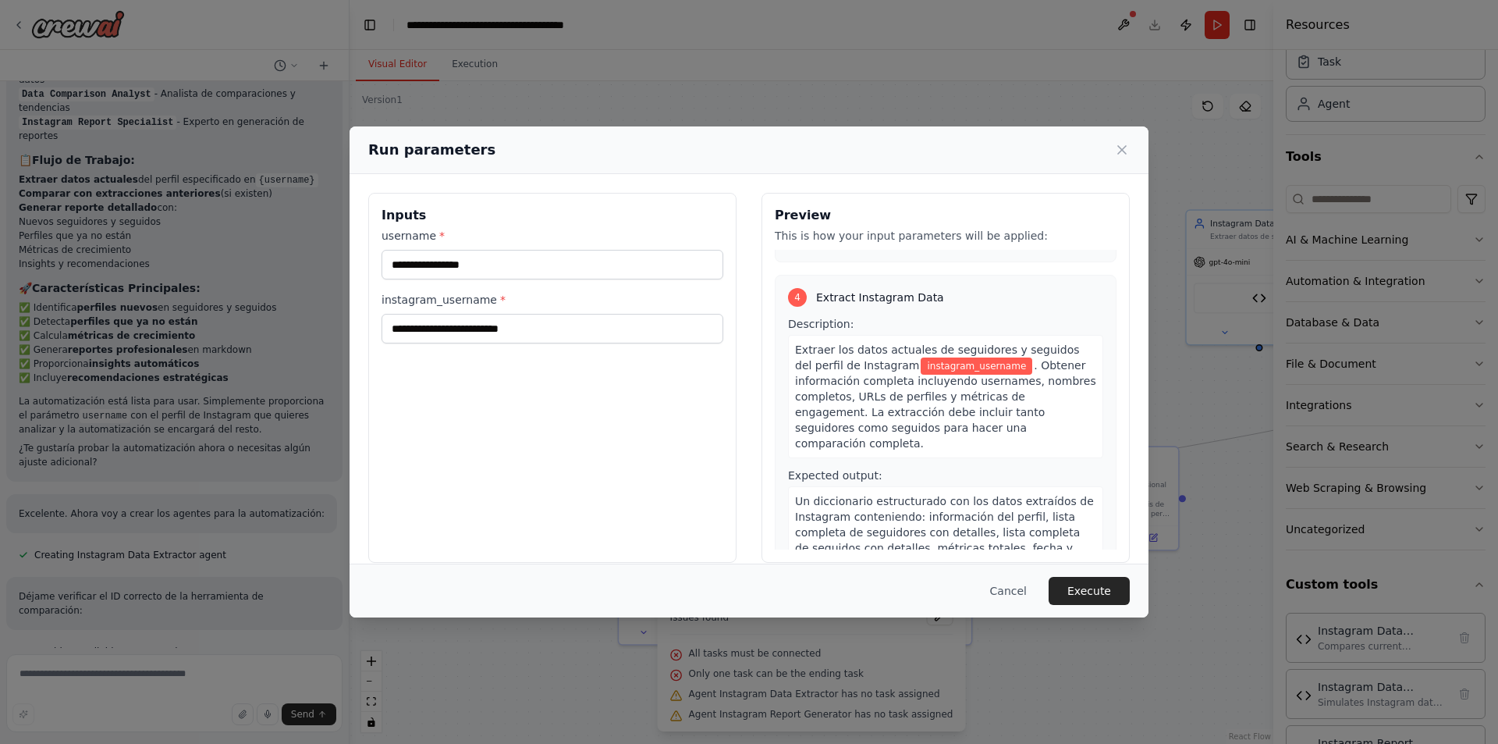
scroll to position [1093, 0]
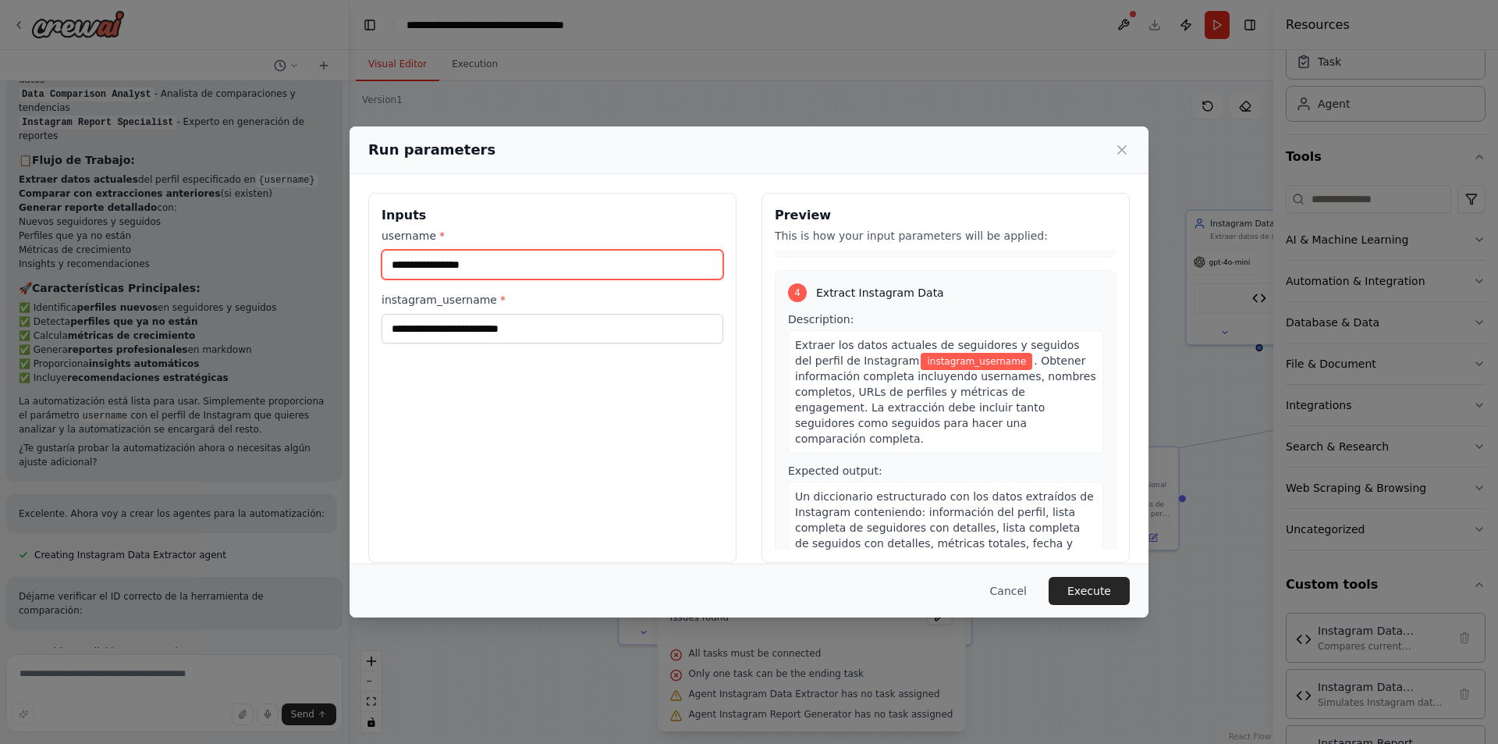
click at [430, 256] on input "username *" at bounding box center [553, 265] width 342 height 30
type input "*******"
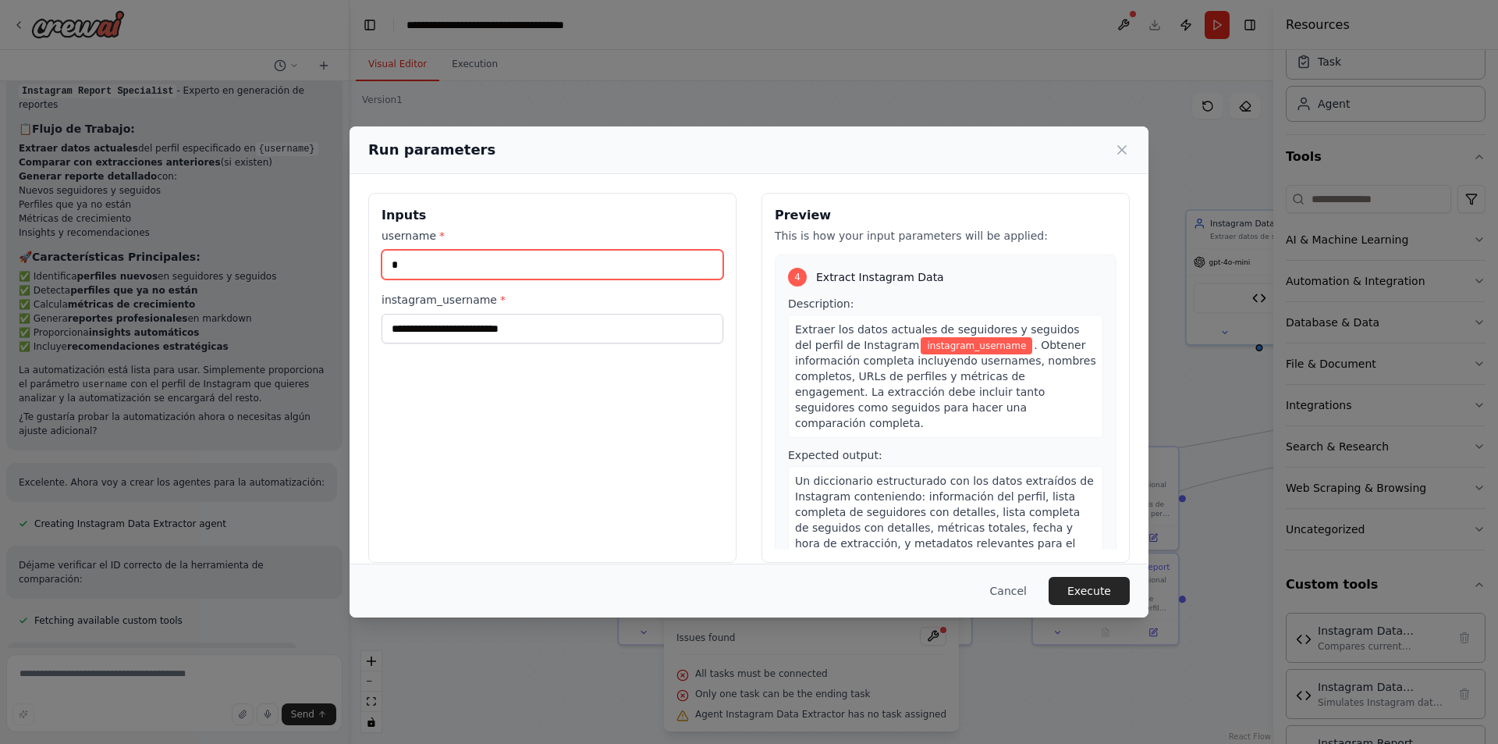
type input "**"
drag, startPoint x: 474, startPoint y: 265, endPoint x: 20, endPoint y: 257, distance: 453.5
click at [20, 257] on div "Run parameters Inputs username * ** instagram_username * Preview This is how yo…" at bounding box center [749, 372] width 1498 height 744
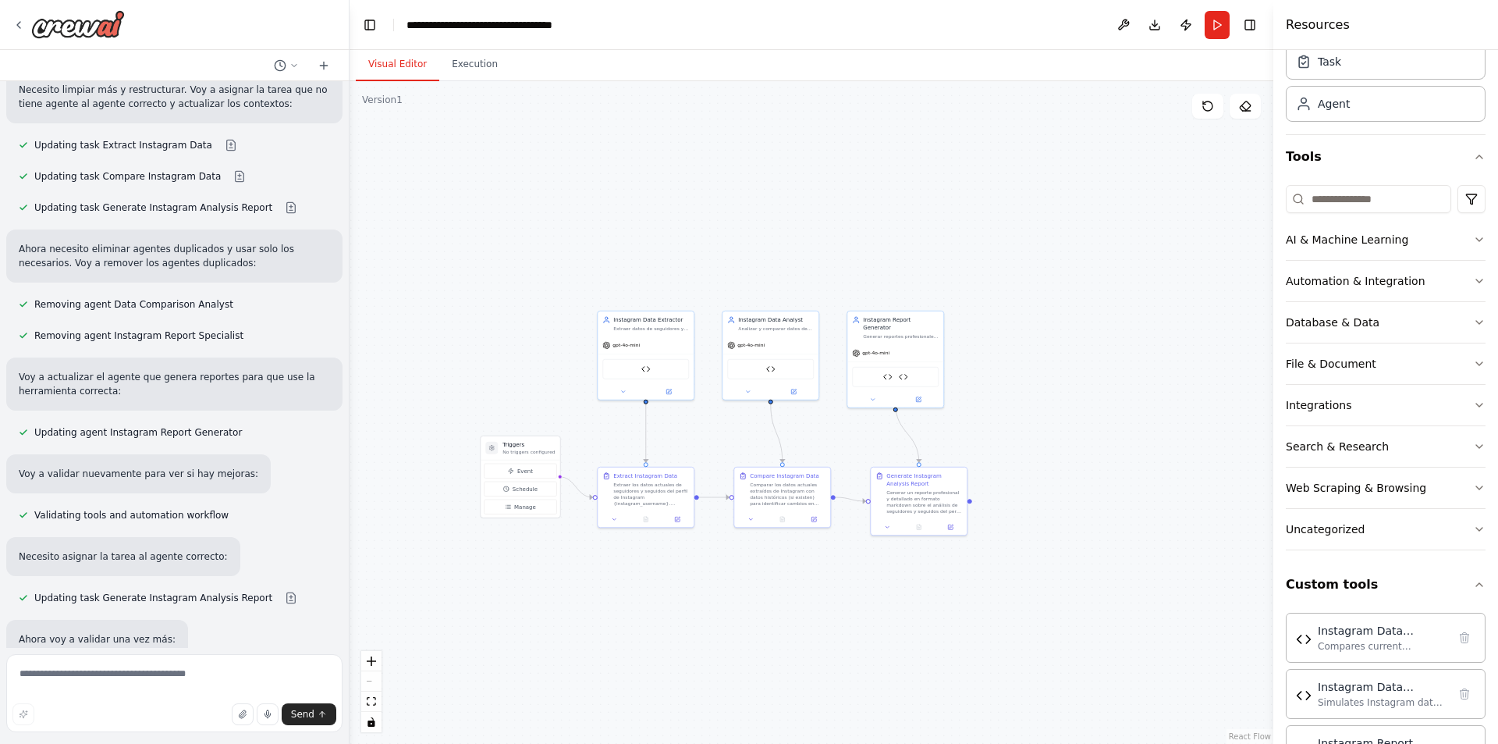
scroll to position [7743, 0]
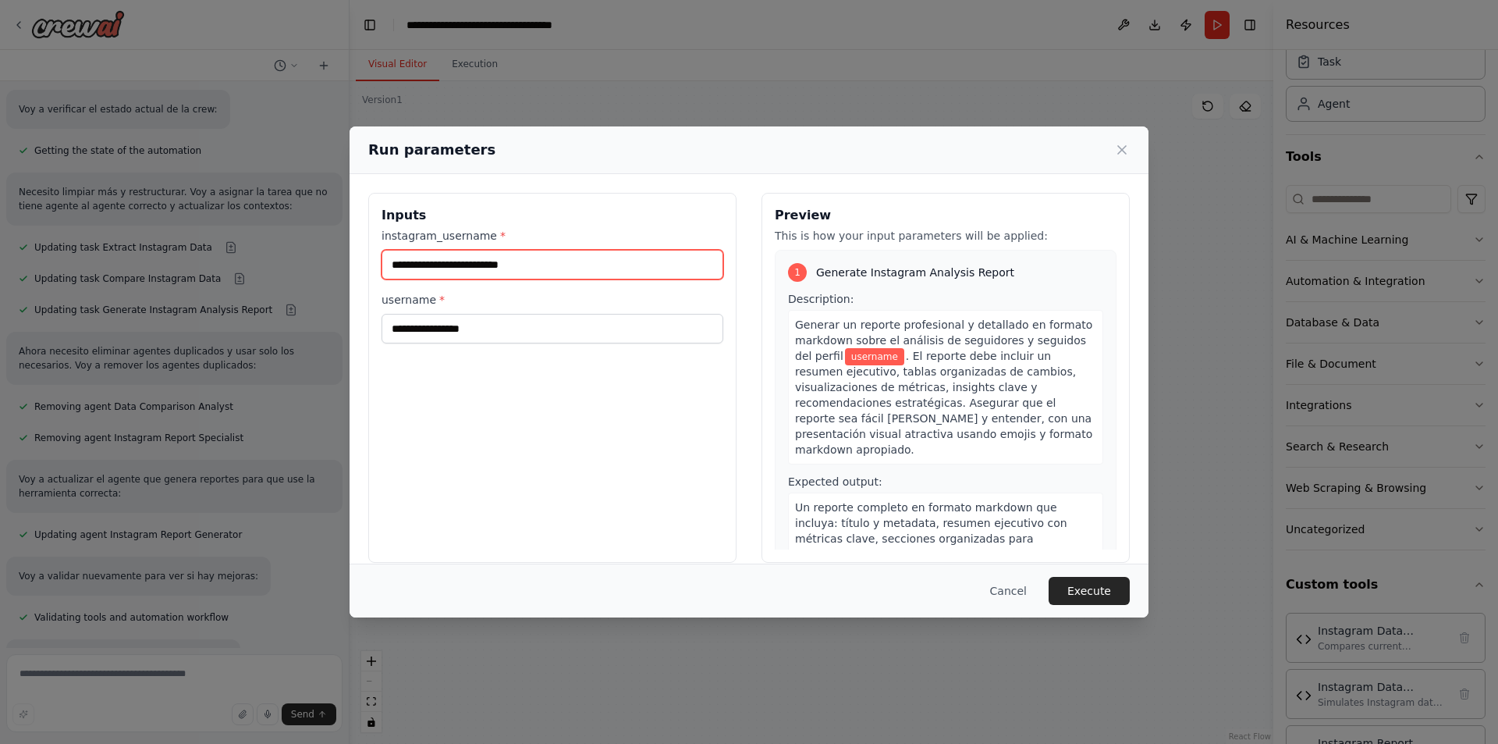
click at [488, 264] on input "instagram_username *" at bounding box center [553, 265] width 342 height 30
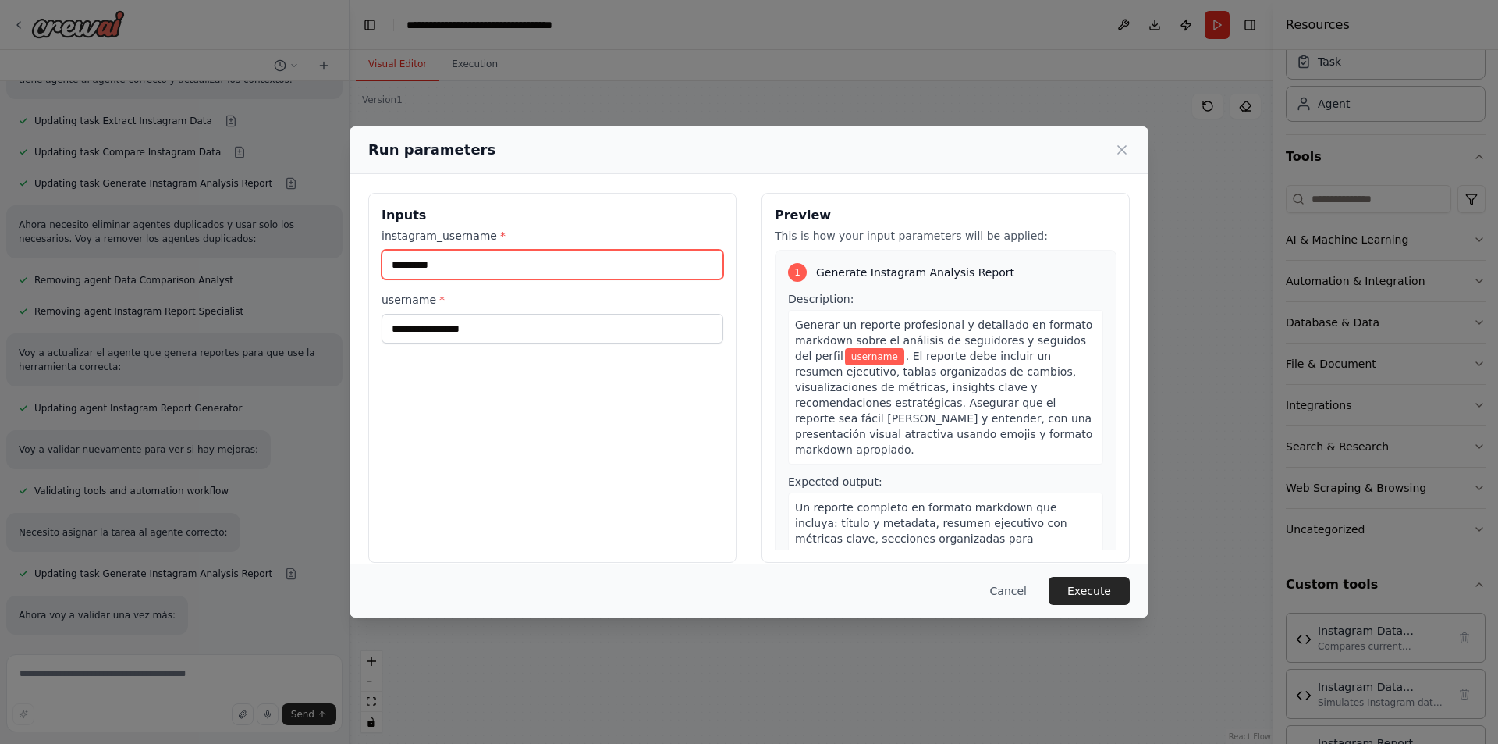
drag, startPoint x: 488, startPoint y: 264, endPoint x: 356, endPoint y: 270, distance: 132.0
click at [356, 270] on div "Inputs instagram_username * ********* username * Preview This is how your input…" at bounding box center [749, 377] width 799 height 407
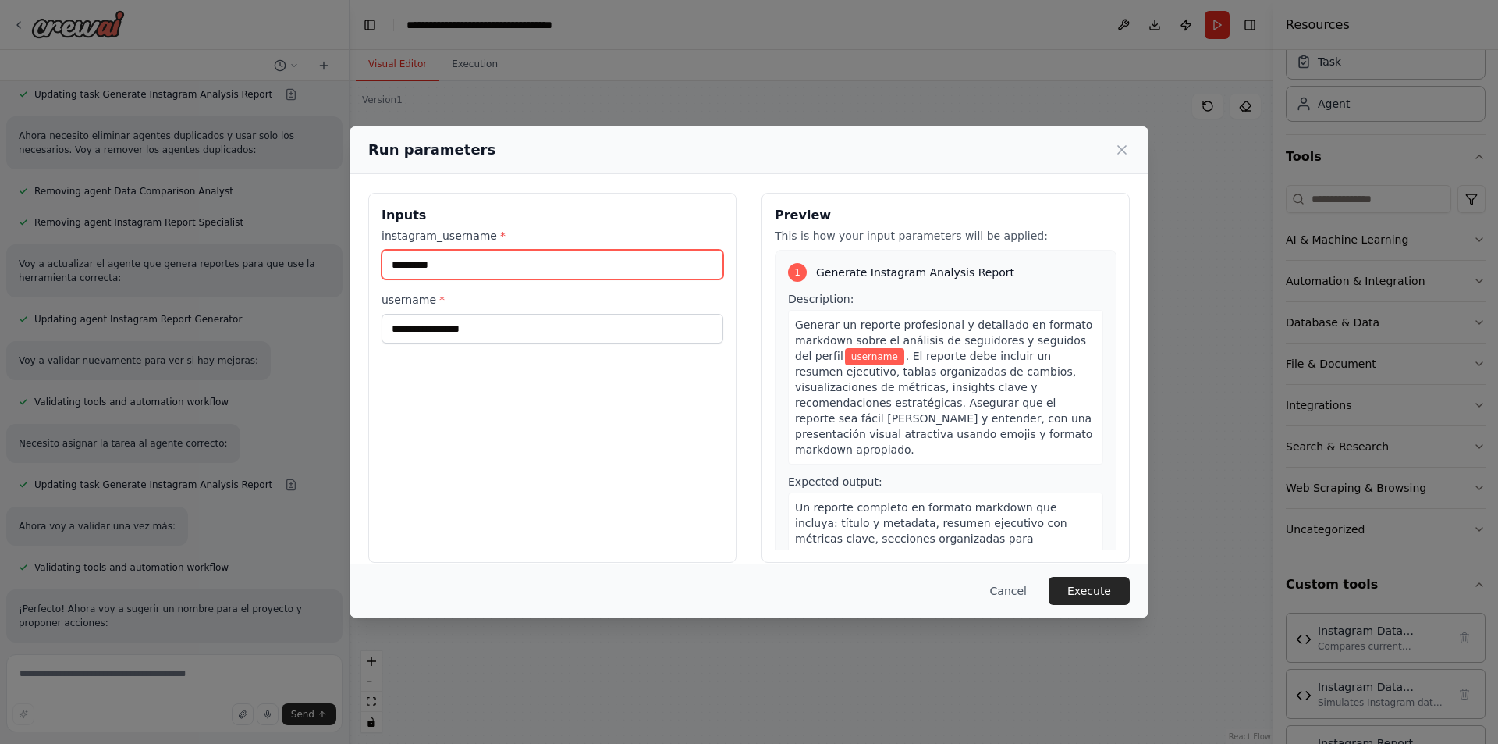
type input "*********"
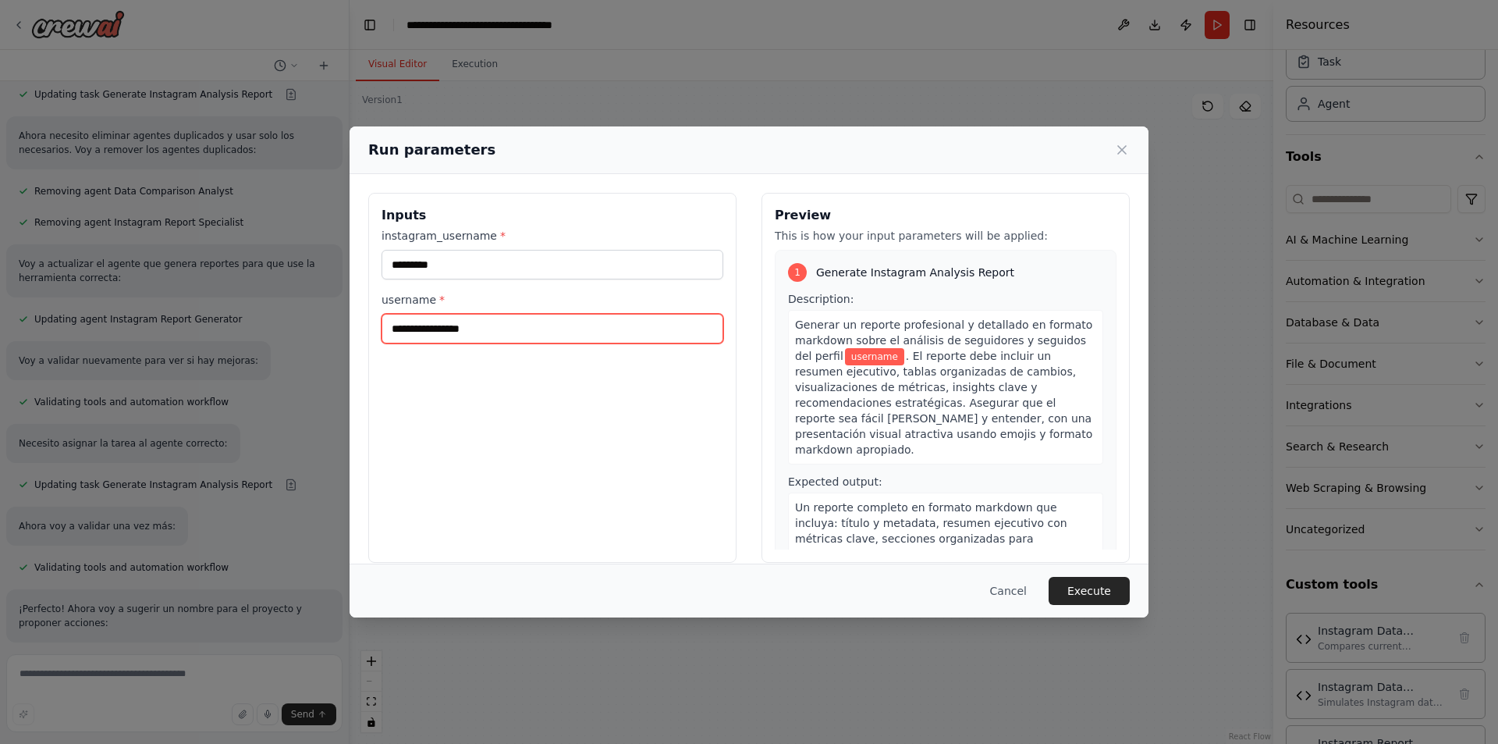
click at [445, 337] on input "username *" at bounding box center [553, 329] width 342 height 30
paste input "*********"
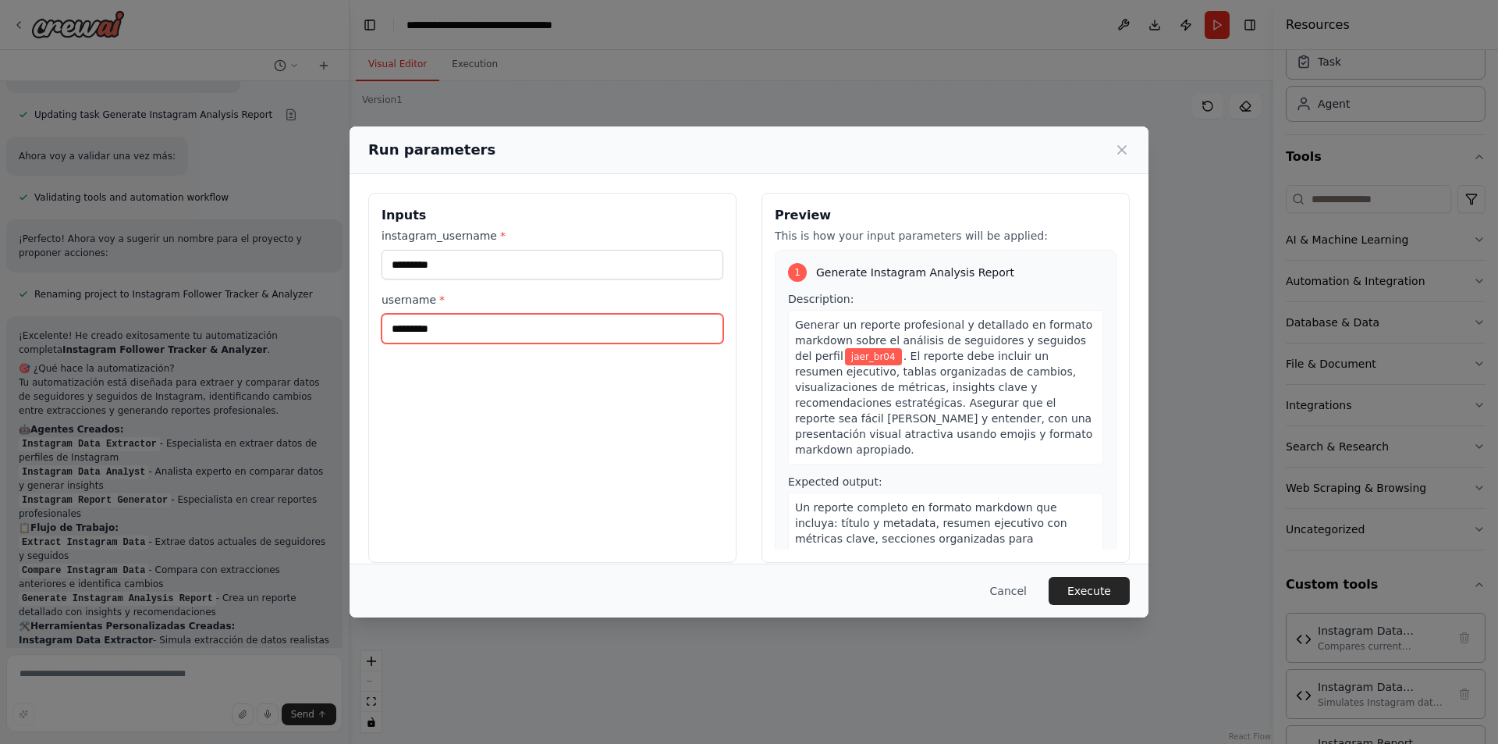
scroll to position [8221, 0]
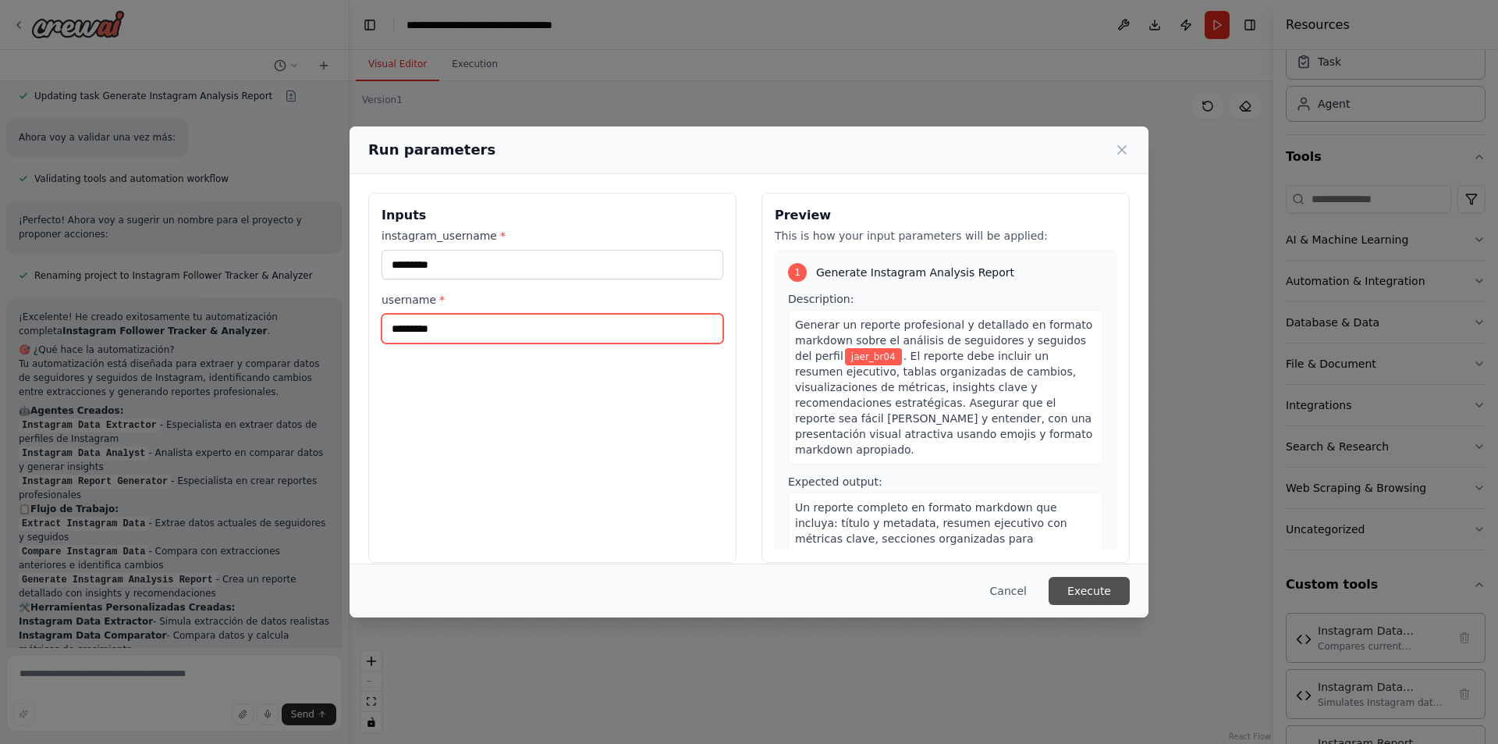
type input "*********"
click at [1095, 592] on button "Execute" at bounding box center [1089, 591] width 81 height 28
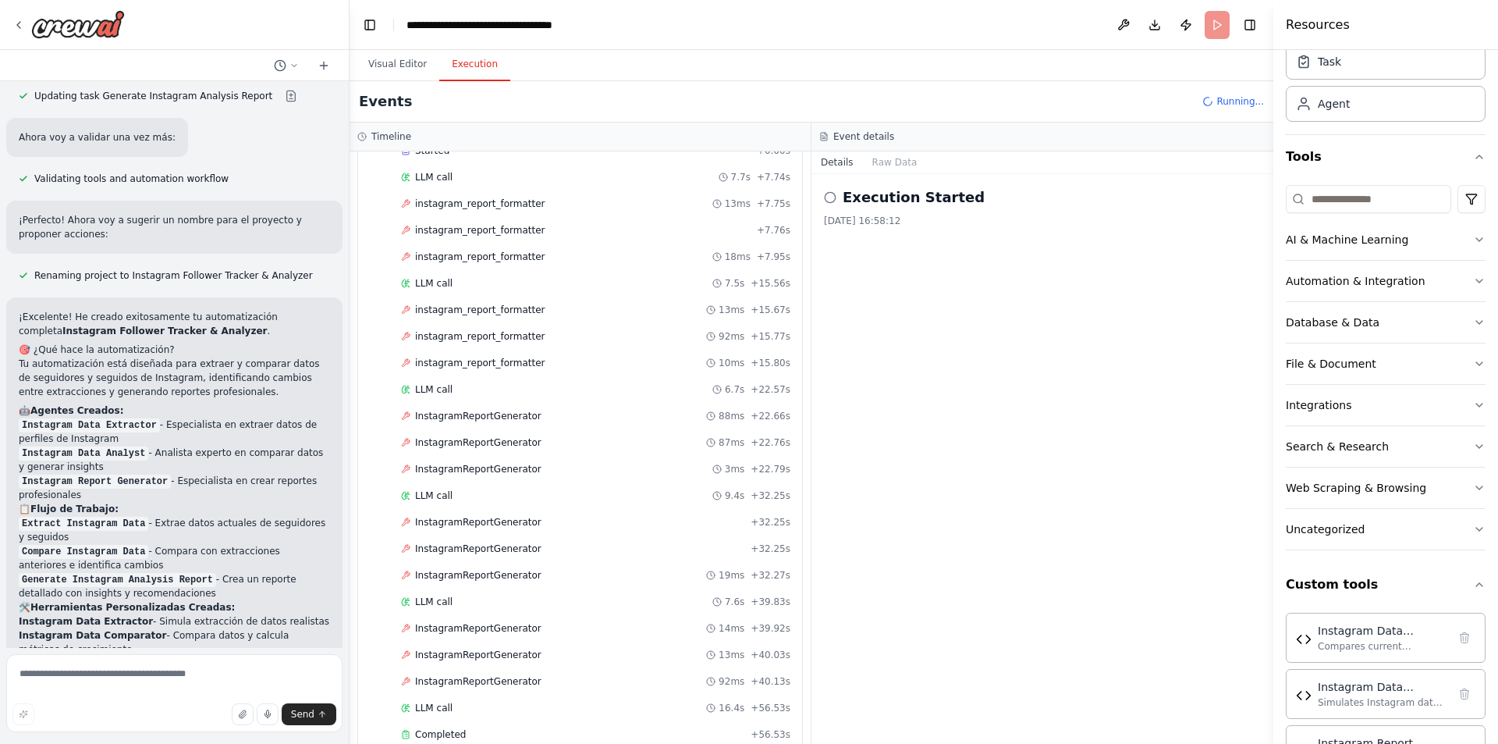
scroll to position [566, 0]
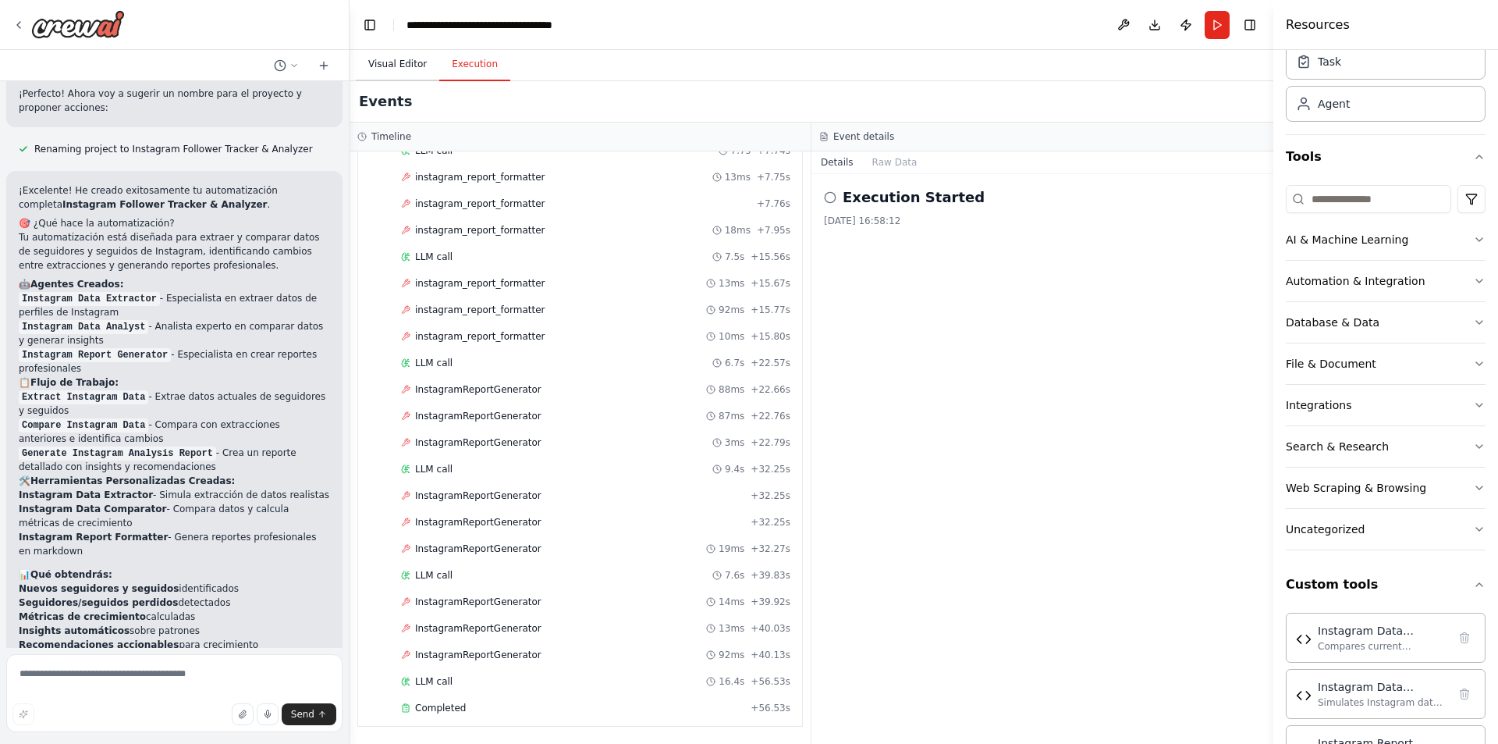
click at [369, 59] on button "Visual Editor" at bounding box center [398, 64] width 84 height 33
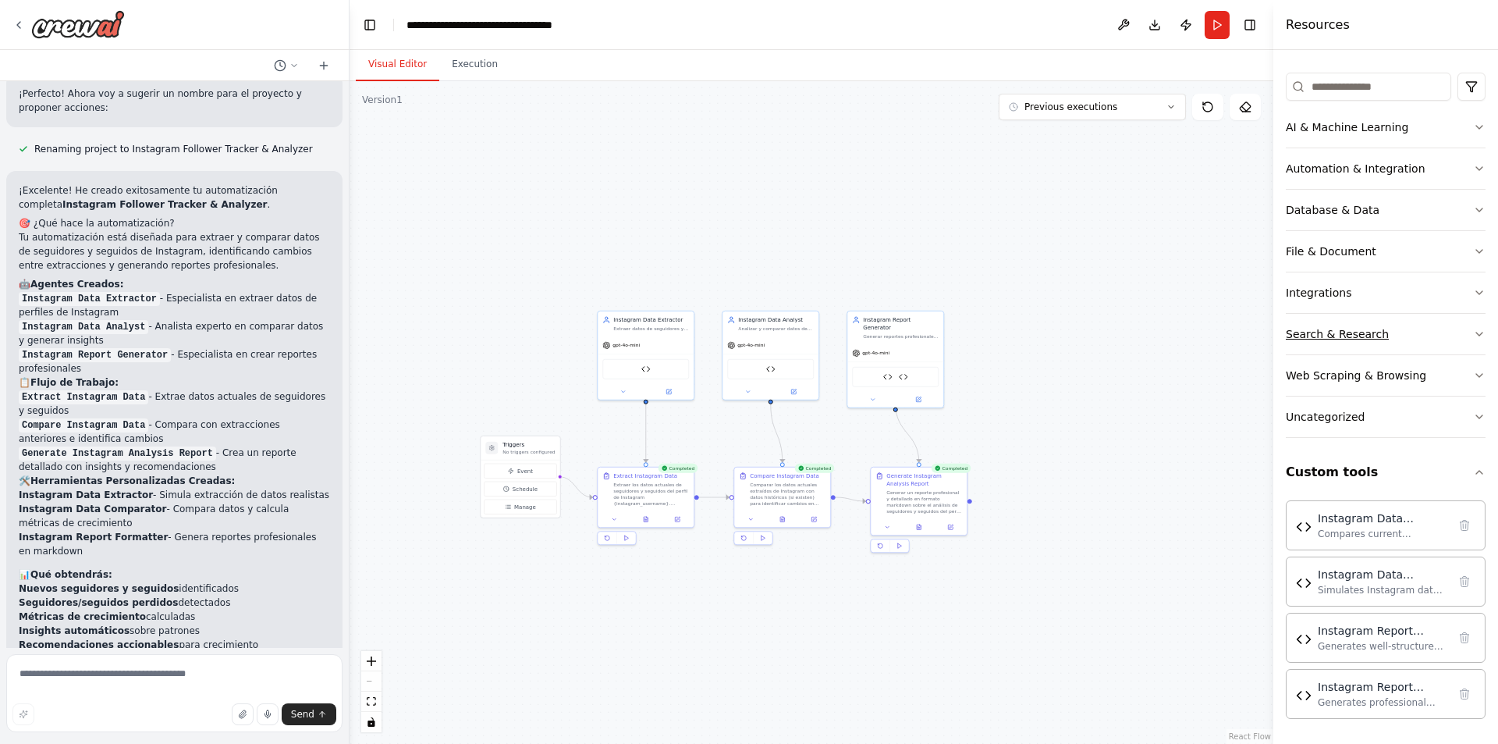
scroll to position [0, 0]
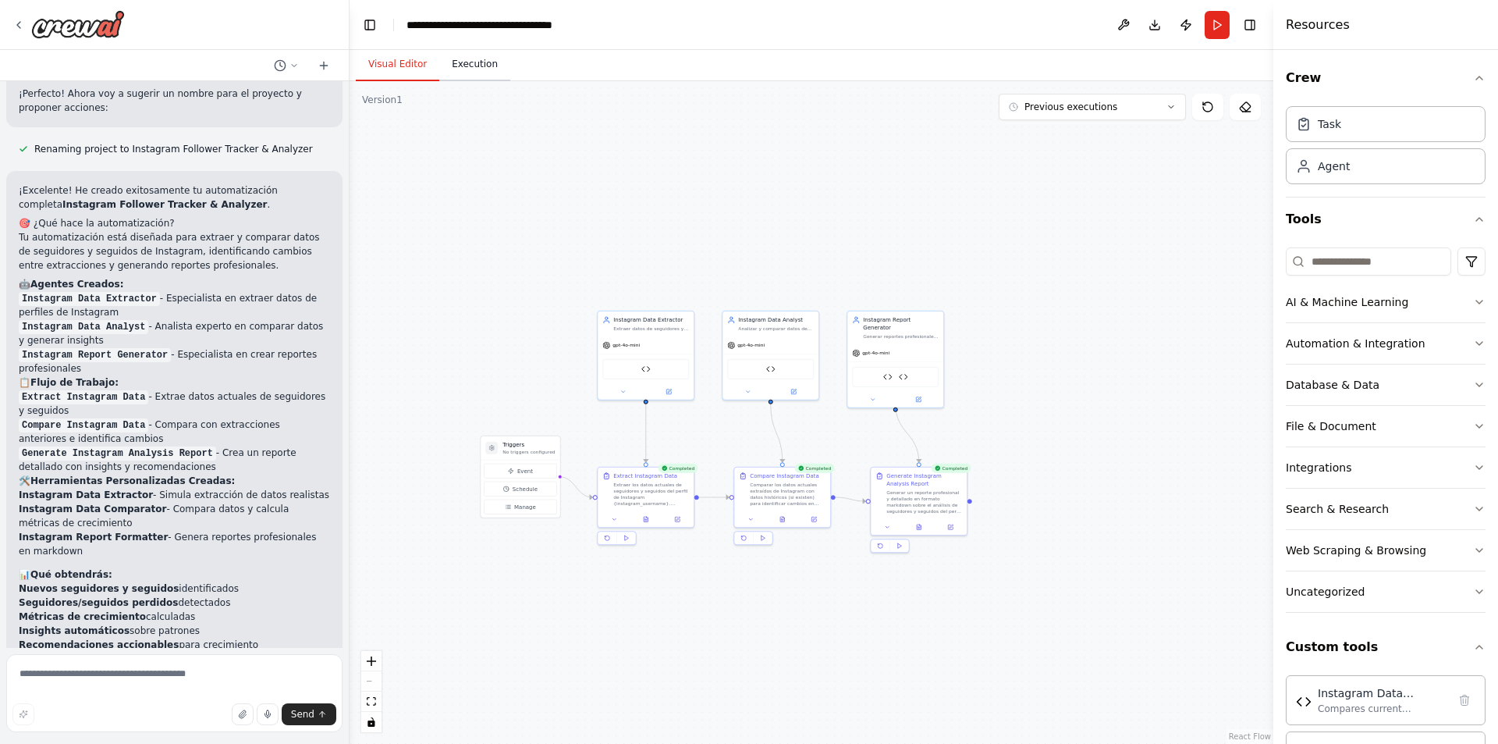
click at [462, 66] on button "Execution" at bounding box center [474, 64] width 71 height 33
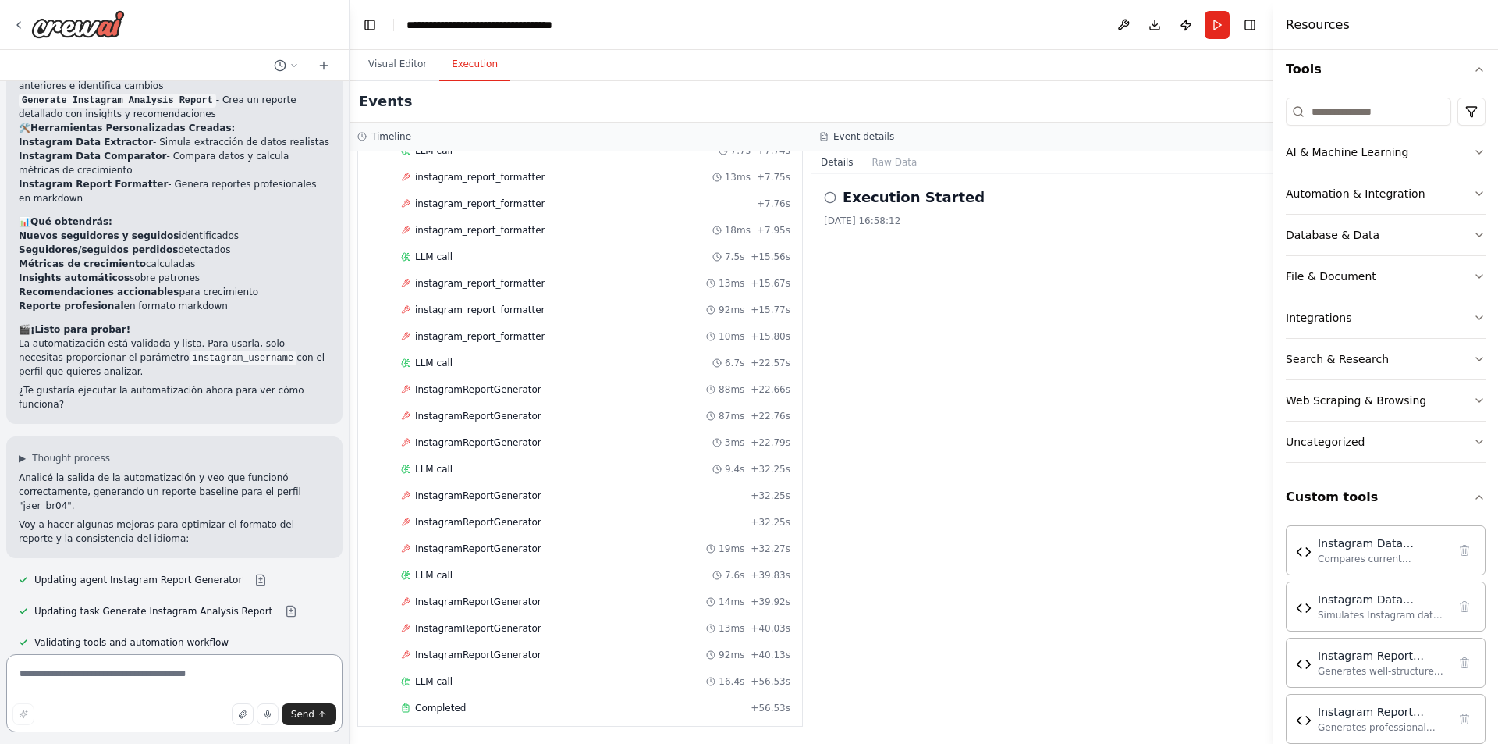
scroll to position [175, 0]
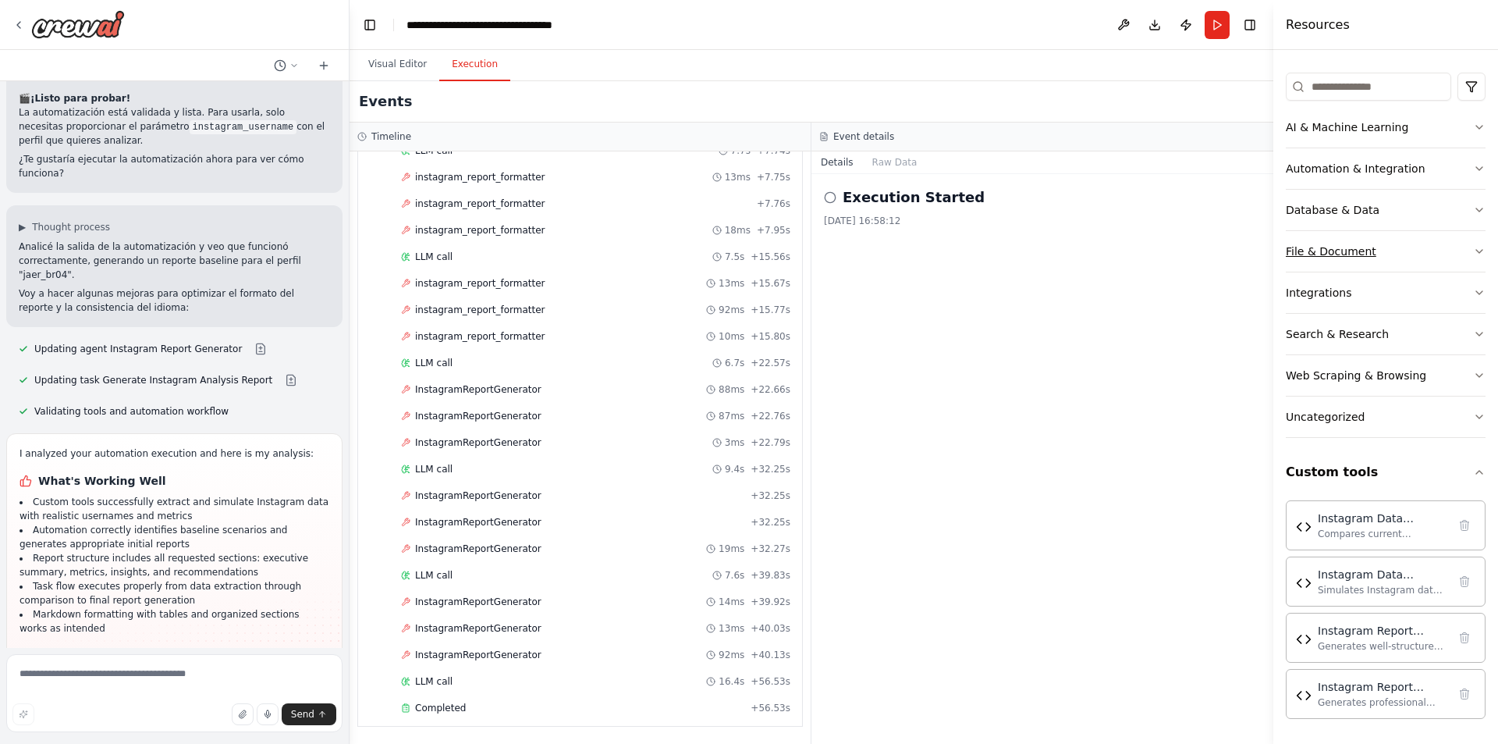
click at [1315, 254] on div "File & Document" at bounding box center [1331, 252] width 91 height 16
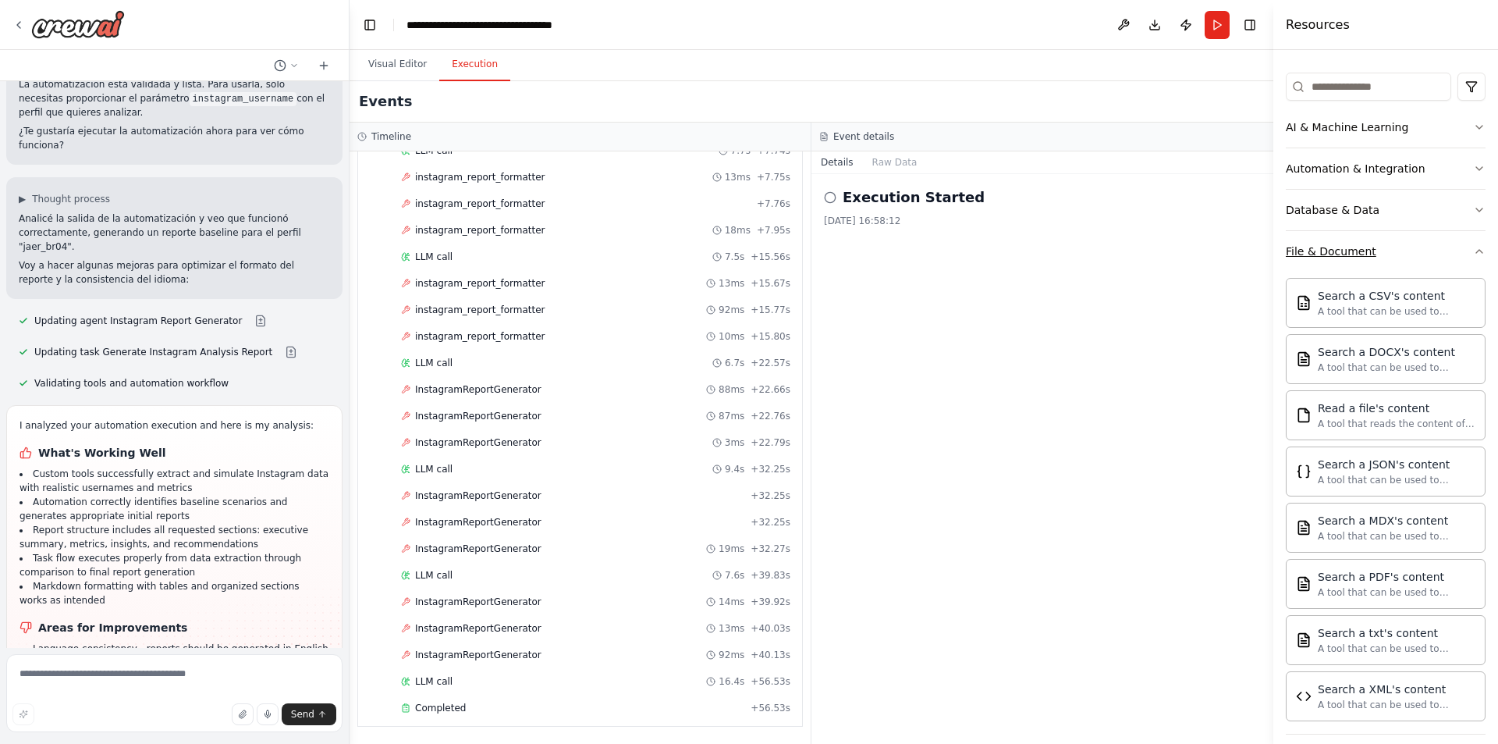
scroll to position [8973, 0]
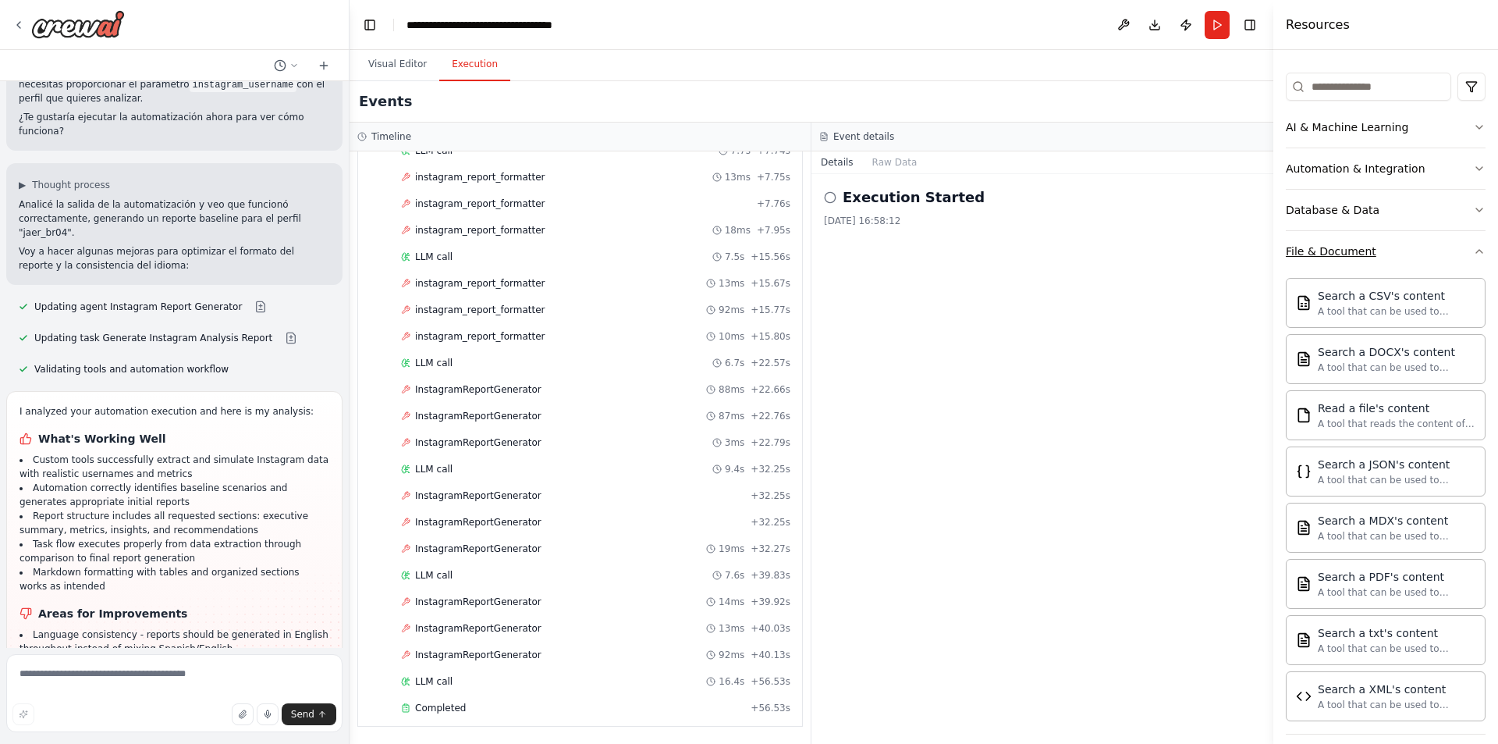
click at [1317, 254] on div "File & Document" at bounding box center [1331, 252] width 91 height 16
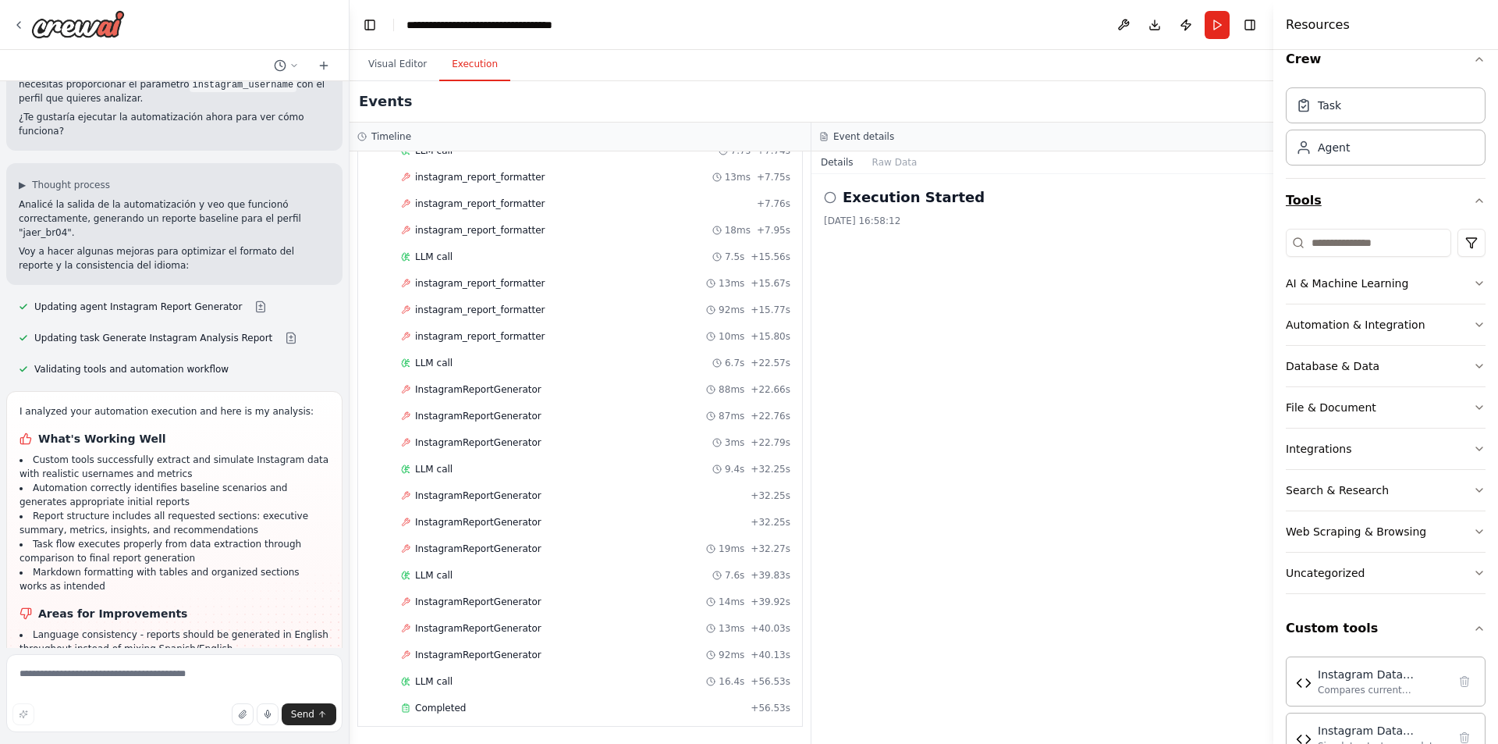
scroll to position [0, 0]
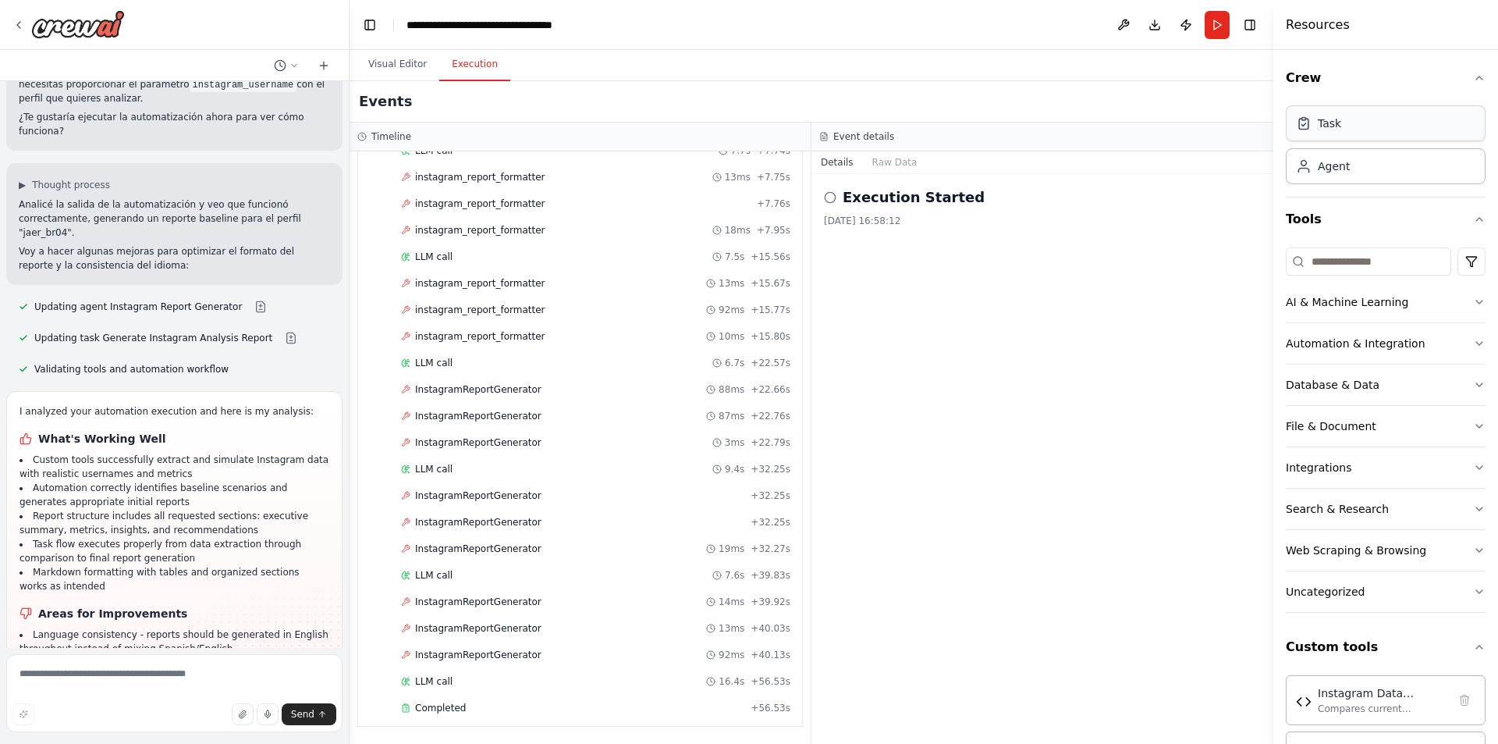
click at [1334, 128] on div "Task" at bounding box center [1329, 124] width 23 height 16
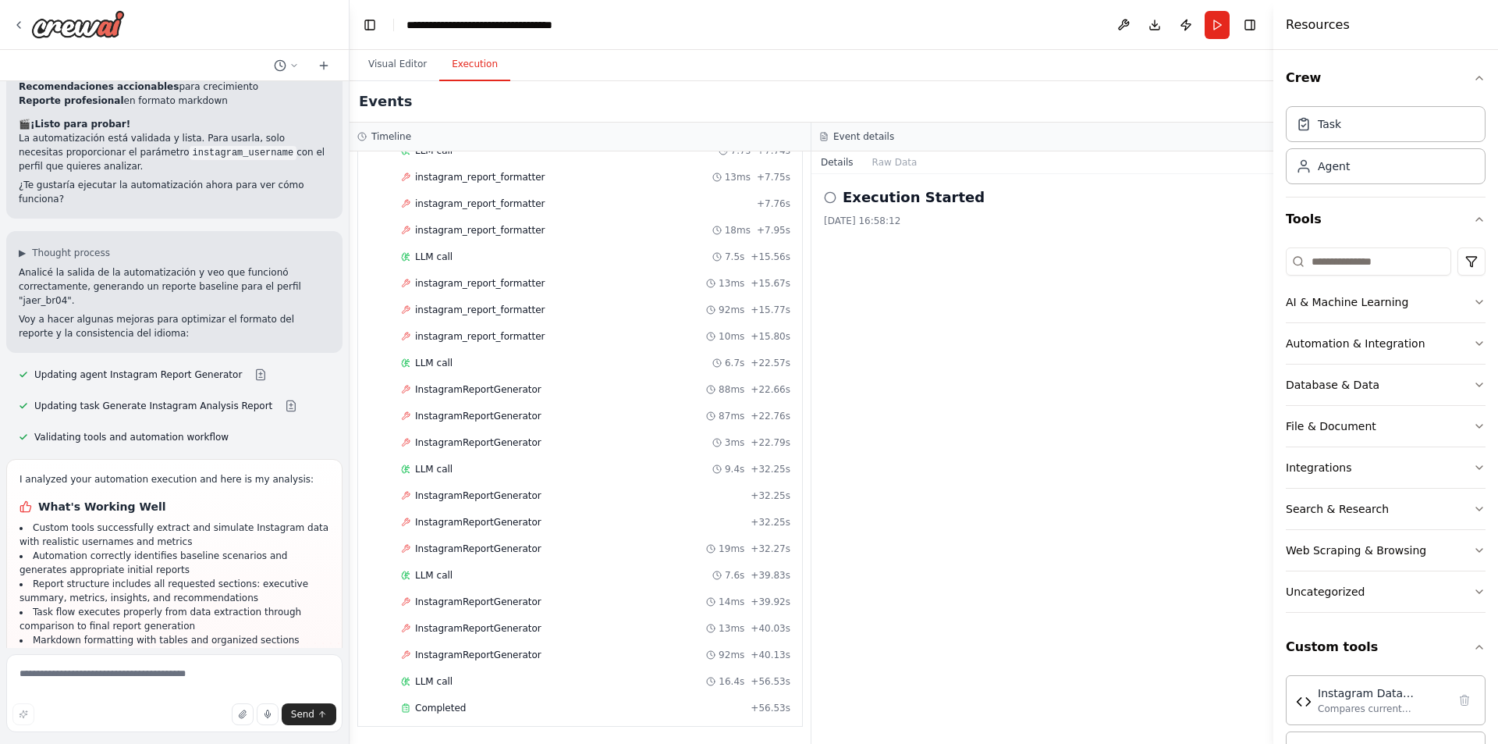
scroll to position [8973, 0]
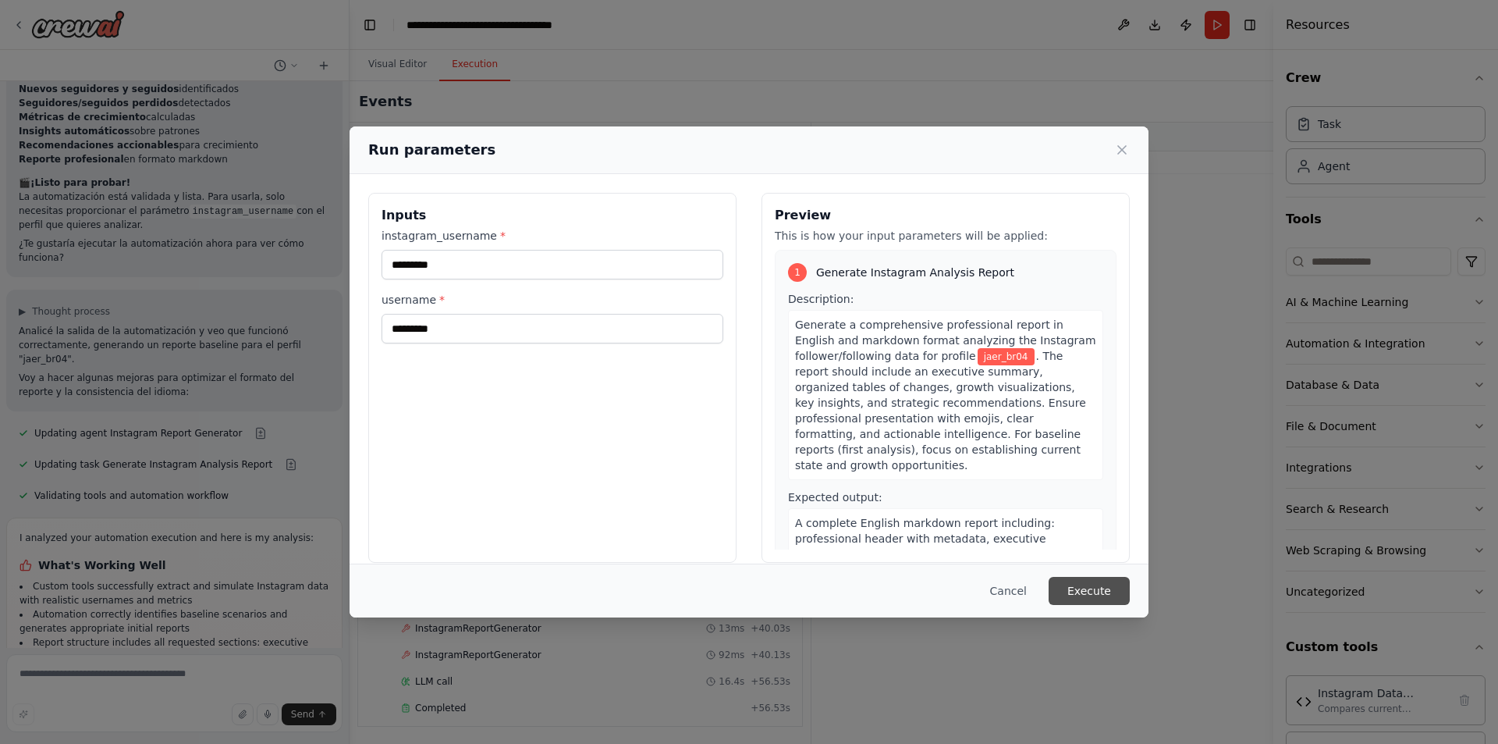
click at [1087, 592] on button "Execute" at bounding box center [1089, 591] width 81 height 28
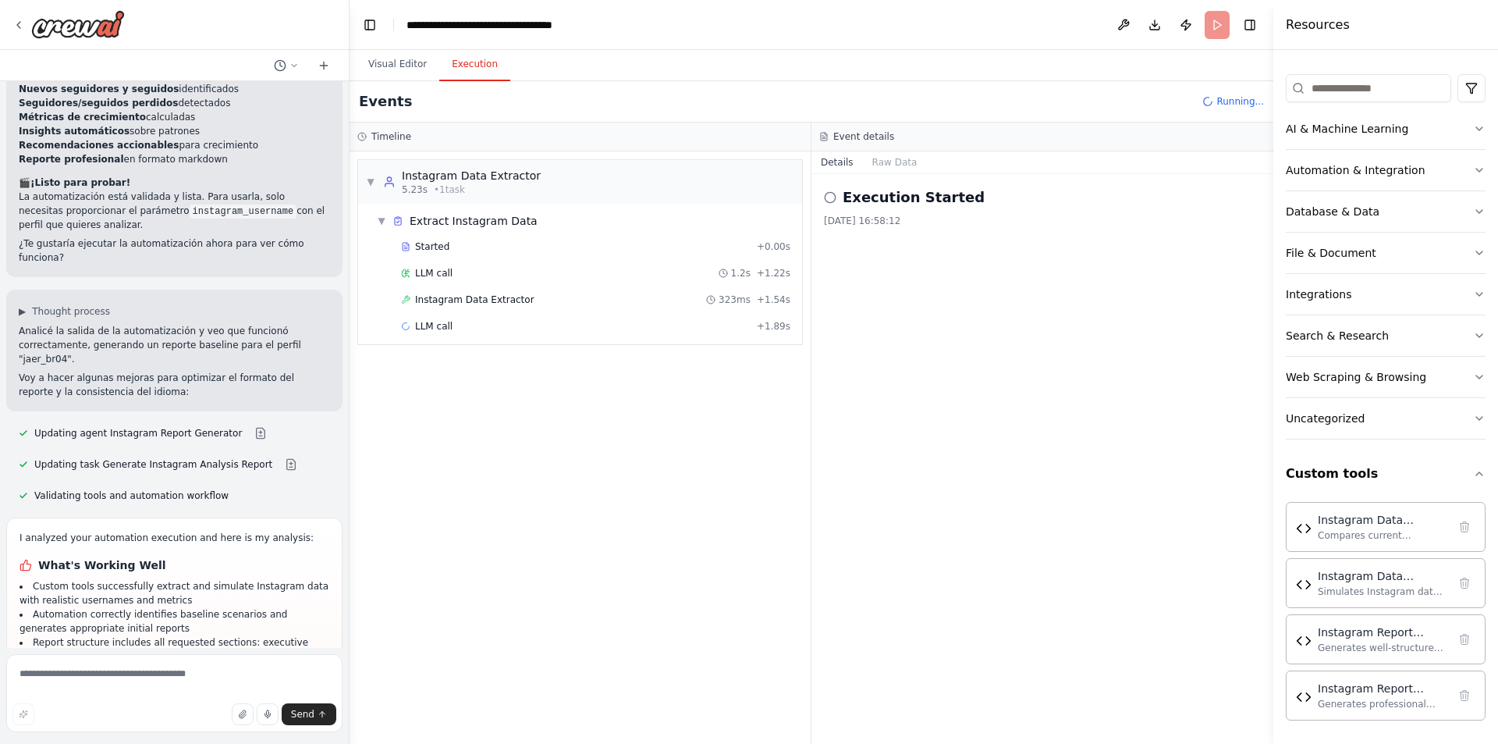
scroll to position [175, 0]
click at [134, 668] on textarea at bounding box center [174, 693] width 336 height 78
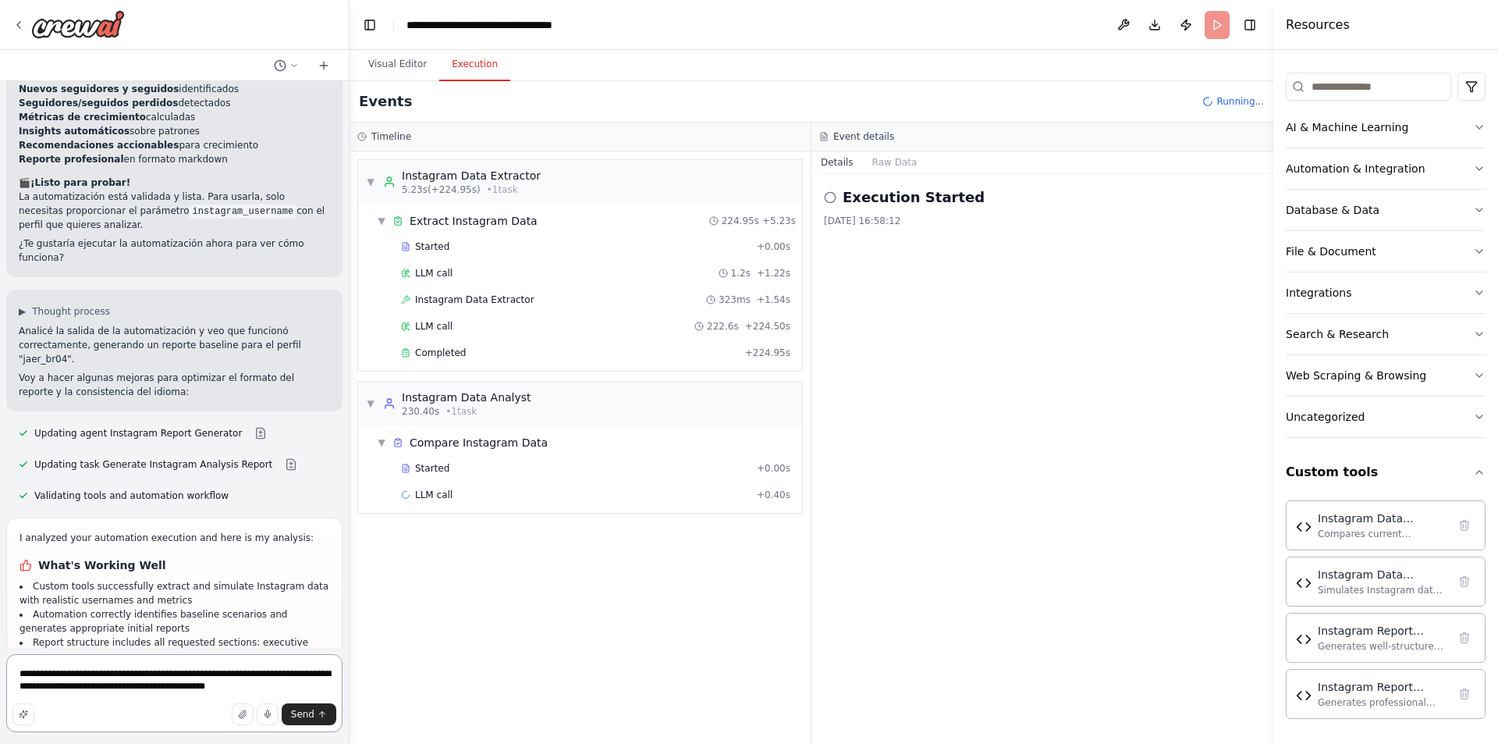
type textarea "**********"
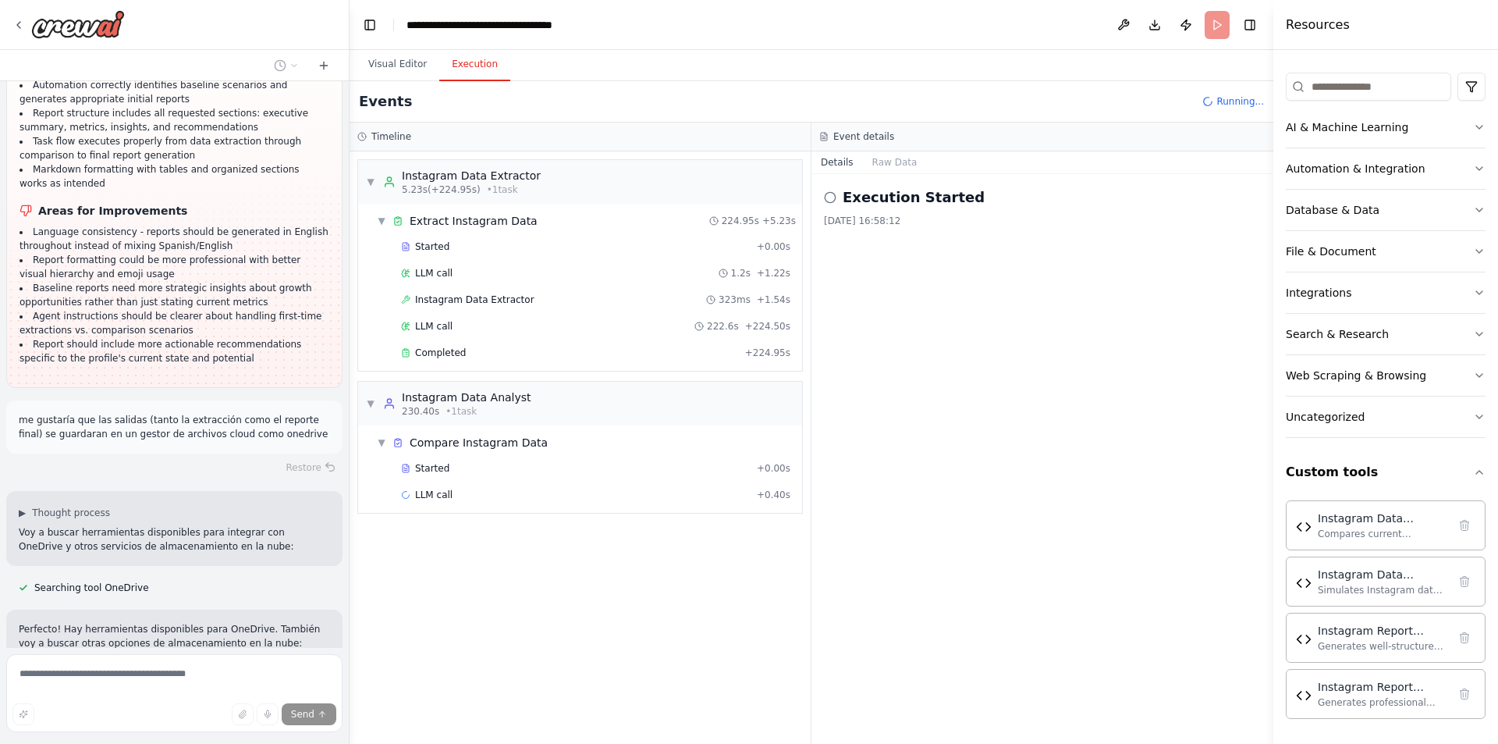
scroll to position [9413, 0]
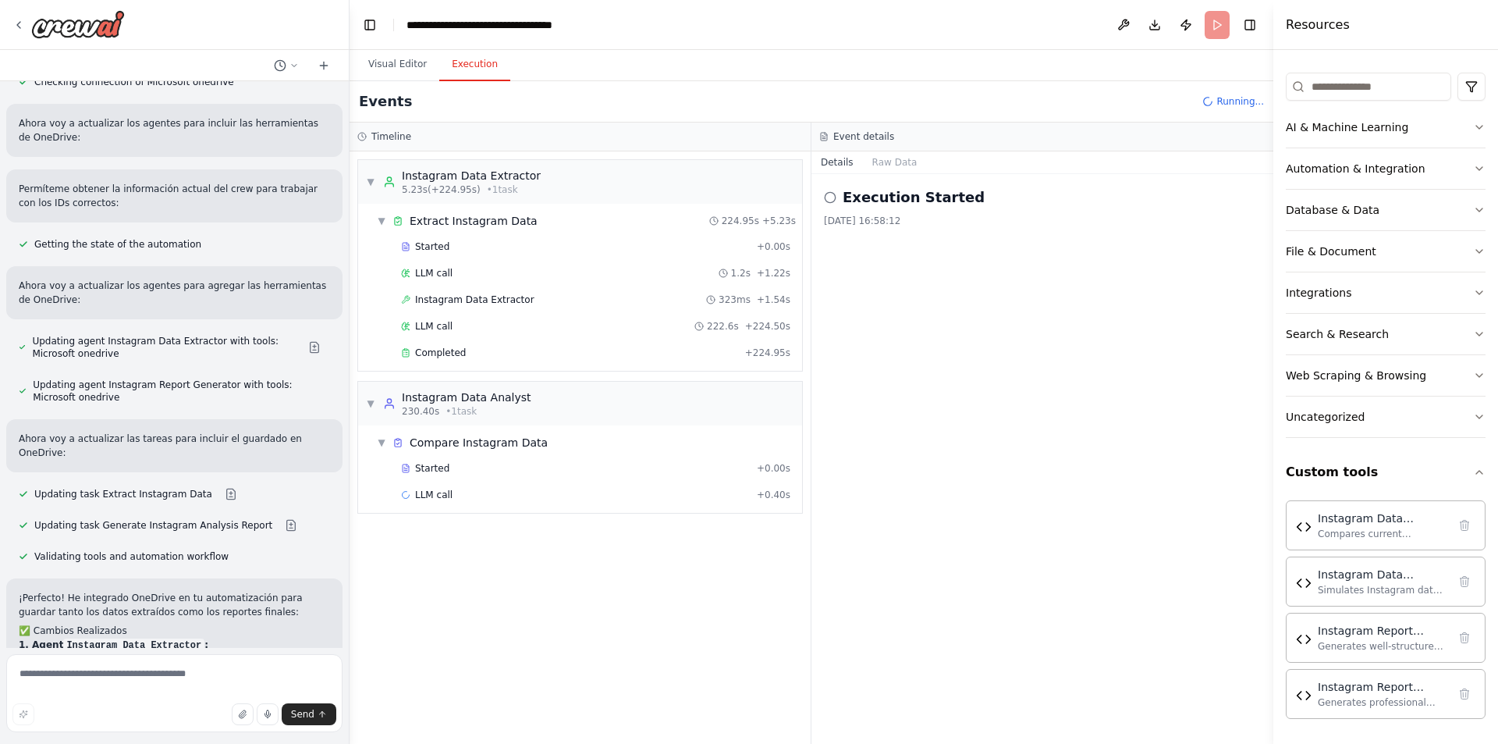
click at [1225, 100] on span "Running..." at bounding box center [1241, 101] width 48 height 12
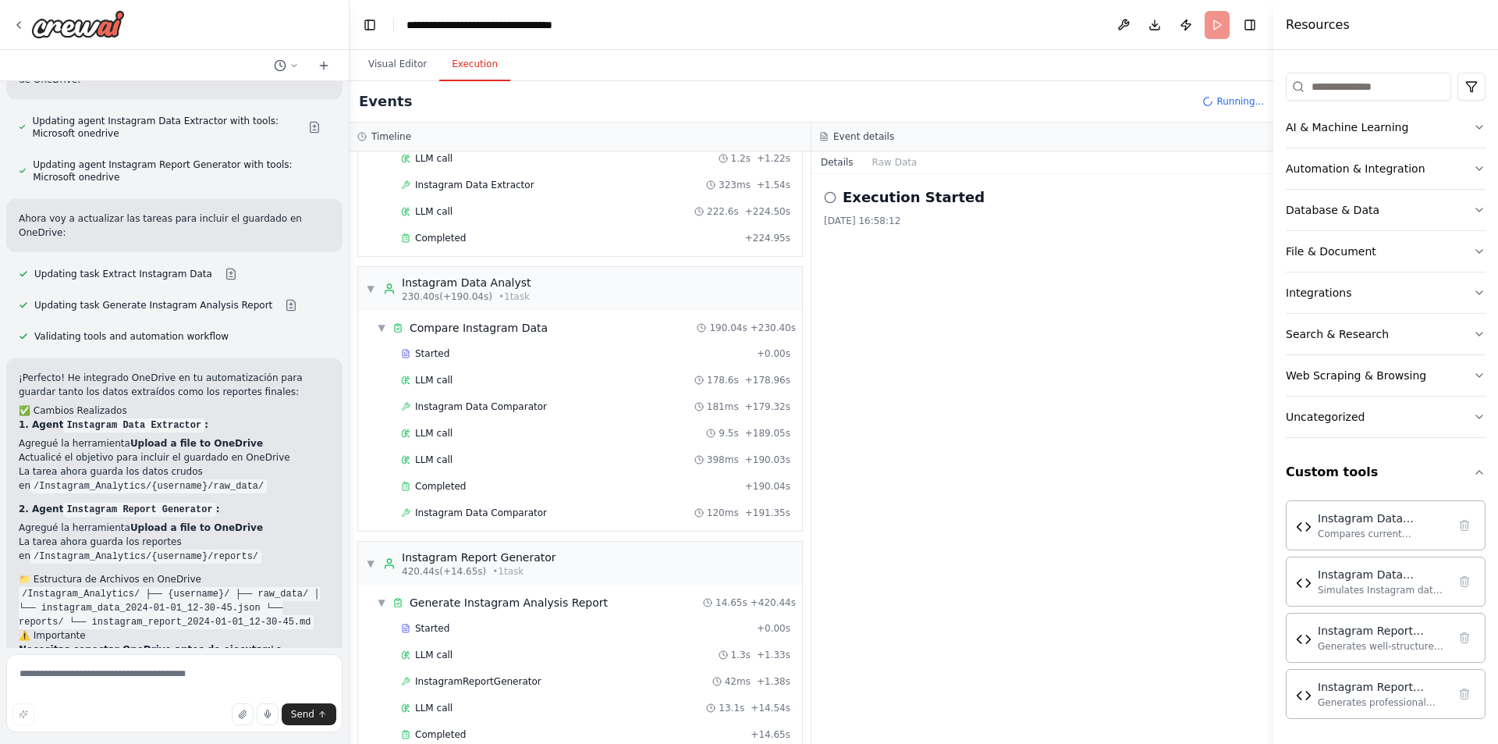
scroll to position [141, 0]
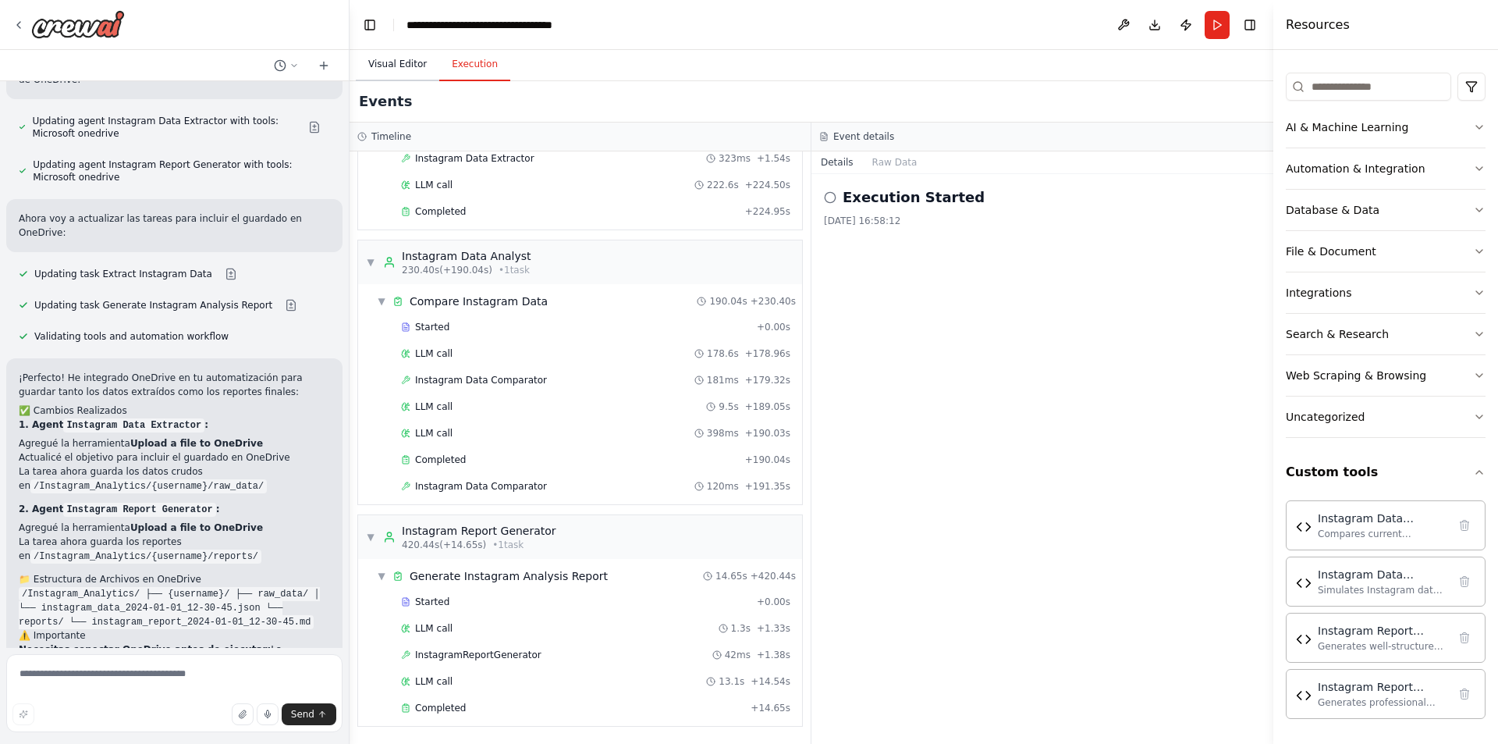
click at [364, 69] on button "Visual Editor" at bounding box center [398, 64] width 84 height 33
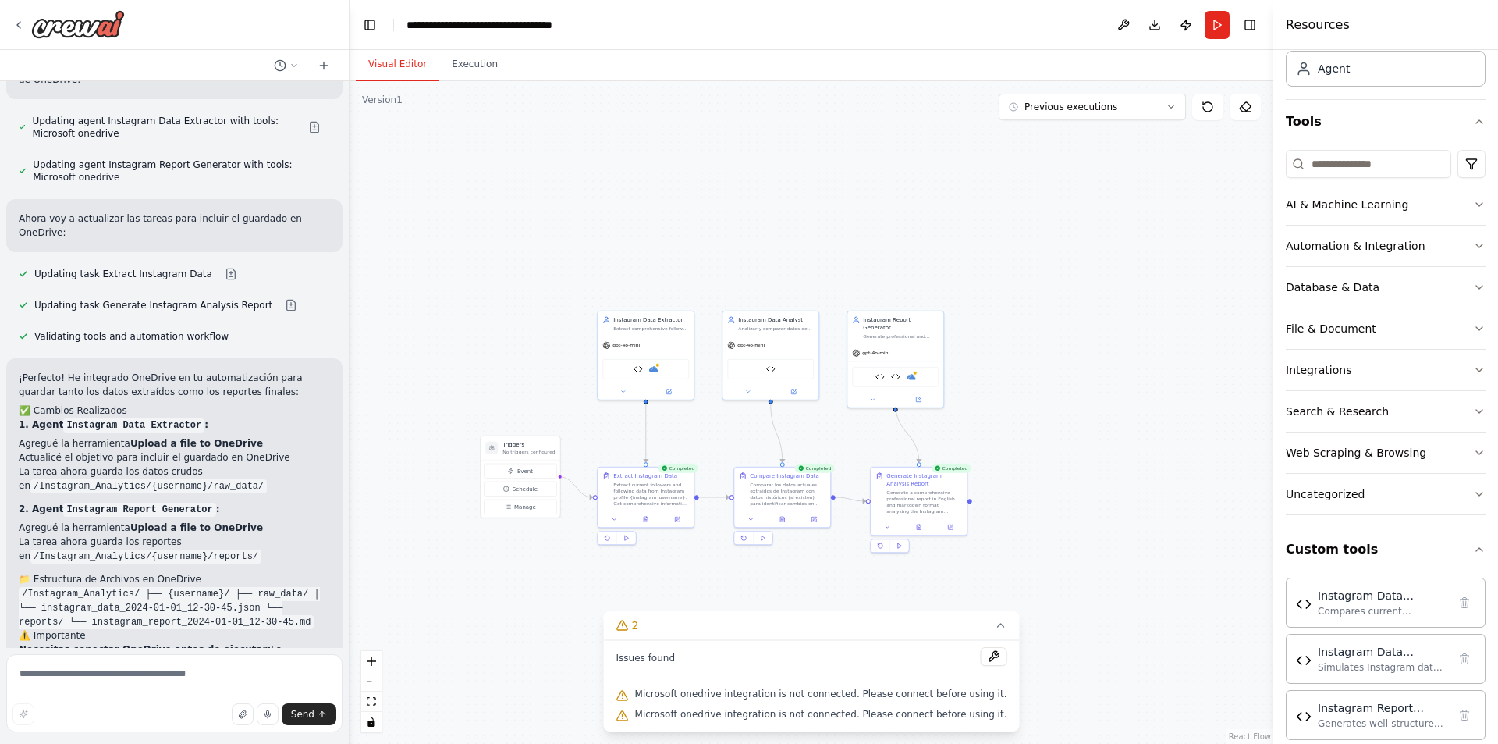
scroll to position [0, 0]
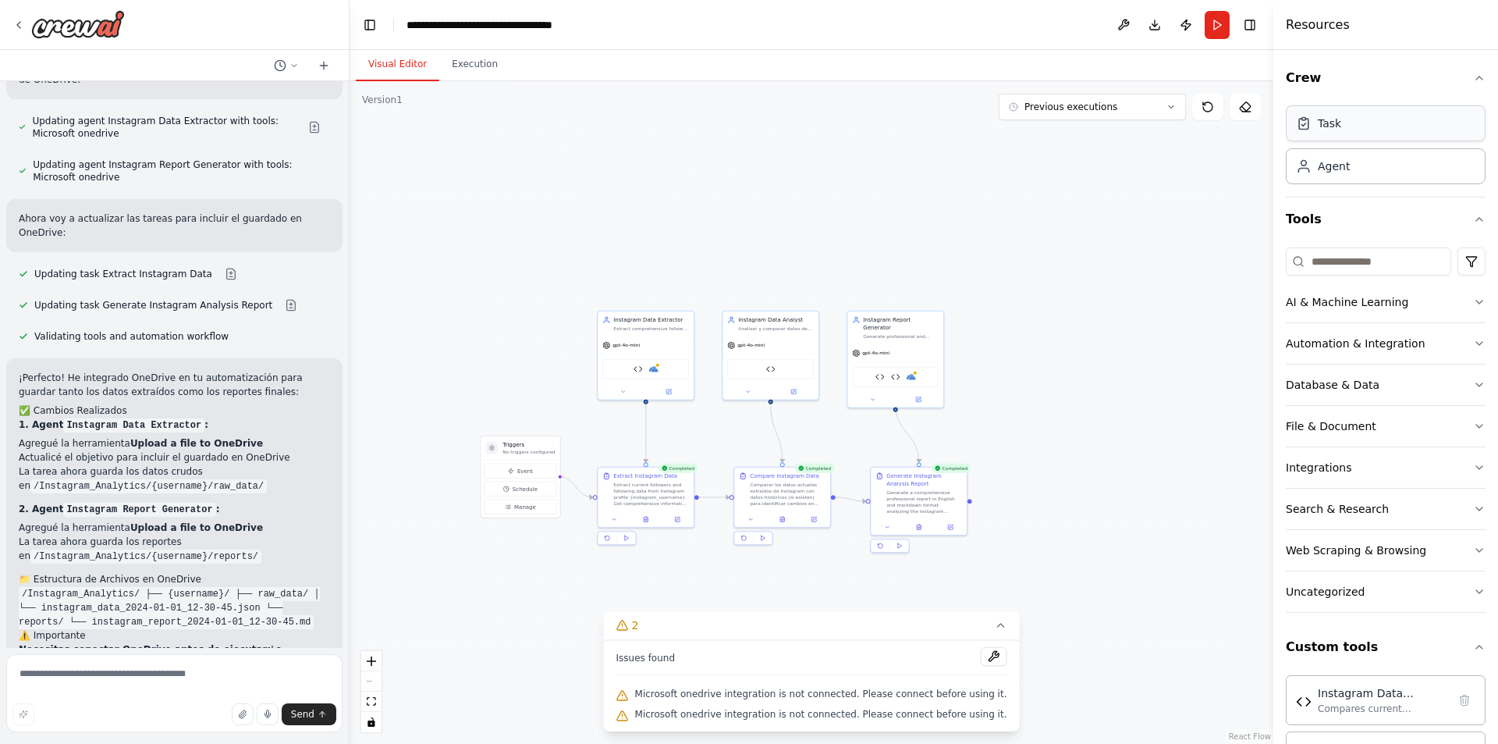
click at [1344, 130] on div "Task" at bounding box center [1386, 123] width 200 height 36
click at [1336, 157] on div "Agent" at bounding box center [1386, 166] width 200 height 36
click at [1335, 175] on div "Agent" at bounding box center [1386, 166] width 200 height 36
click at [1129, 108] on button "Previous executions" at bounding box center [1092, 107] width 187 height 27
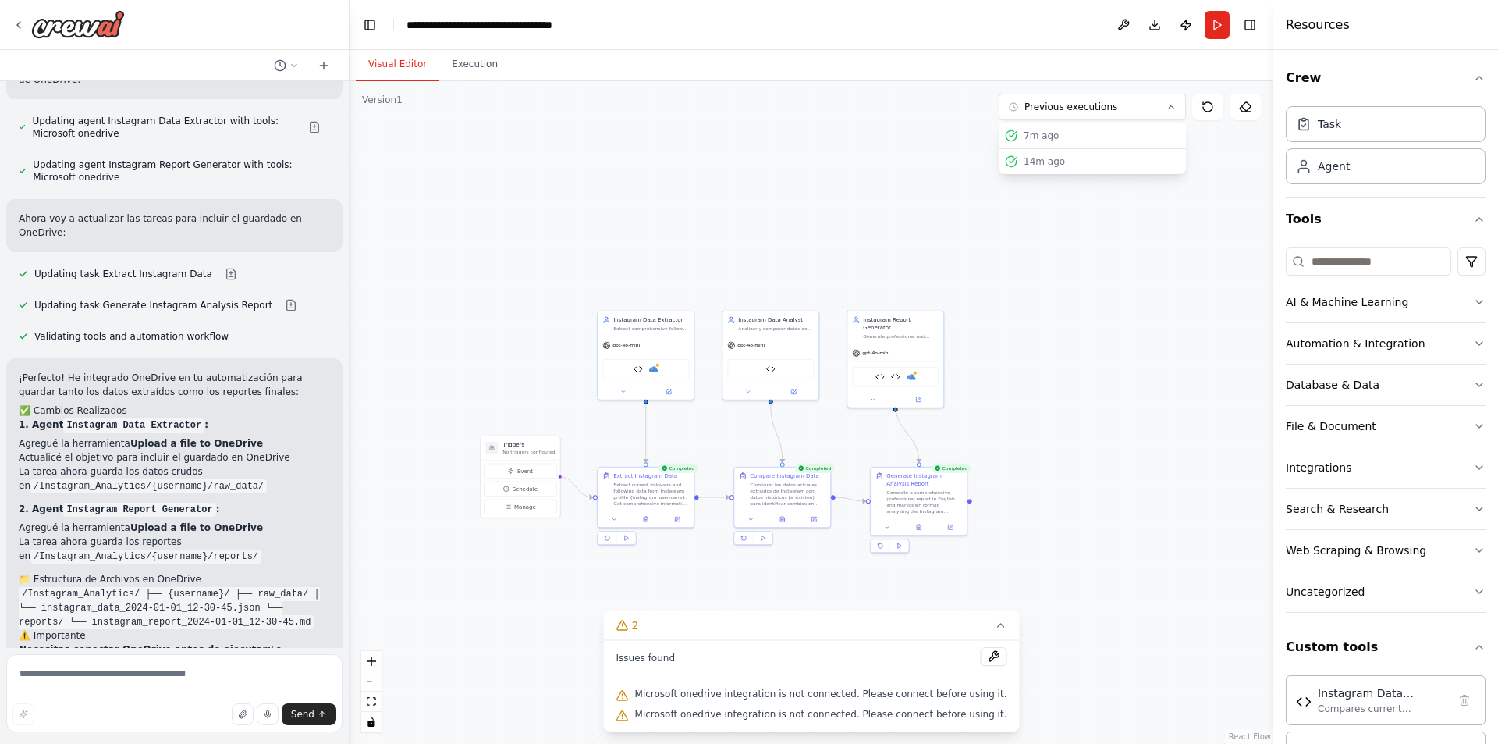
click at [1157, 264] on div ".deletable-edge-delete-btn { width: 20px; height: 20px; border: 0px solid #ffff…" at bounding box center [812, 412] width 924 height 663
click at [1210, 100] on button at bounding box center [1208, 107] width 31 height 27
click at [1213, 106] on icon at bounding box center [1207, 106] width 9 height 9
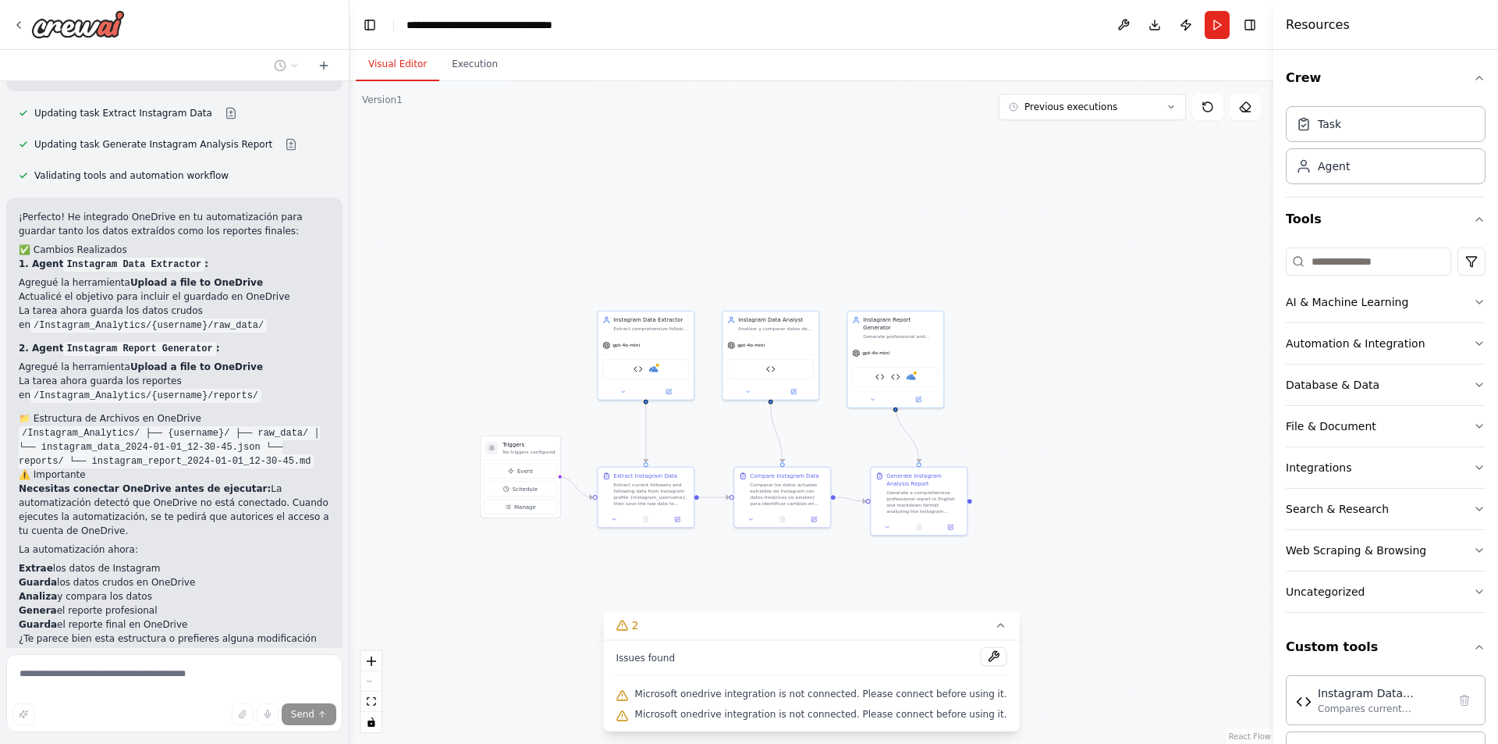
scroll to position [10855, 0]
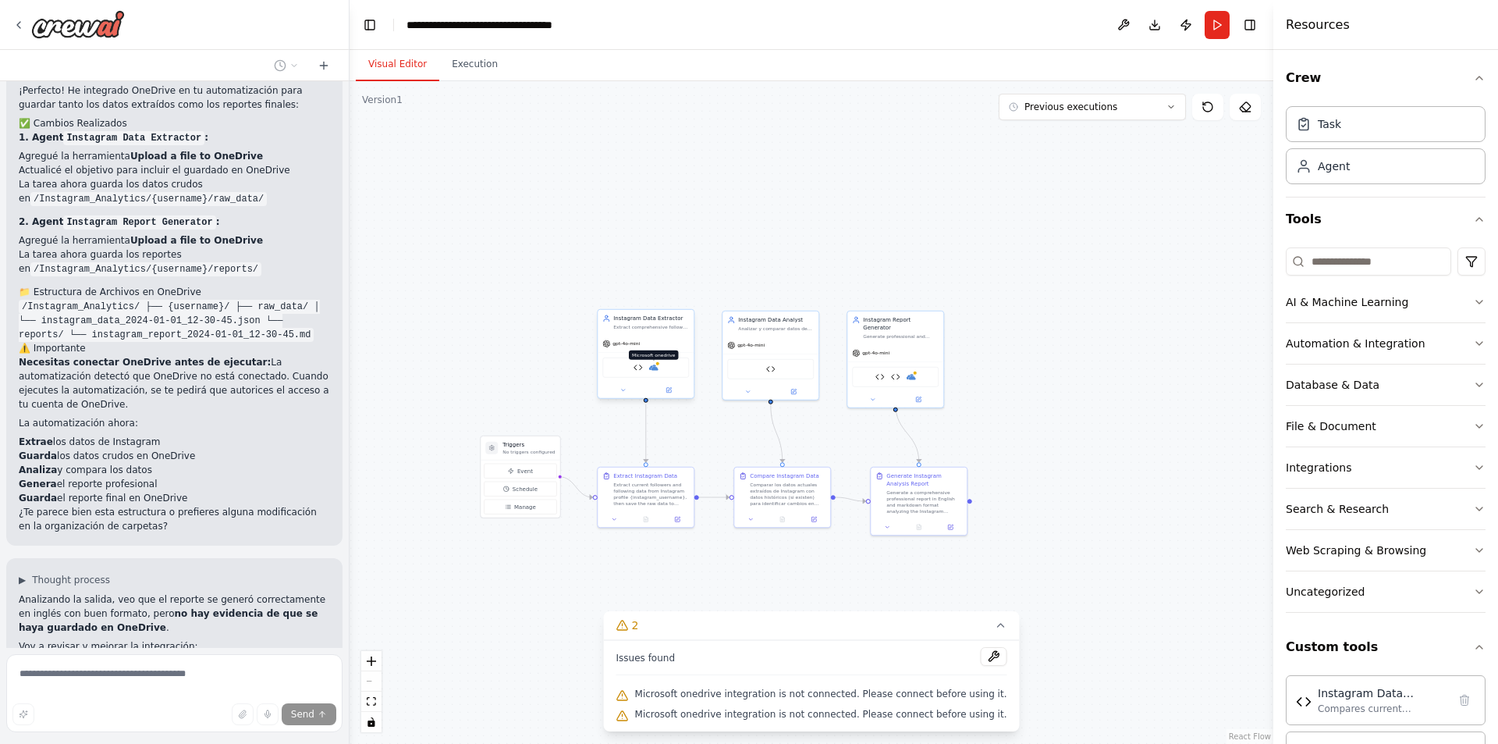
click at [651, 365] on img at bounding box center [653, 367] width 9 height 9
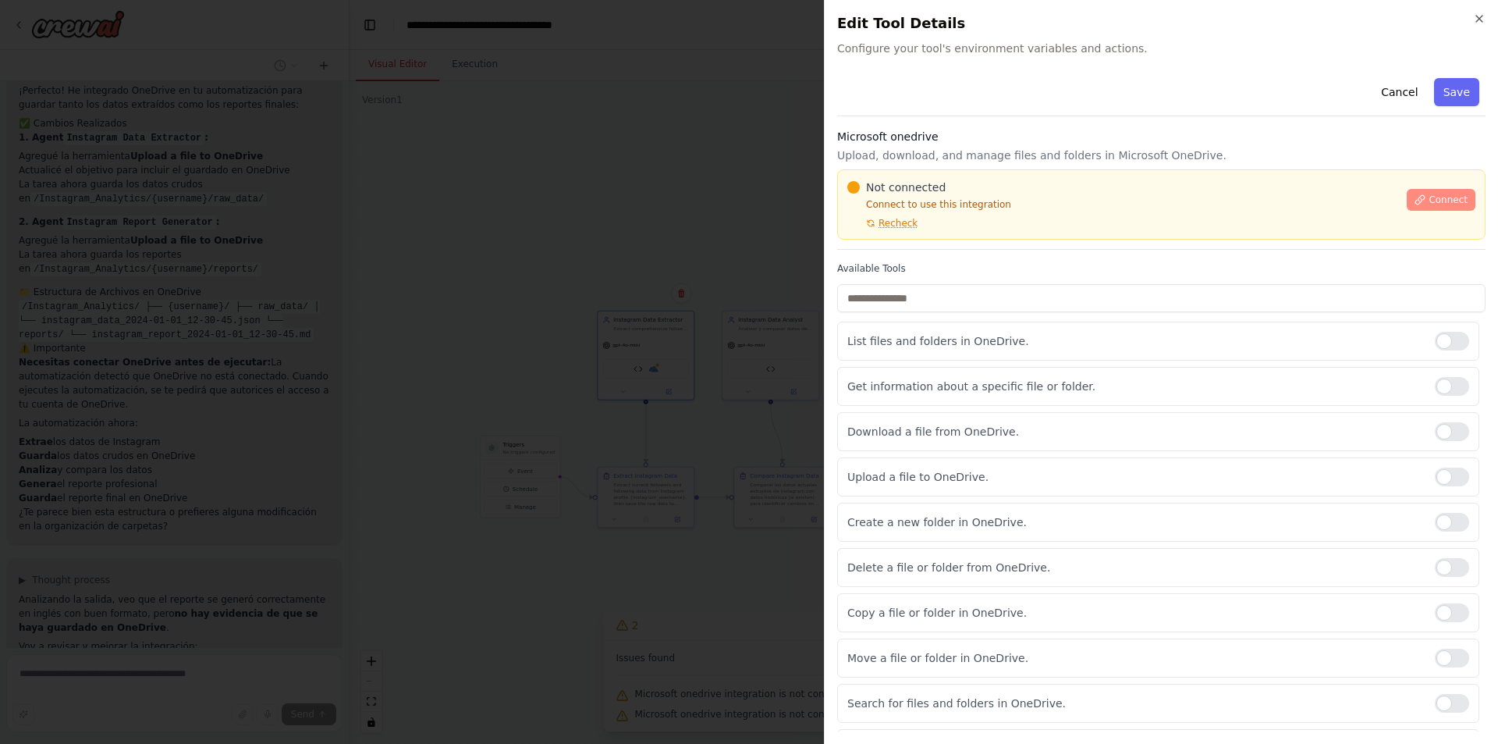
click at [1443, 192] on button "Connect" at bounding box center [1441, 200] width 69 height 22
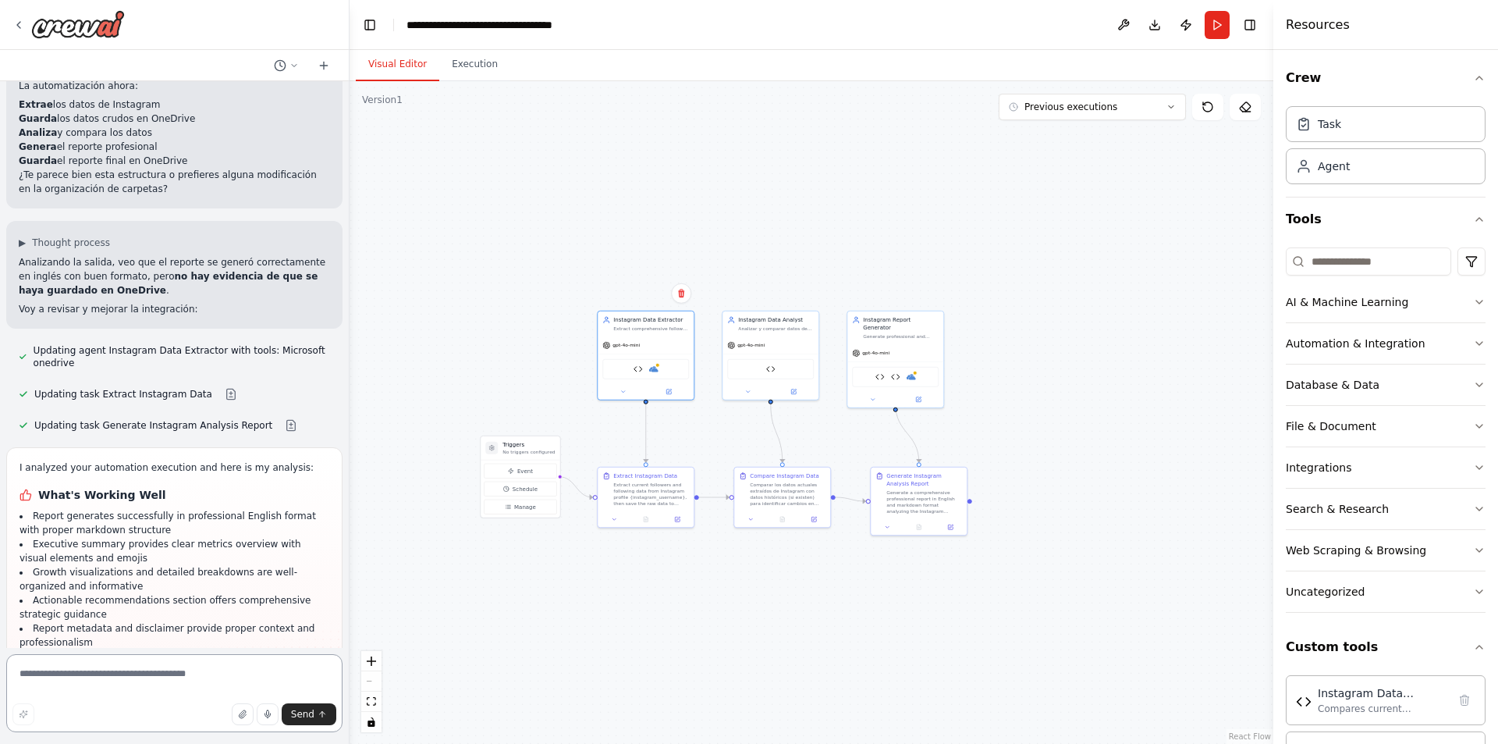
scroll to position [11207, 0]
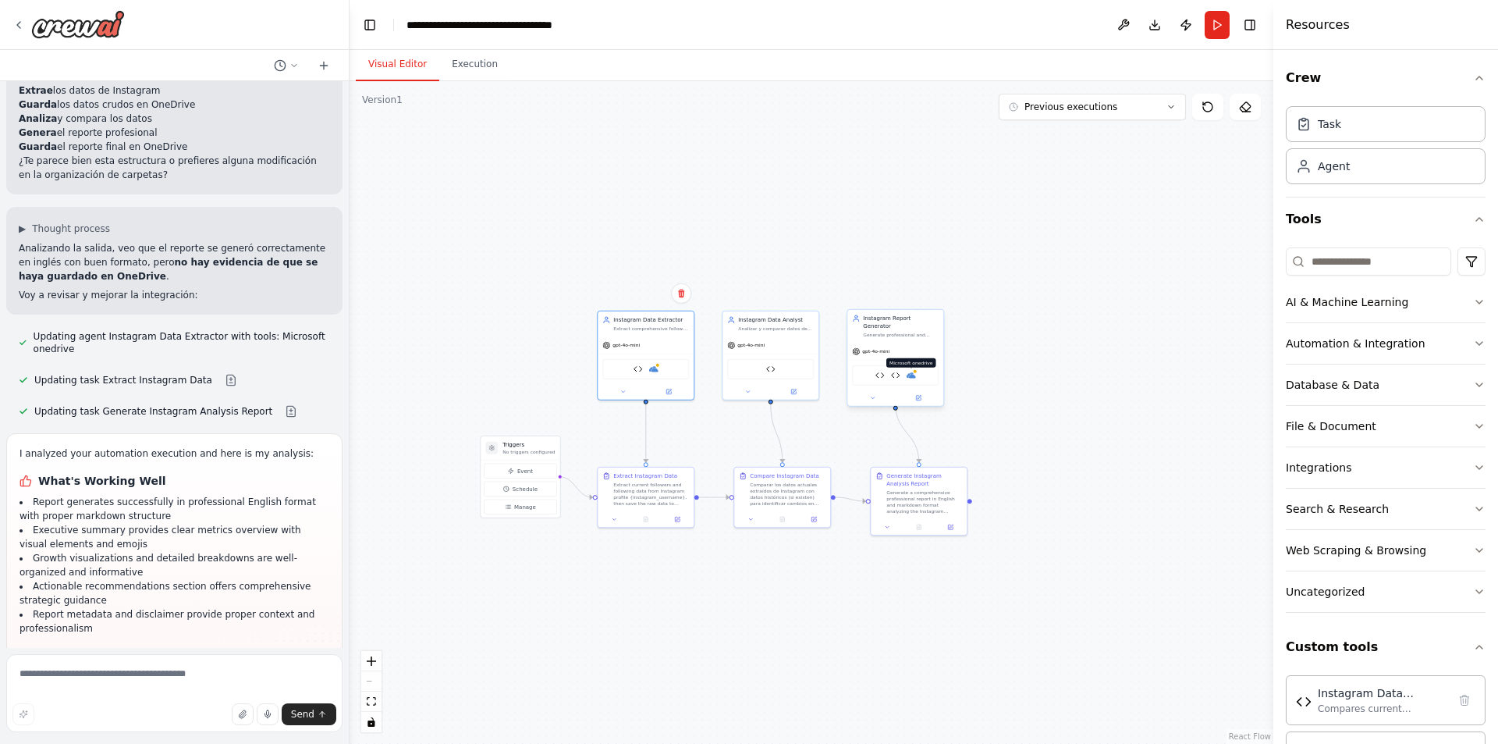
click at [915, 371] on img at bounding box center [911, 375] width 9 height 9
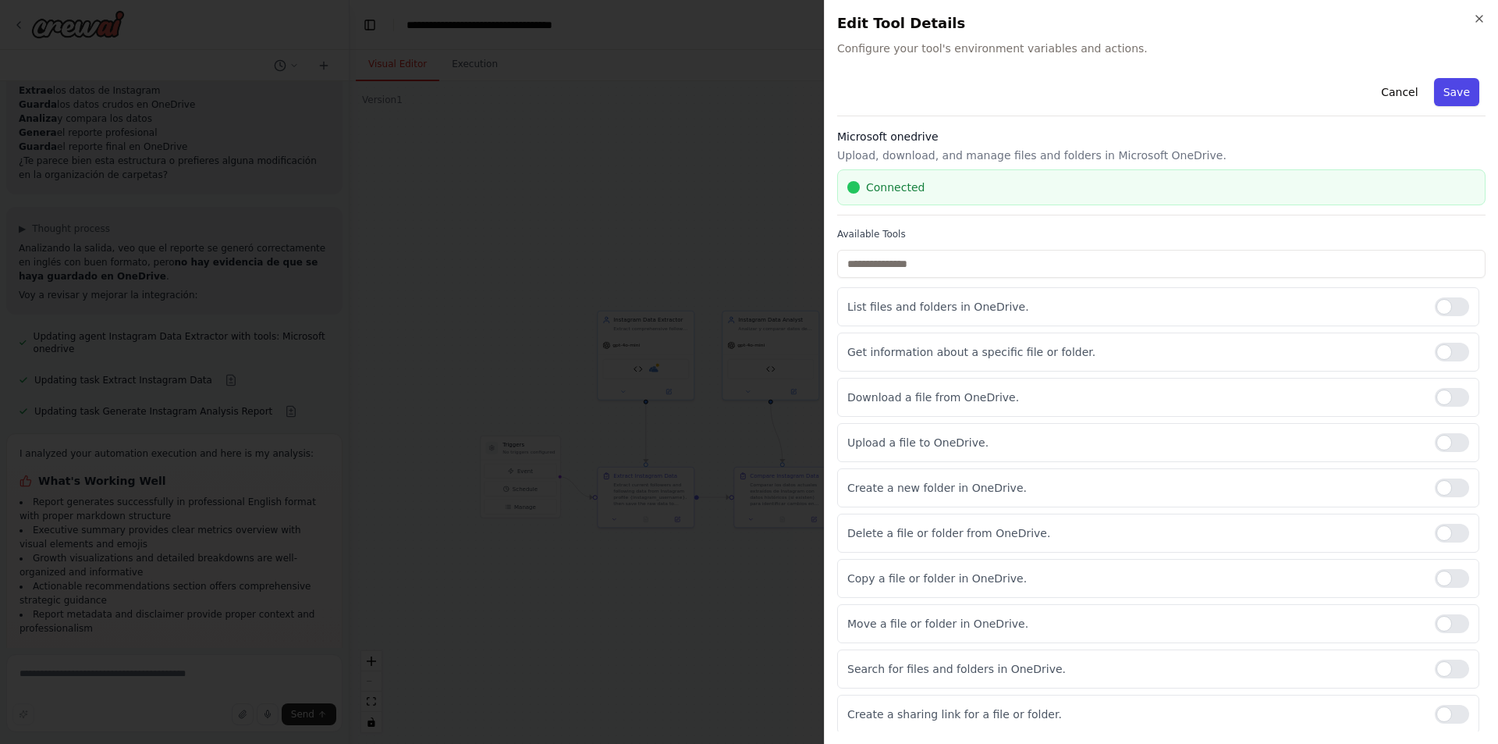
click at [1449, 88] on button "Save" at bounding box center [1456, 92] width 45 height 28
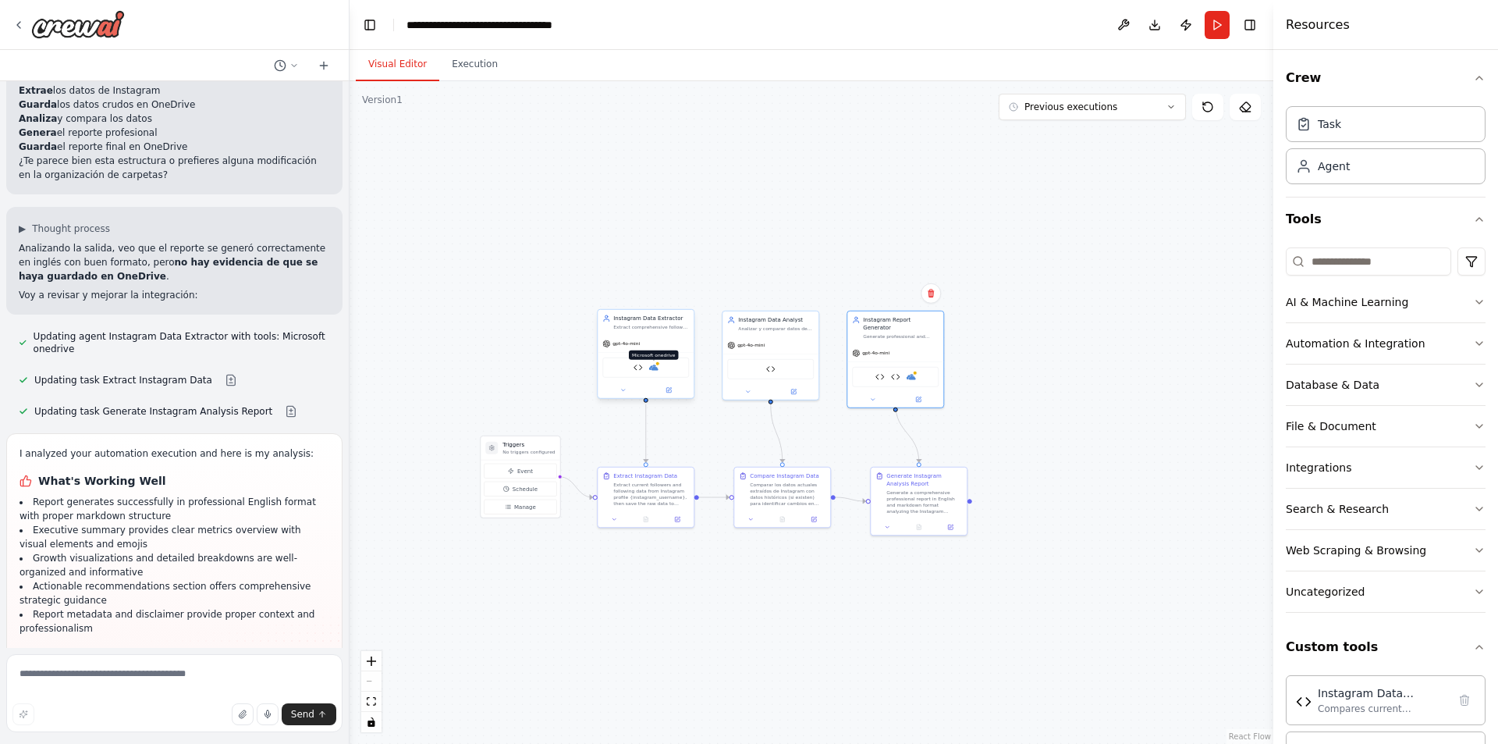
click at [654, 368] on img at bounding box center [653, 367] width 9 height 9
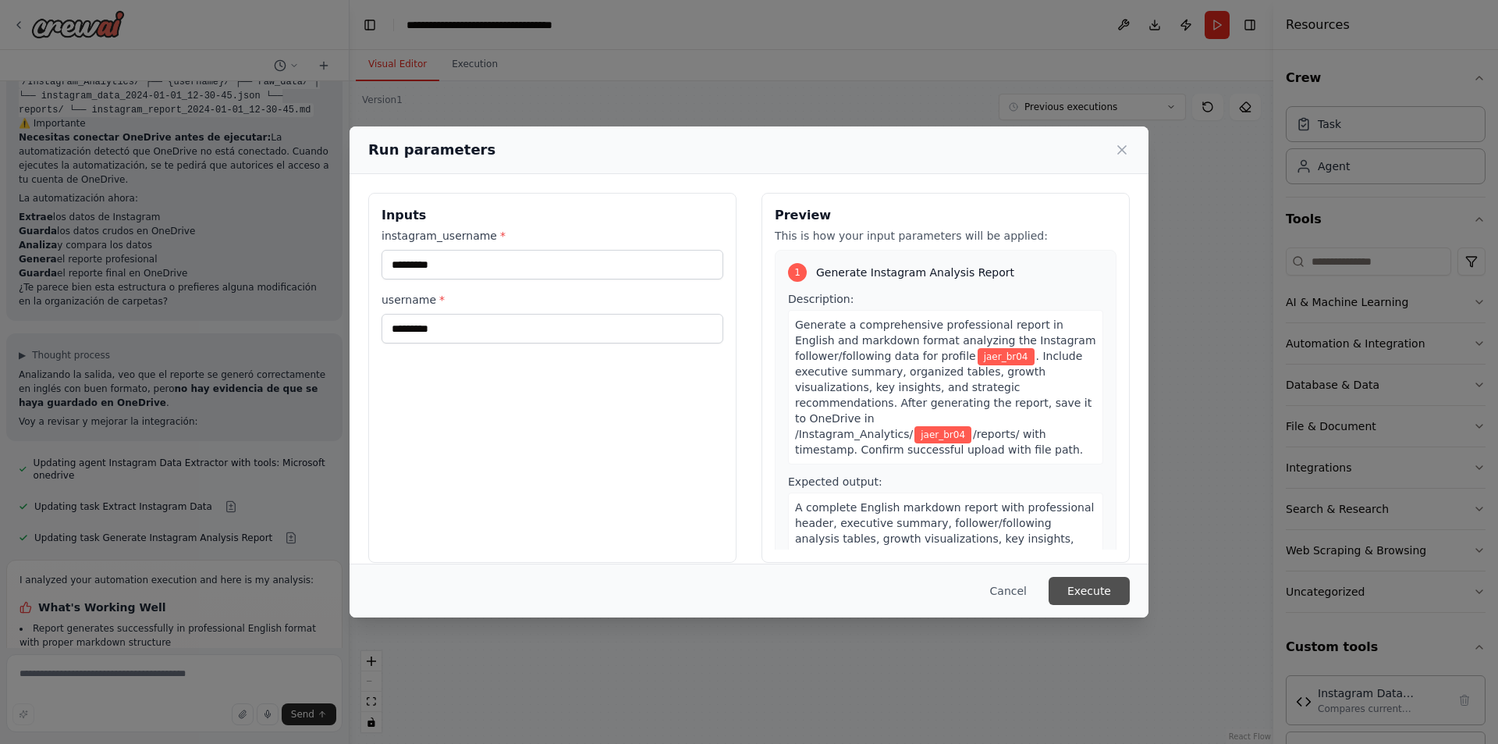
click at [1083, 587] on button "Execute" at bounding box center [1089, 591] width 81 height 28
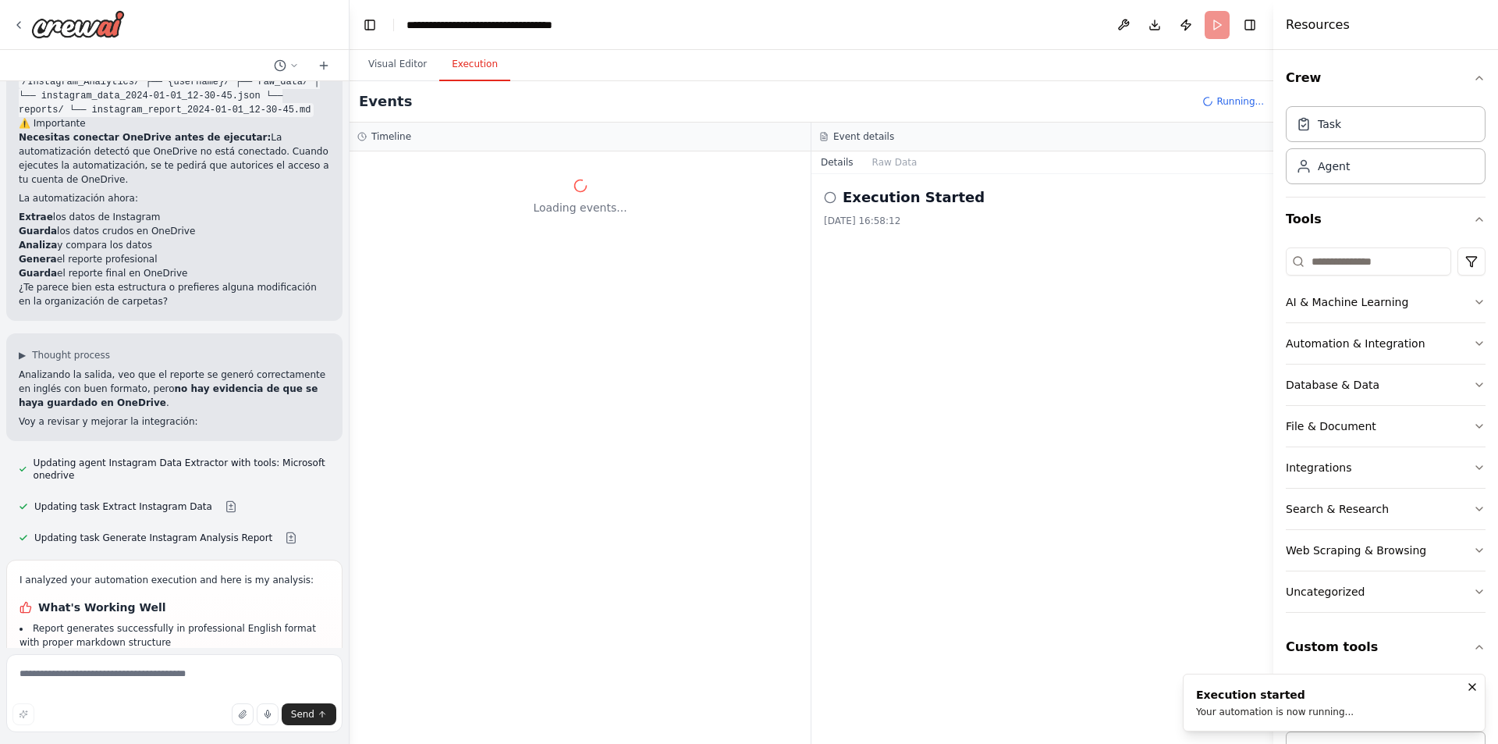
scroll to position [0, 0]
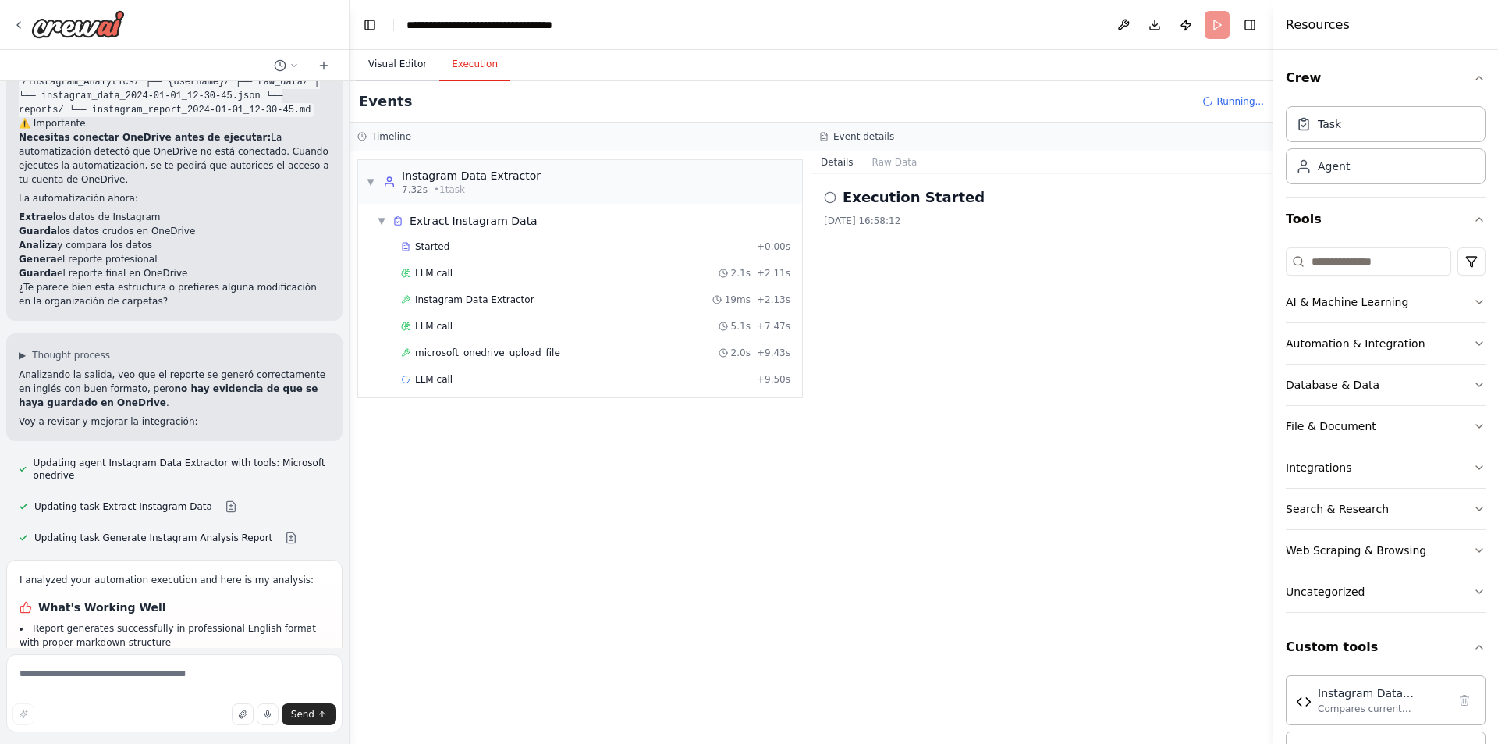
click at [367, 66] on button "Visual Editor" at bounding box center [398, 64] width 84 height 33
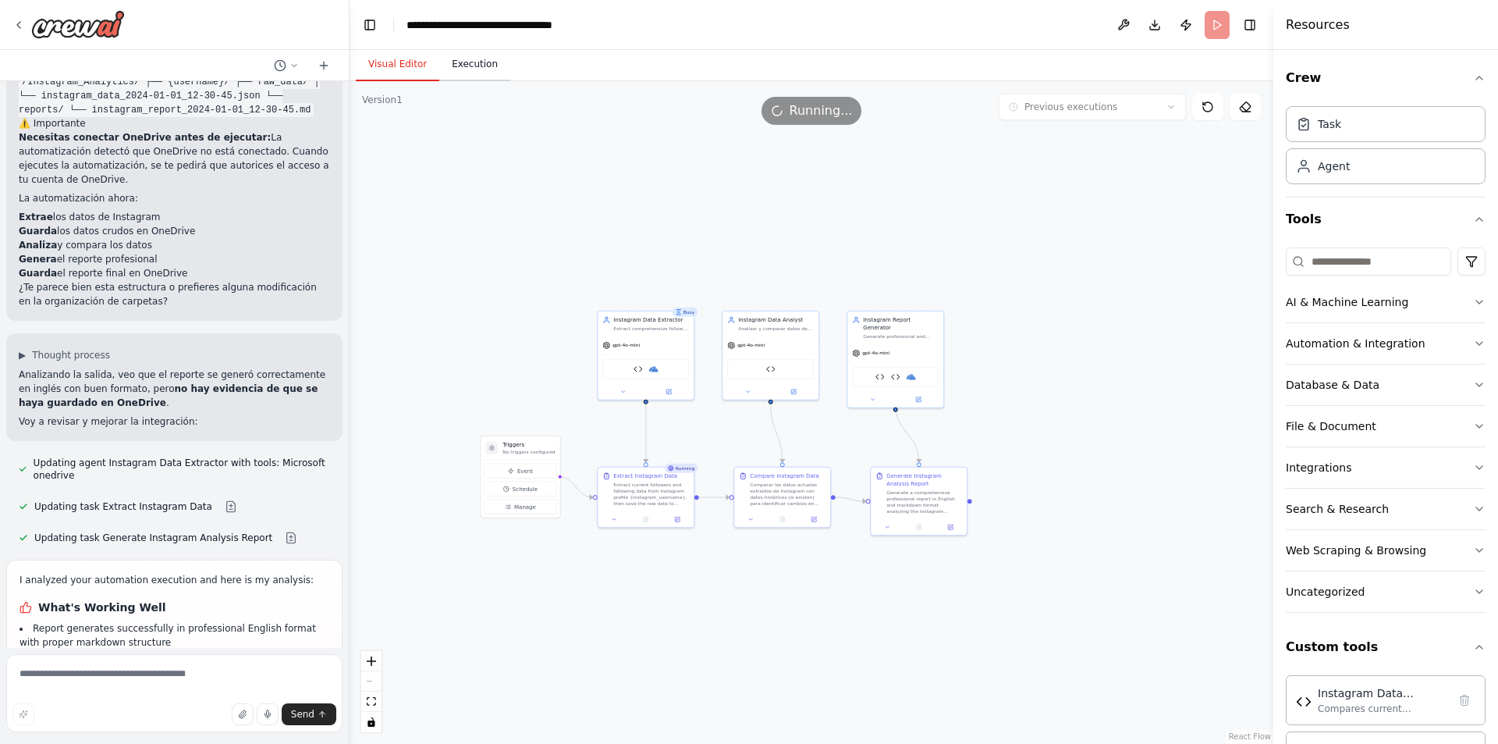
click at [476, 79] on button "Execution" at bounding box center [474, 64] width 71 height 33
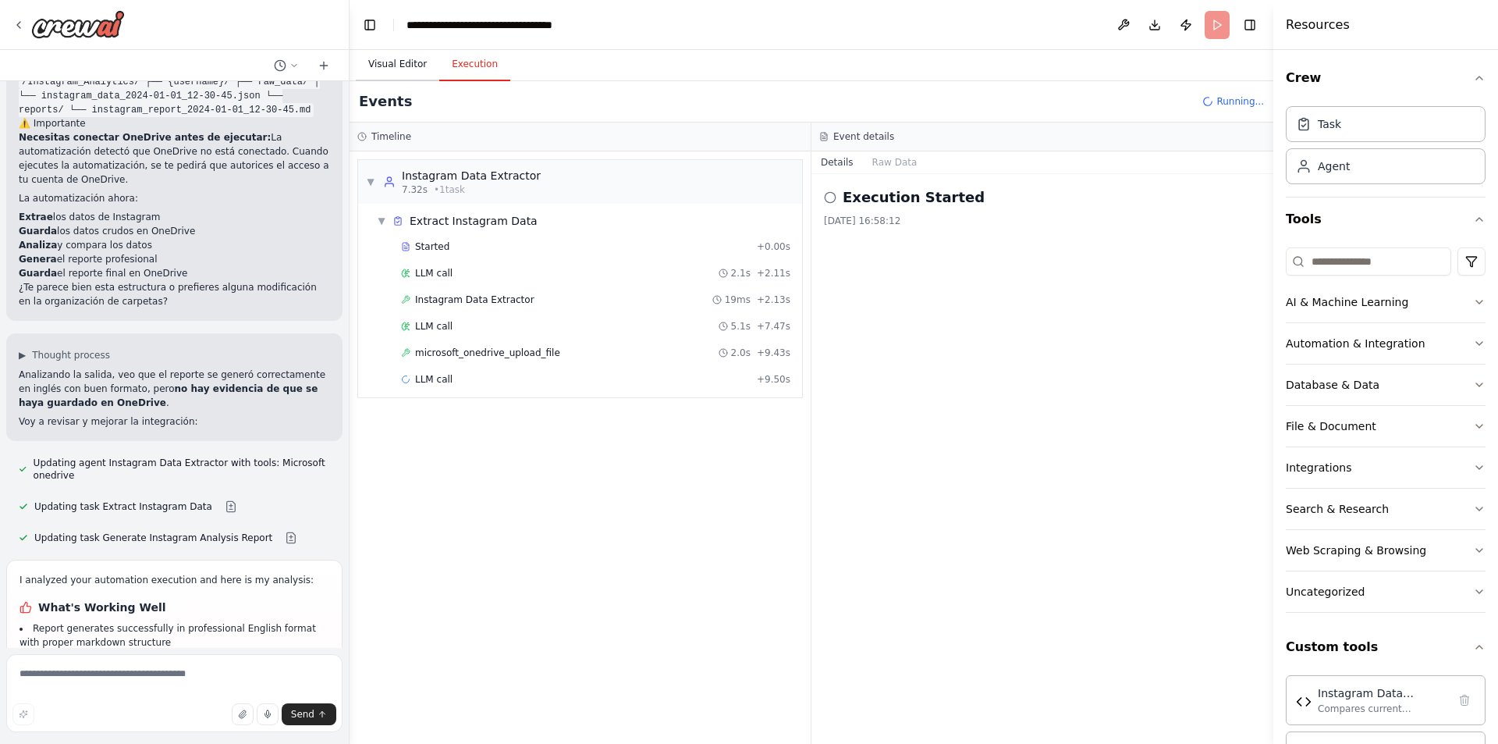
click at [396, 71] on button "Visual Editor" at bounding box center [398, 64] width 84 height 33
click at [481, 70] on button "Execution" at bounding box center [474, 64] width 71 height 33
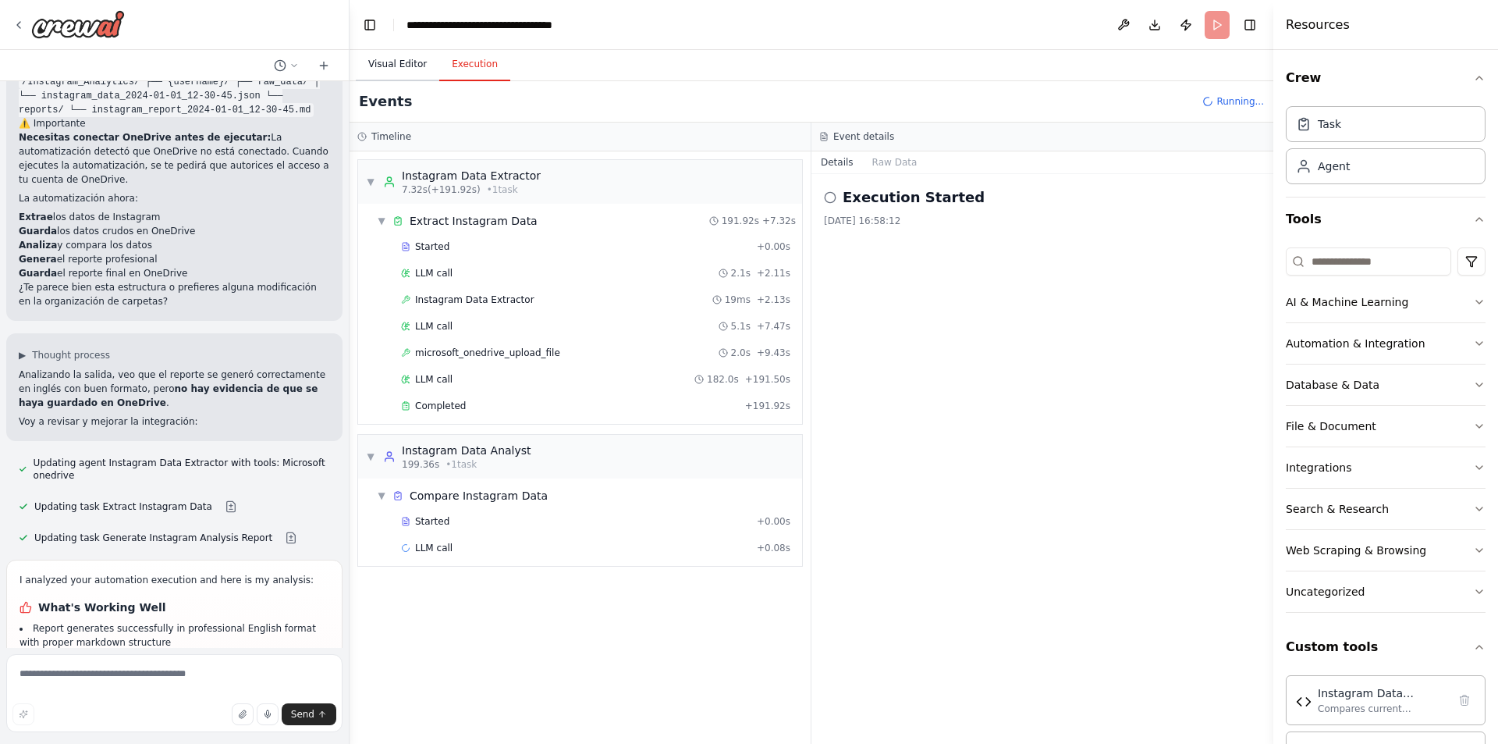
click at [383, 66] on button "Visual Editor" at bounding box center [398, 64] width 84 height 33
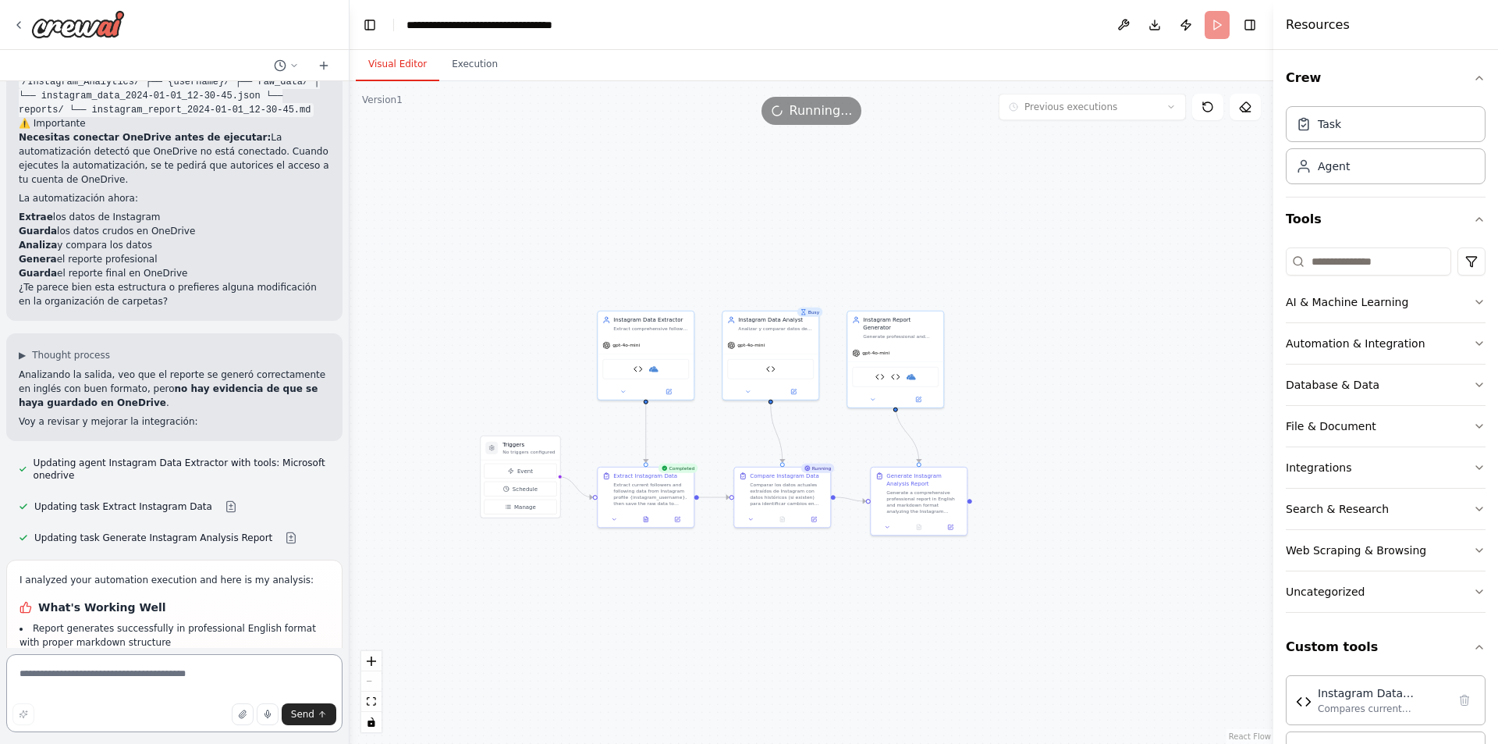
click at [50, 666] on textarea at bounding box center [174, 693] width 336 height 78
click at [290, 667] on textarea "**********" at bounding box center [174, 693] width 336 height 78
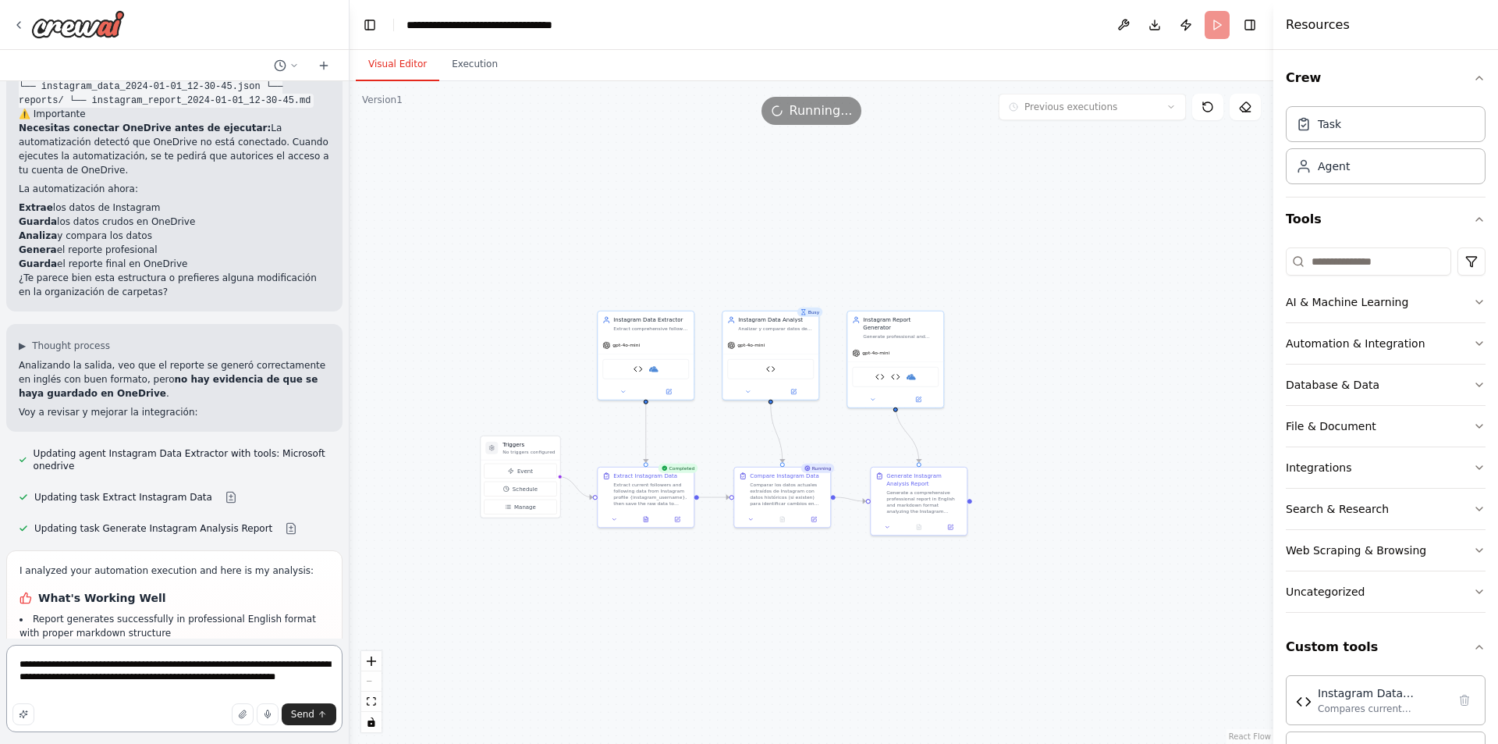
type textarea "**********"
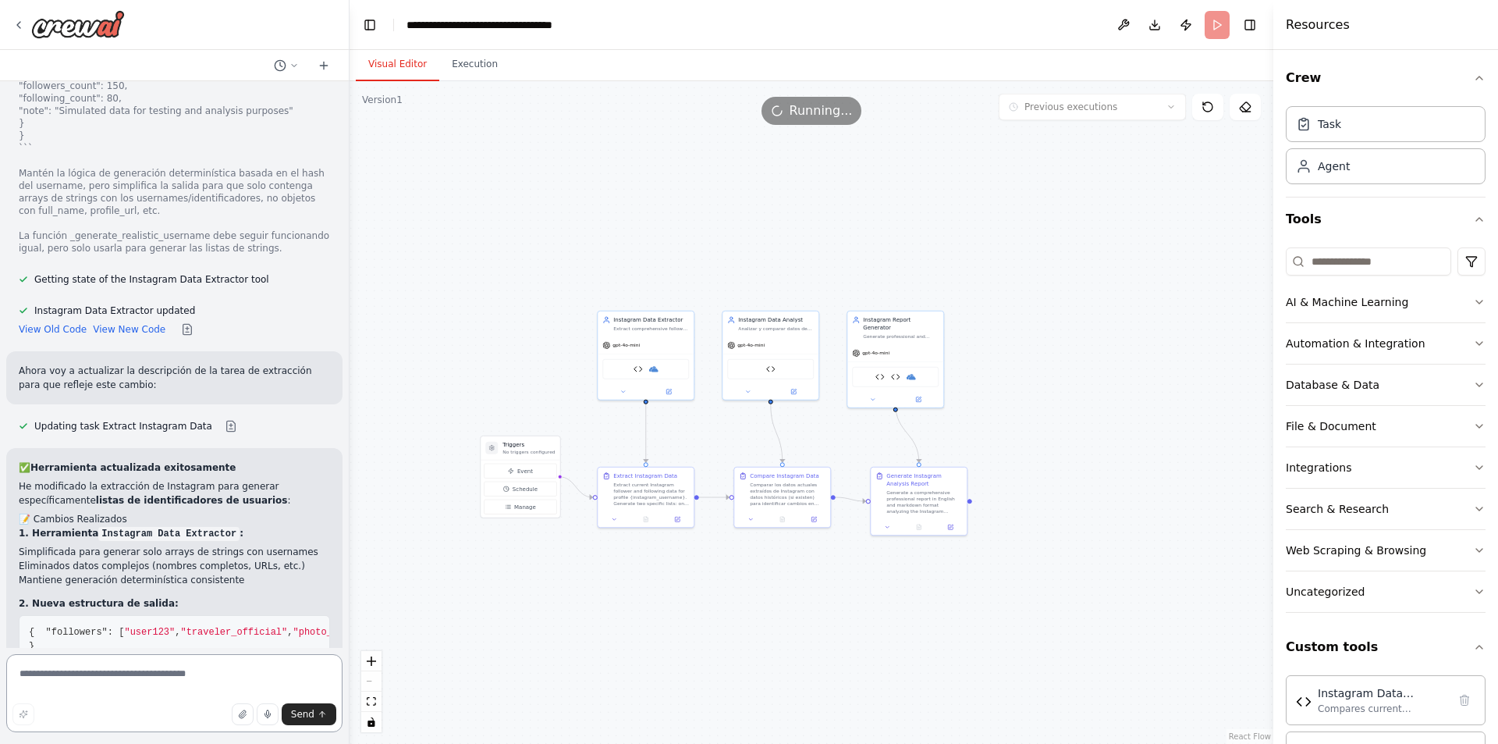
scroll to position [12511, 0]
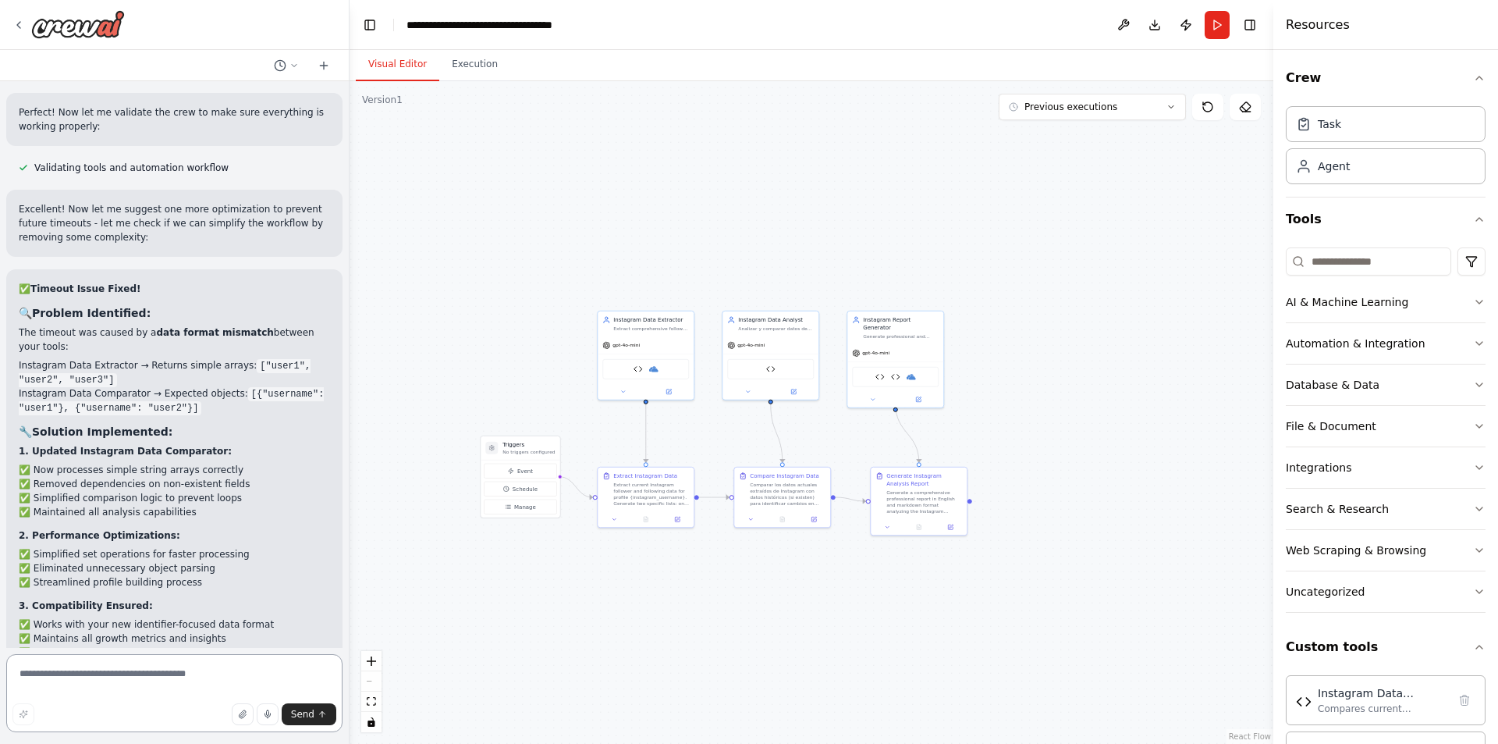
scroll to position [14670, 0]
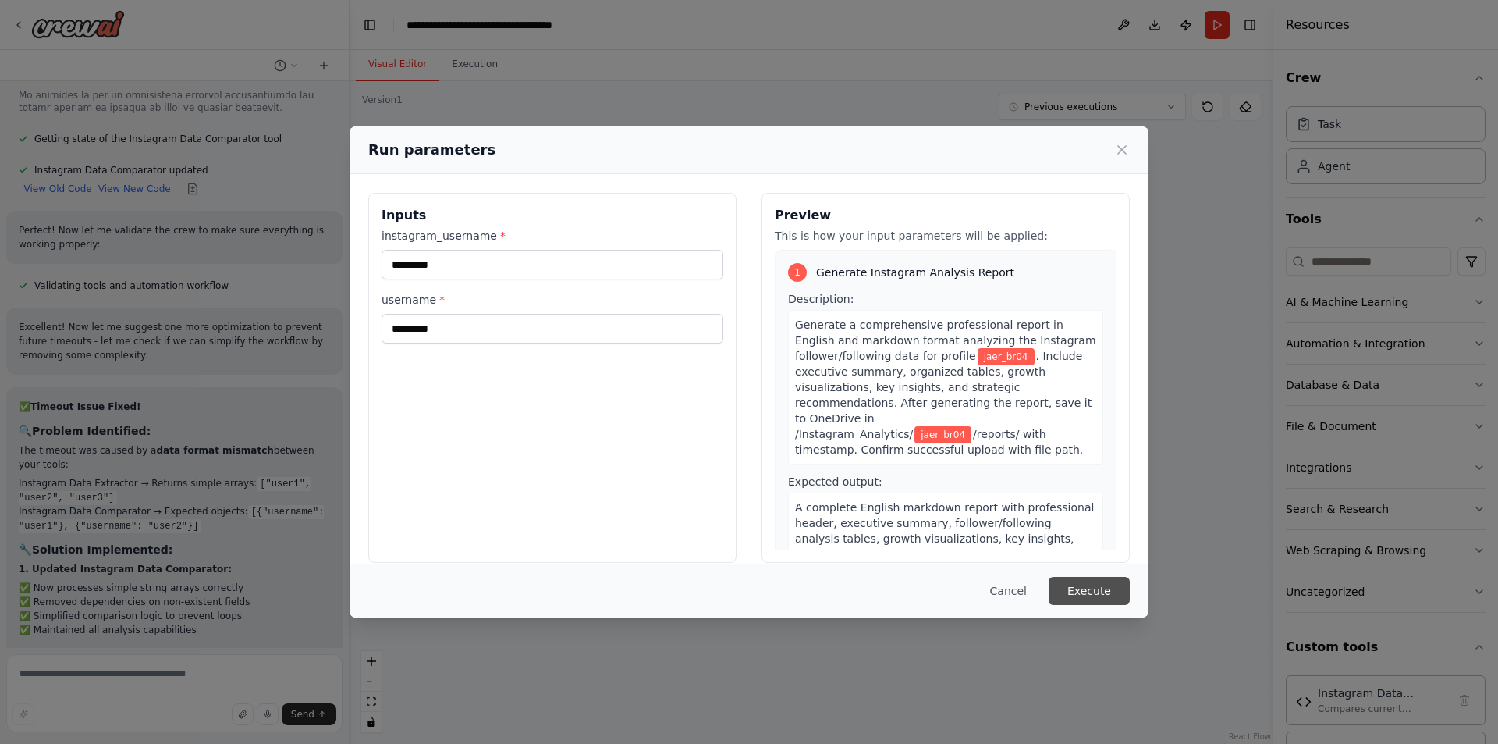
click at [1072, 592] on button "Execute" at bounding box center [1089, 591] width 81 height 28
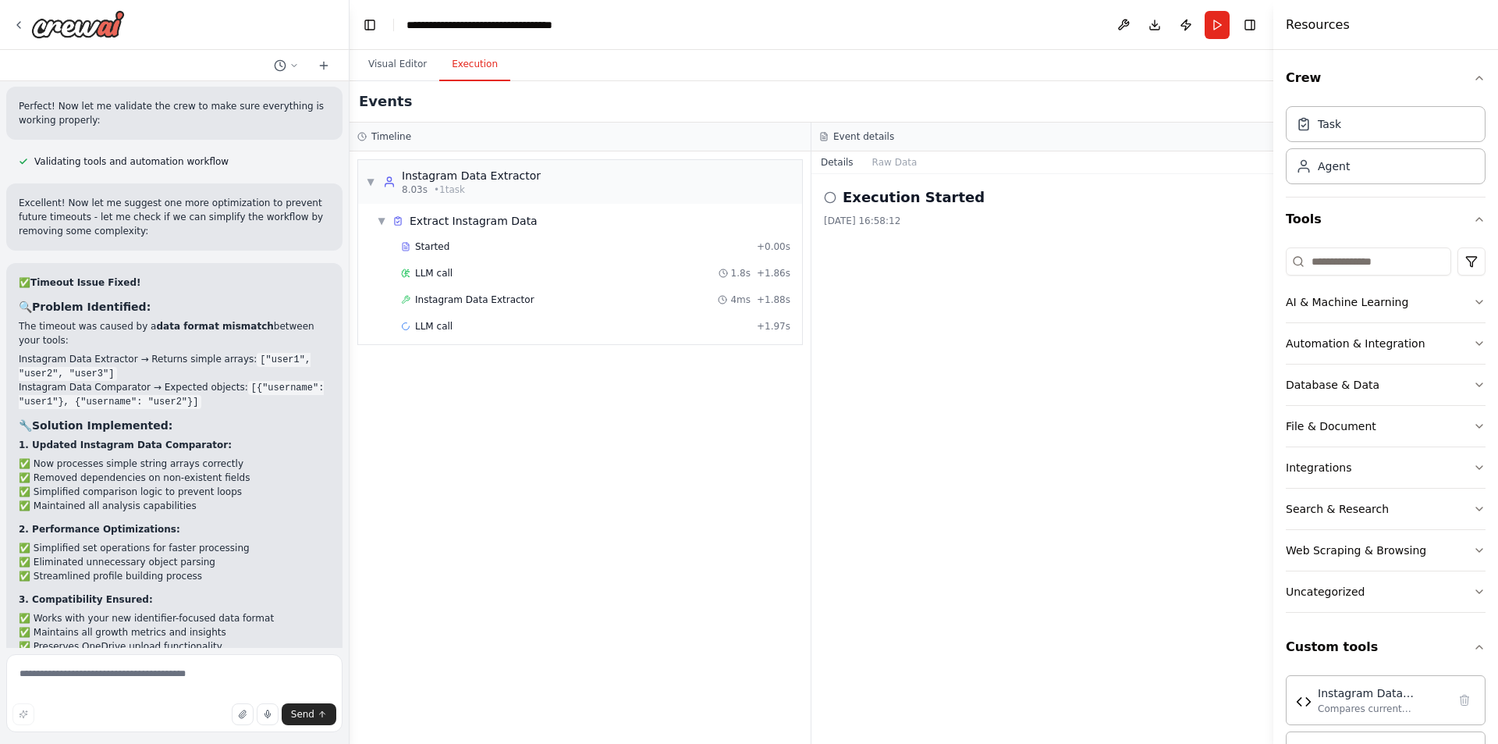
scroll to position [14670, 0]
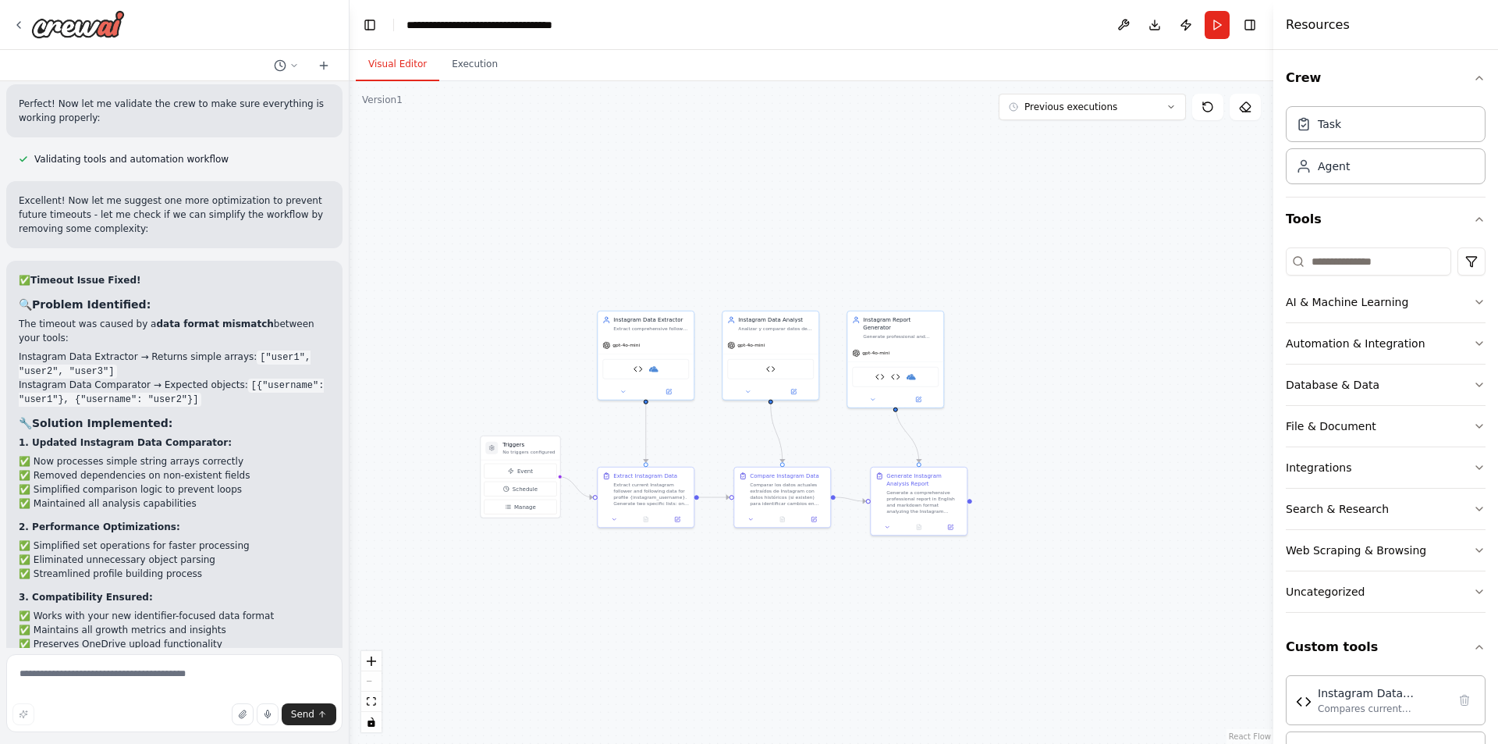
click at [387, 60] on button "Visual Editor" at bounding box center [398, 64] width 84 height 33
click at [477, 65] on button "Execution" at bounding box center [474, 64] width 71 height 33
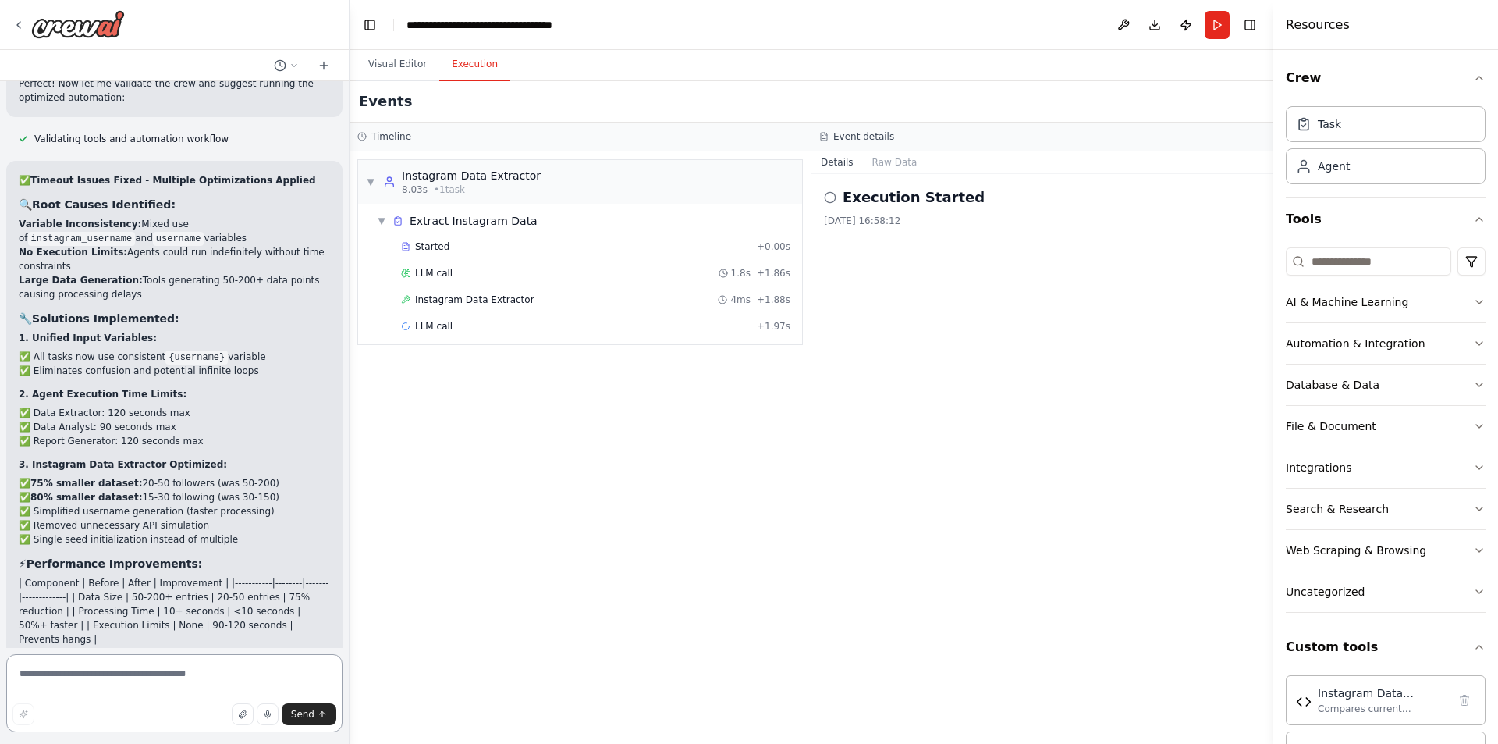
scroll to position [16499, 0]
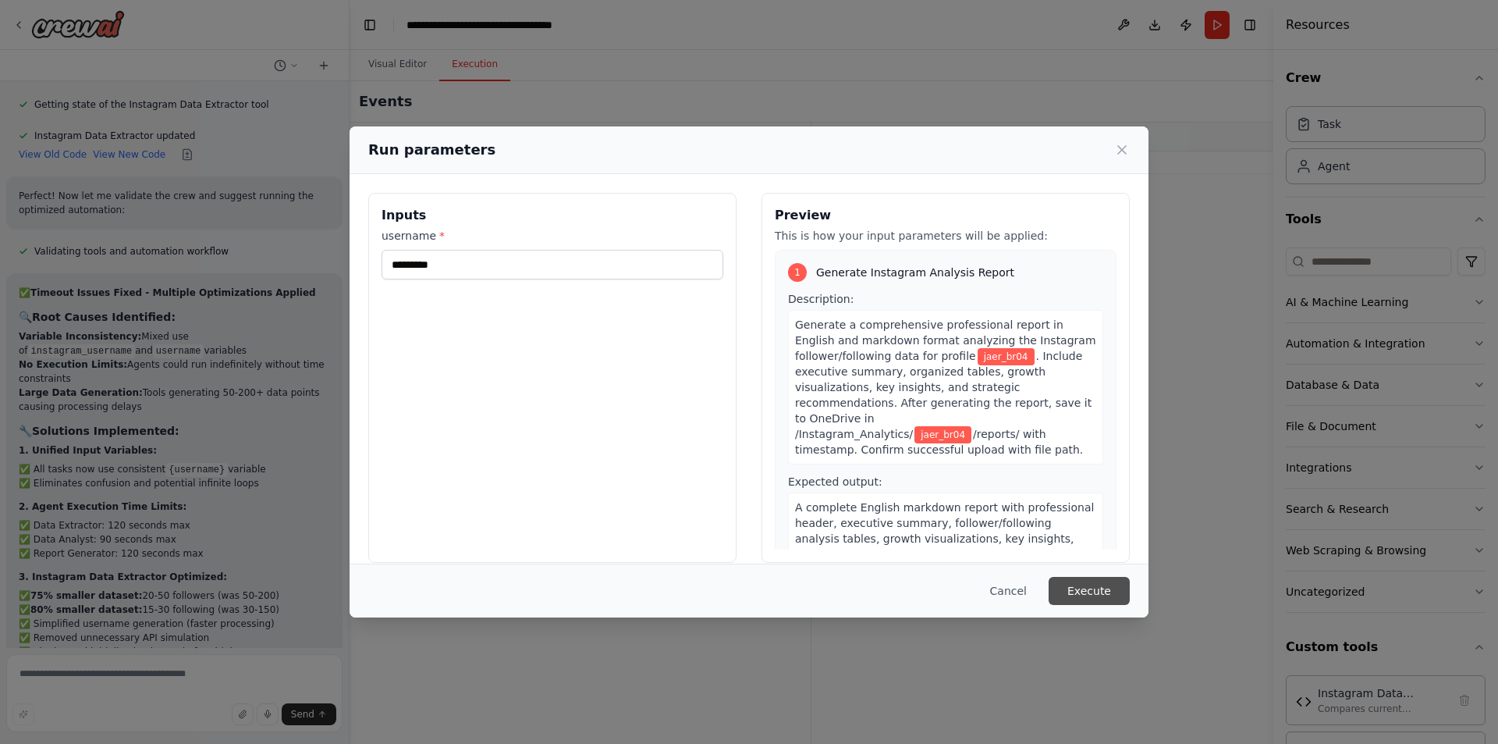
click at [1097, 599] on button "Execute" at bounding box center [1089, 591] width 81 height 28
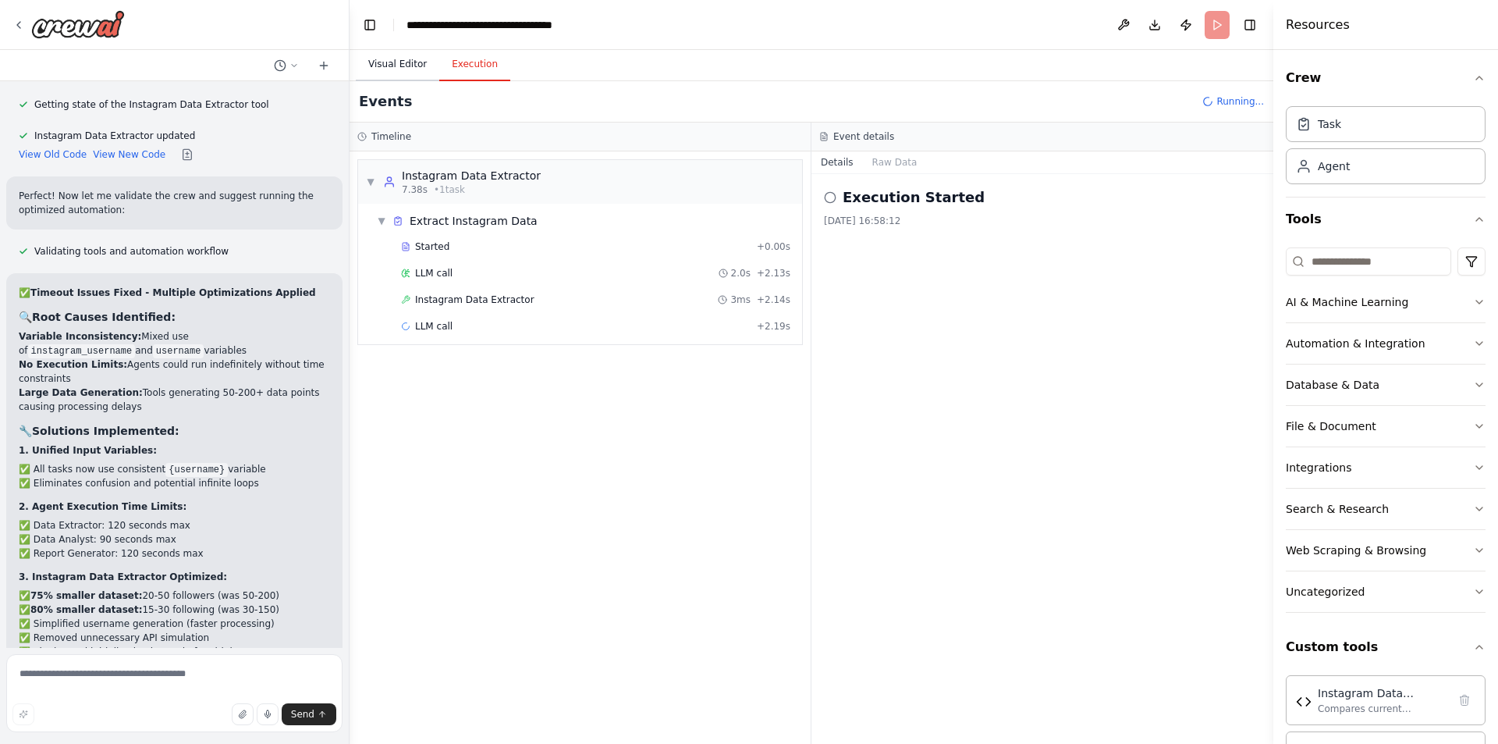
click at [393, 70] on button "Visual Editor" at bounding box center [398, 64] width 84 height 33
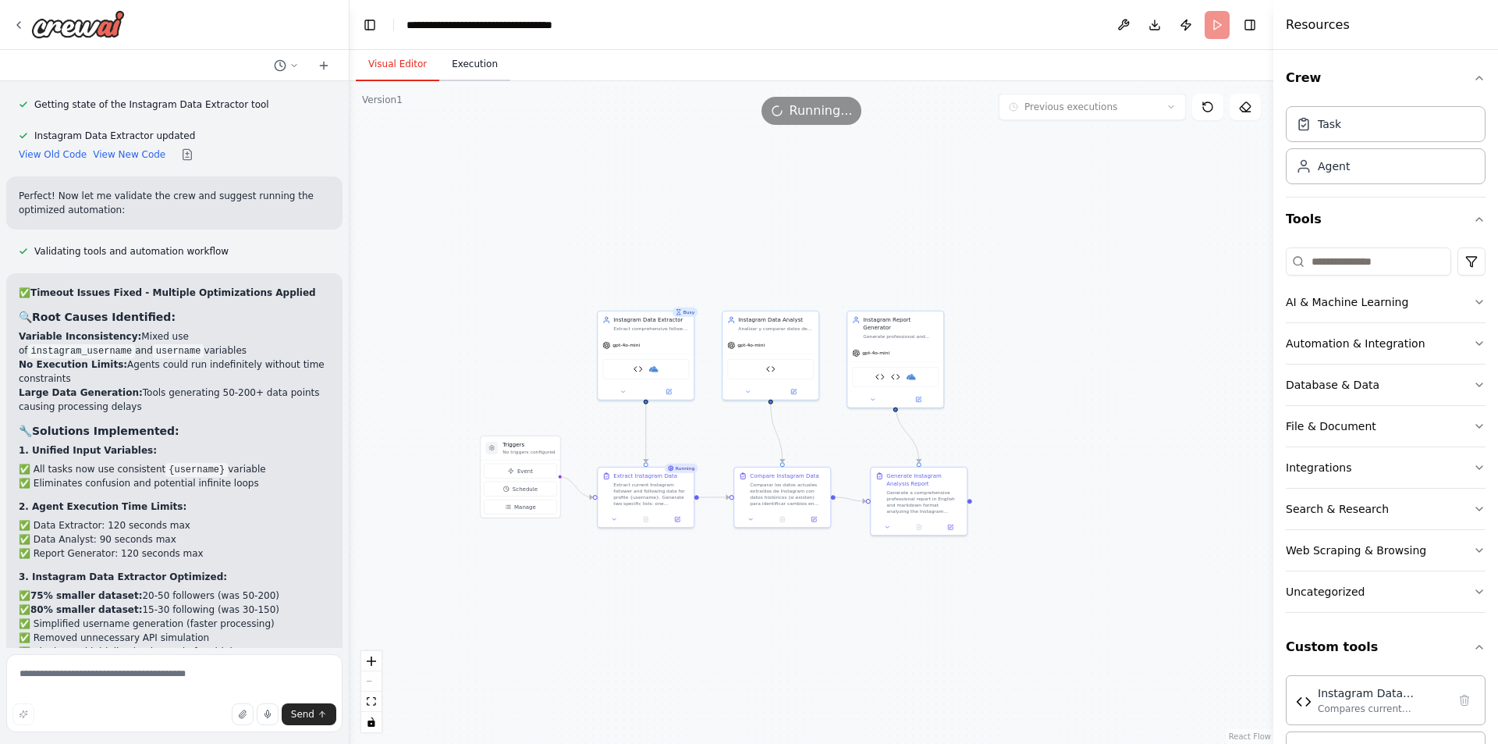
click at [476, 66] on button "Execution" at bounding box center [474, 64] width 71 height 33
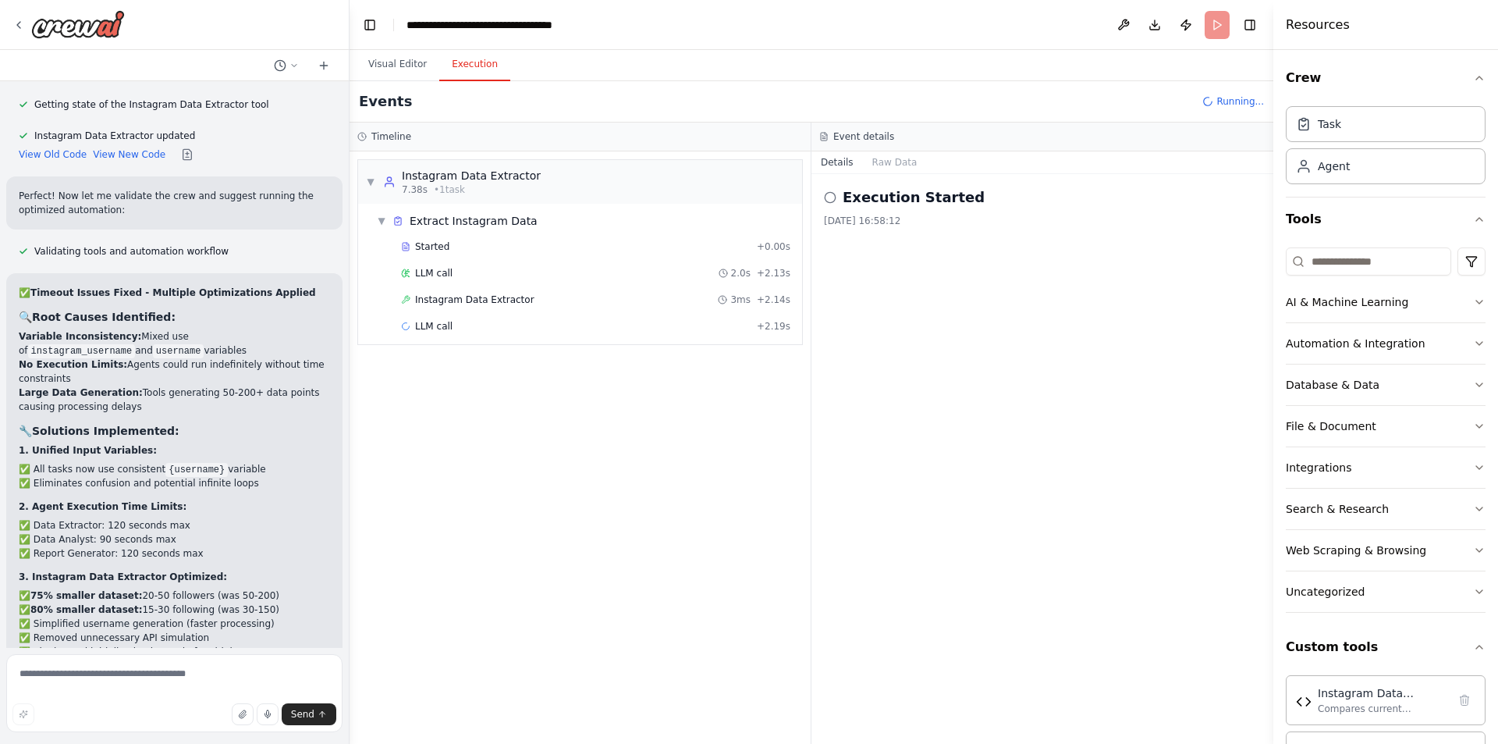
click at [1242, 102] on span "Running..." at bounding box center [1241, 101] width 48 height 12
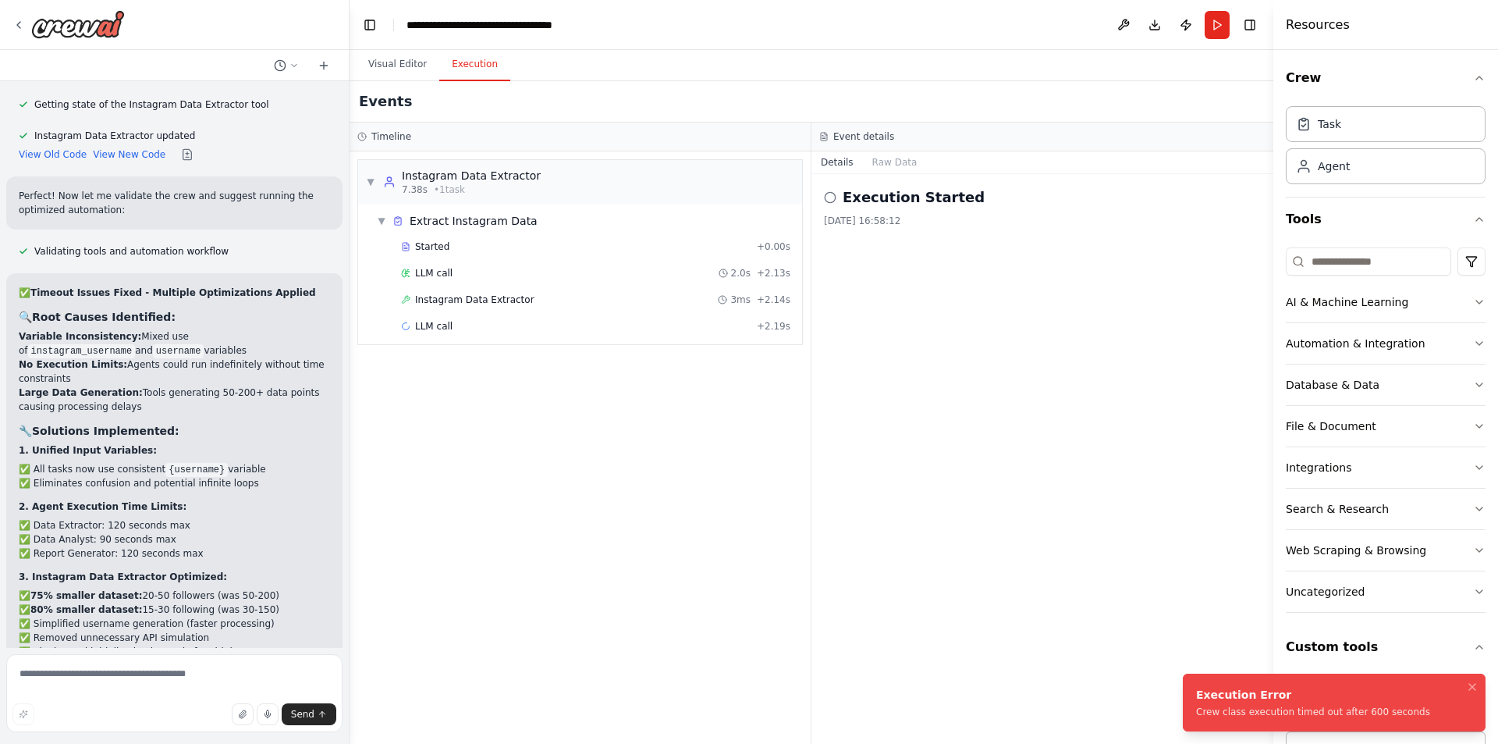
scroll to position [16499, 0]
